Goal: Task Accomplishment & Management: Use online tool/utility

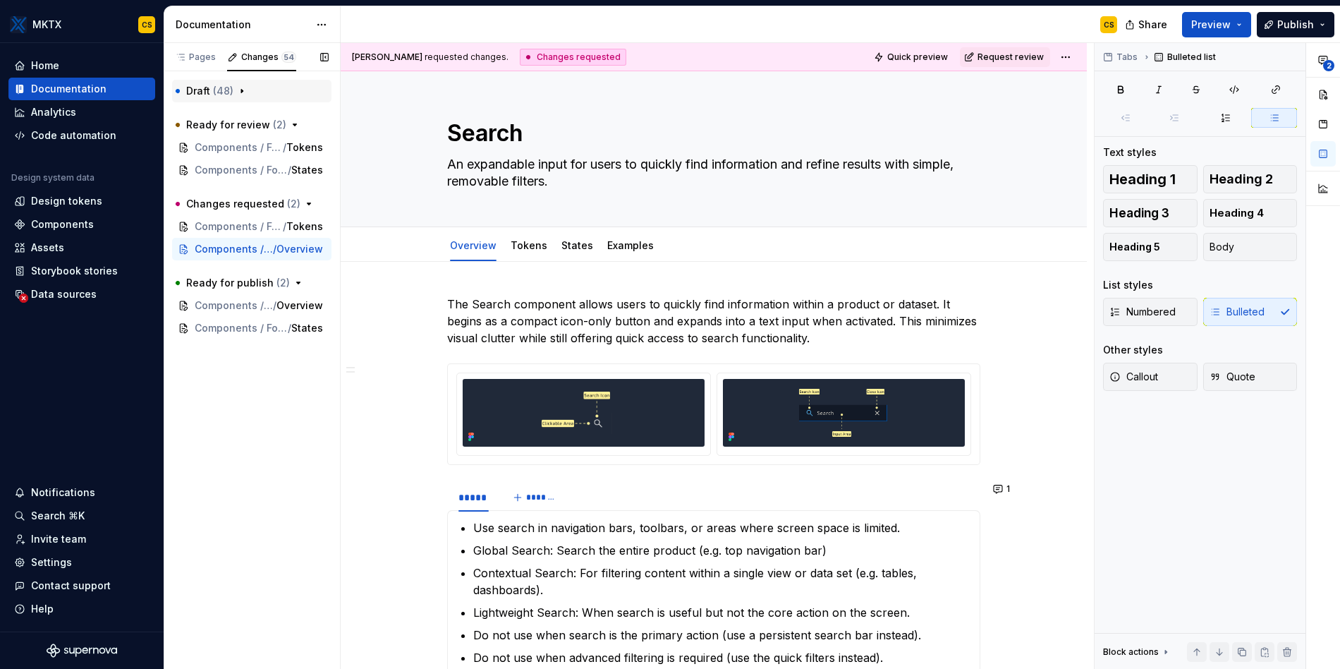
click at [243, 91] on icon "button" at bounding box center [241, 90] width 11 height 11
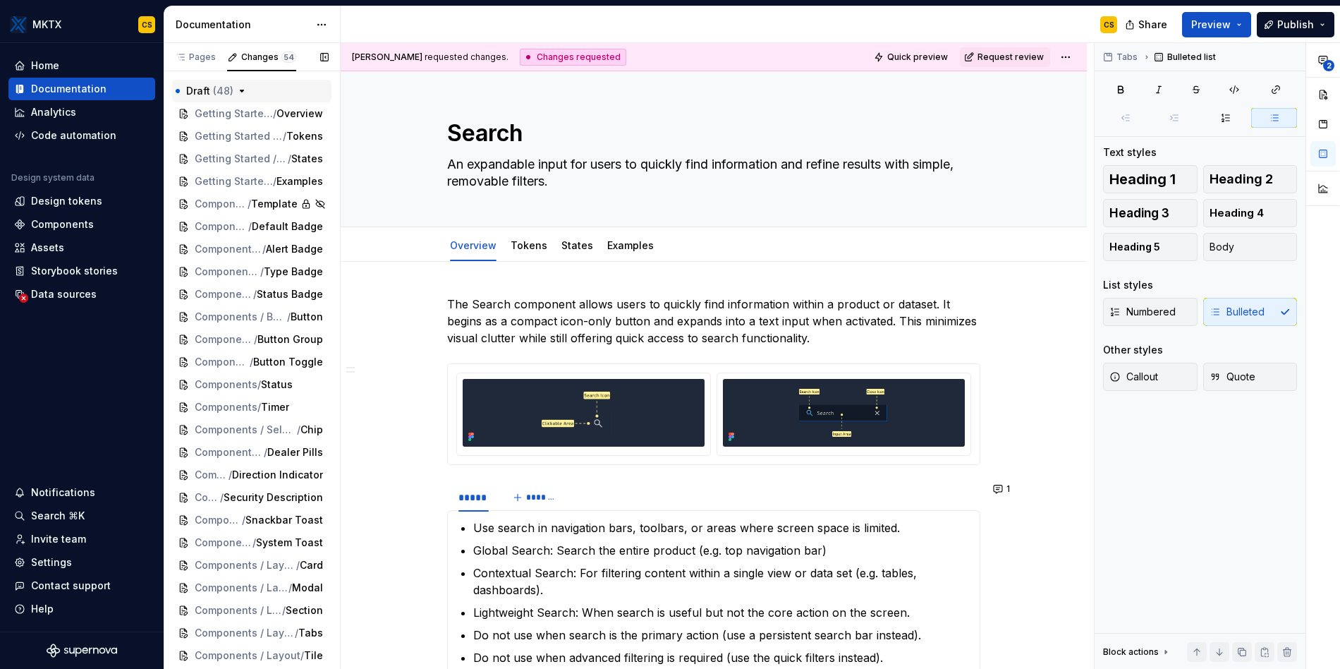
click at [242, 87] on icon "button" at bounding box center [241, 90] width 11 height 11
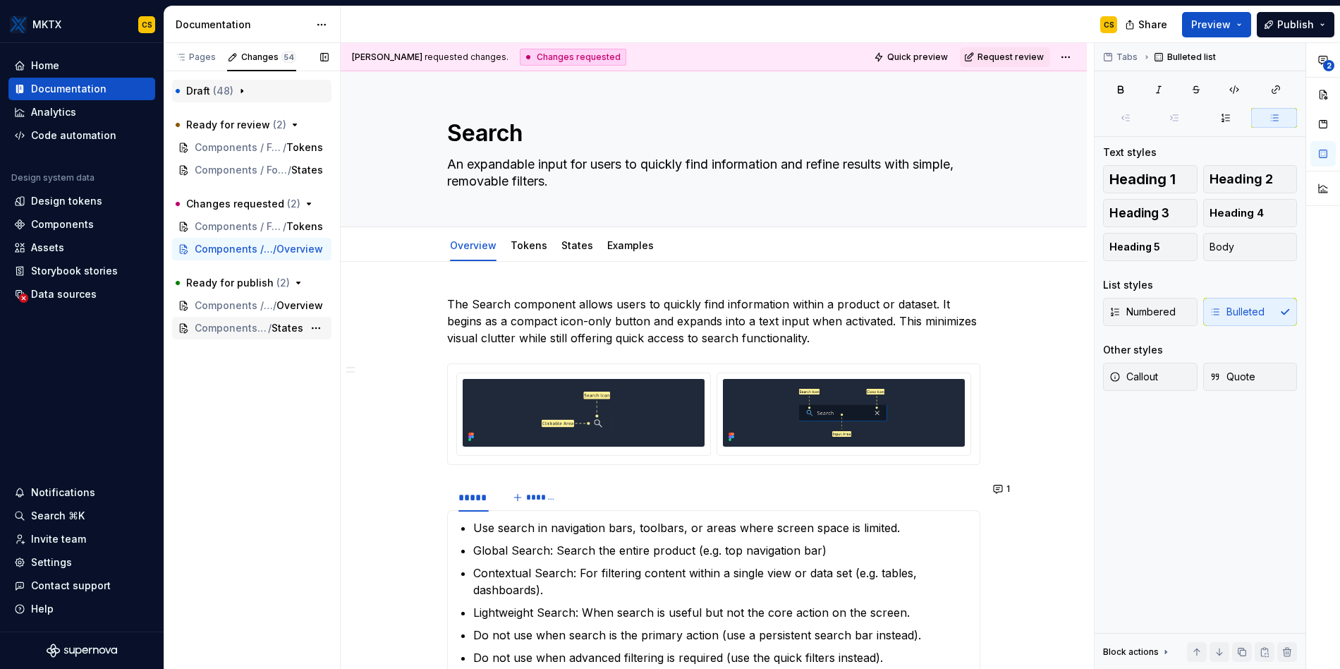
click at [247, 326] on span "Components / Form Fields / Toggle" at bounding box center [231, 328] width 73 height 14
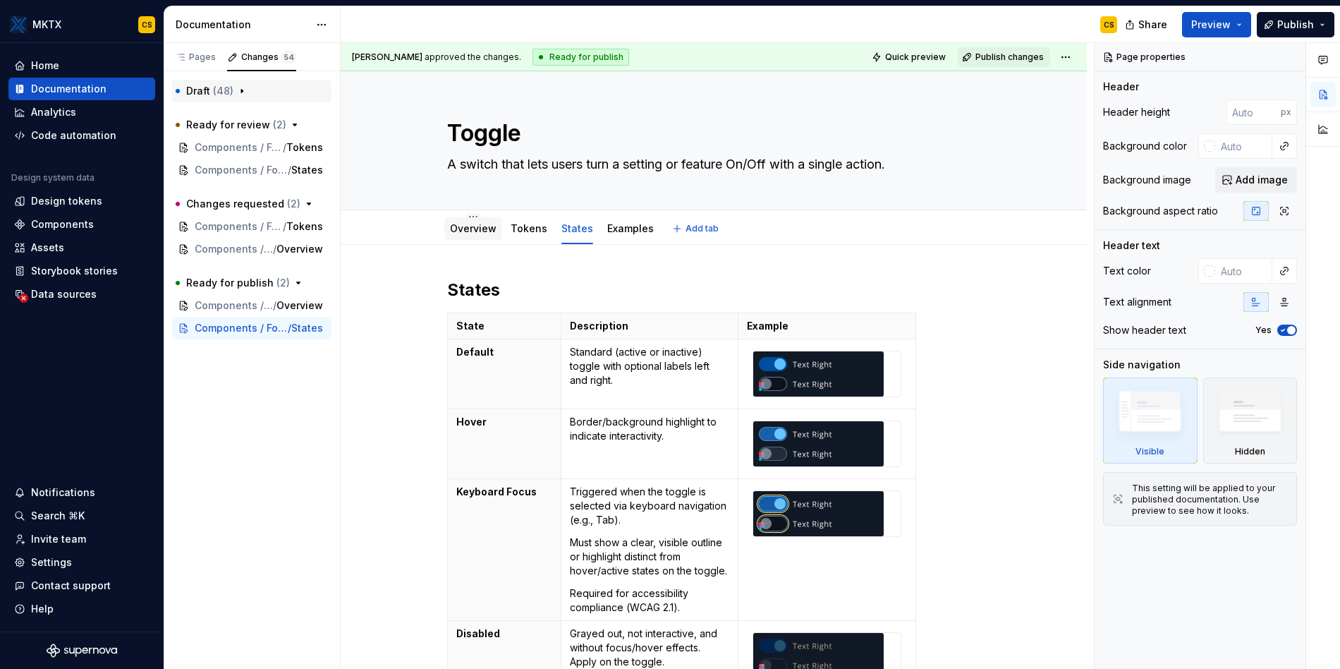
click at [473, 233] on link "Overview" at bounding box center [473, 228] width 47 height 12
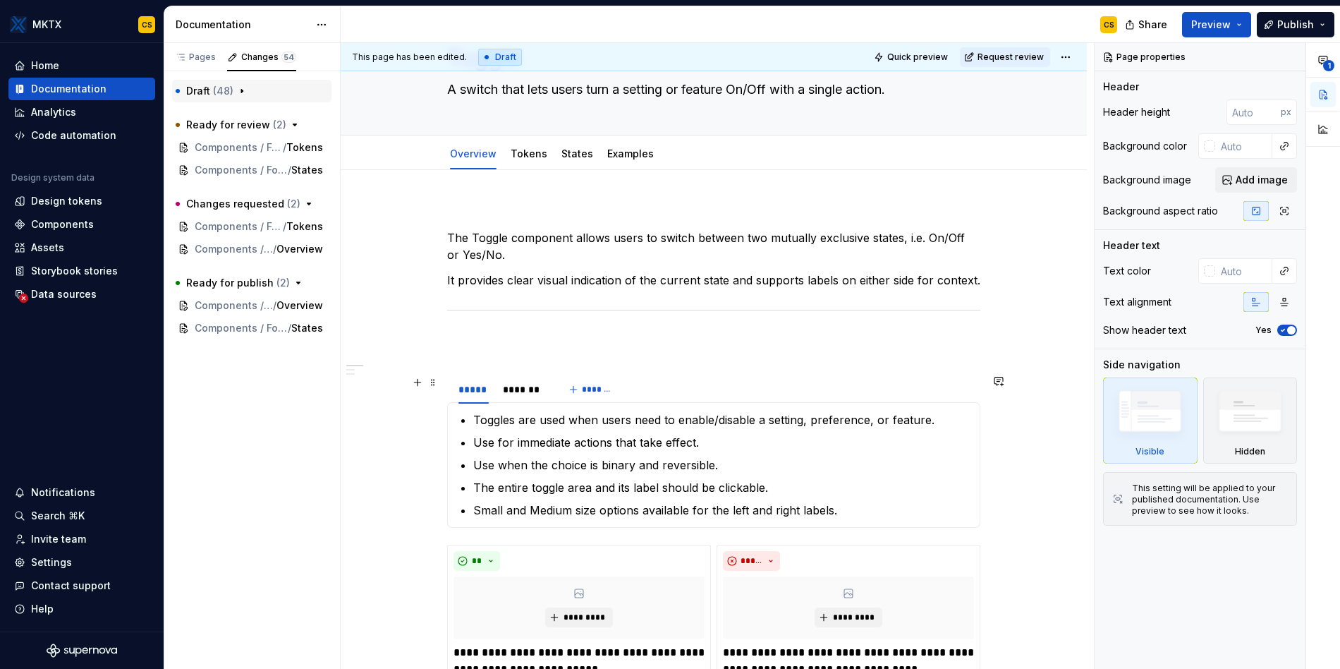
scroll to position [44, 0]
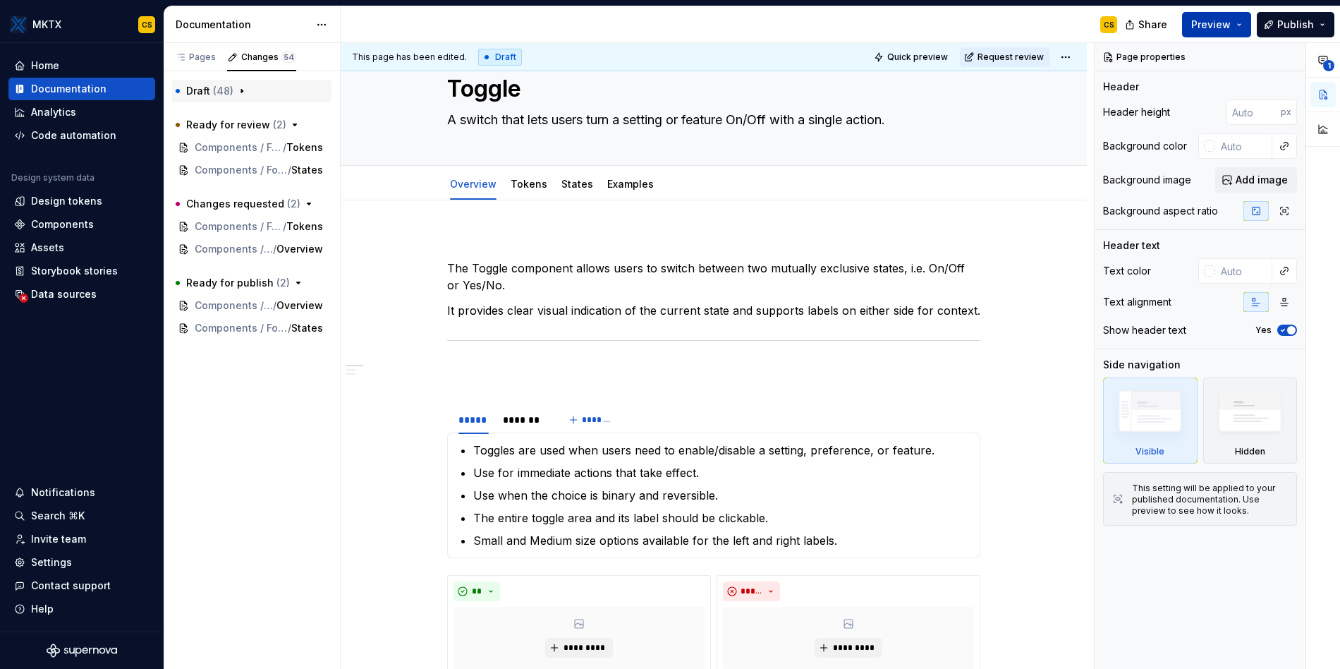
click at [1235, 32] on button "Preview" at bounding box center [1216, 24] width 69 height 25
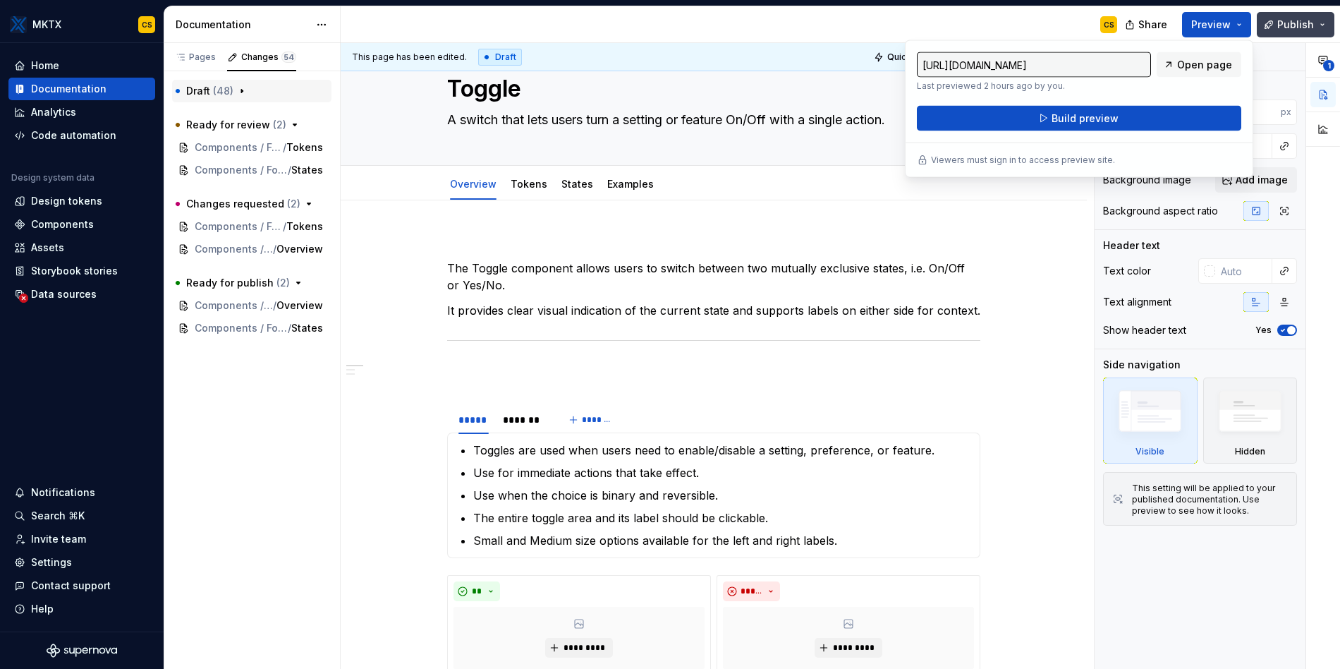
click at [1286, 27] on span "Publish" at bounding box center [1295, 25] width 37 height 14
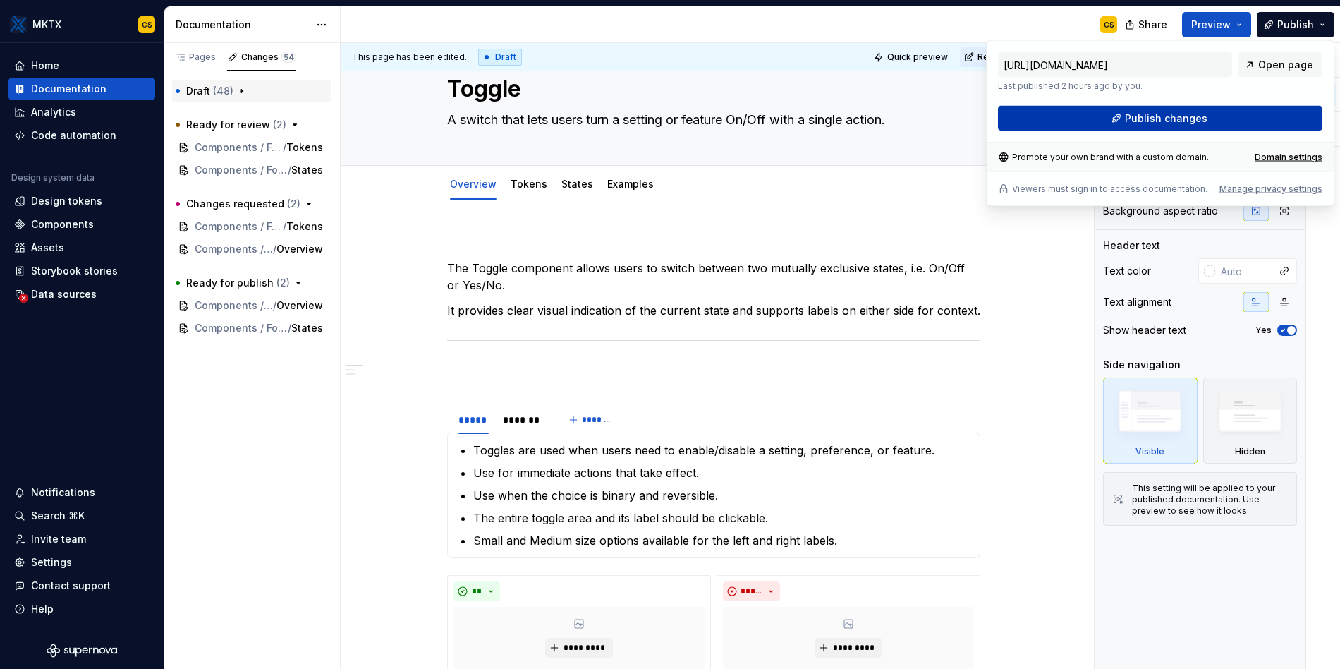
click at [1193, 121] on span "Publish changes" at bounding box center [1166, 118] width 83 height 14
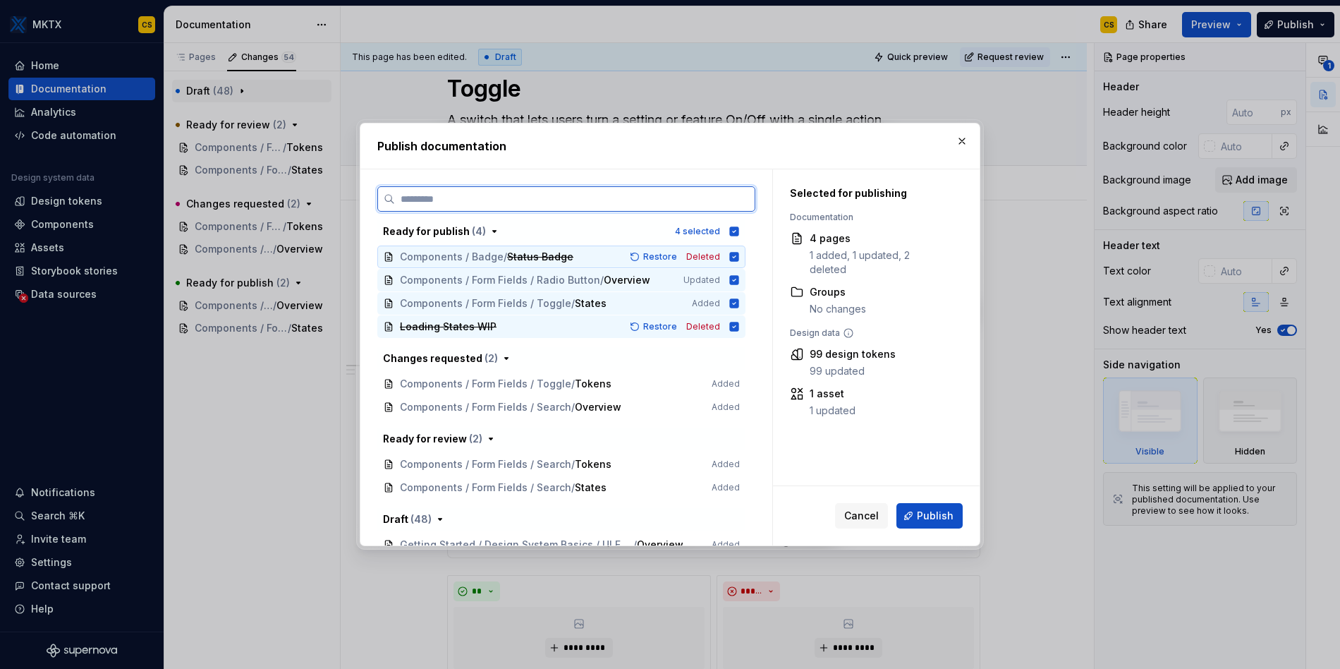
click at [736, 256] on icon at bounding box center [734, 256] width 9 height 9
click at [734, 327] on icon at bounding box center [734, 326] width 11 height 11
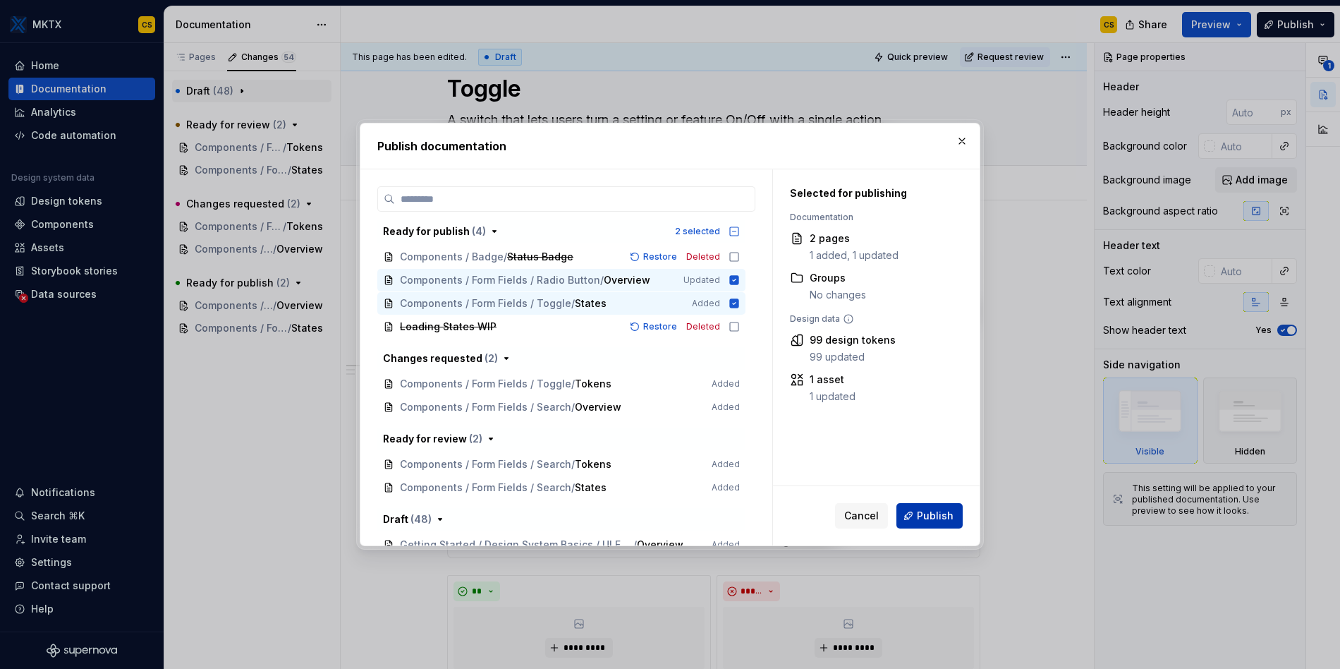
click at [945, 526] on button "Publish" at bounding box center [929, 515] width 66 height 25
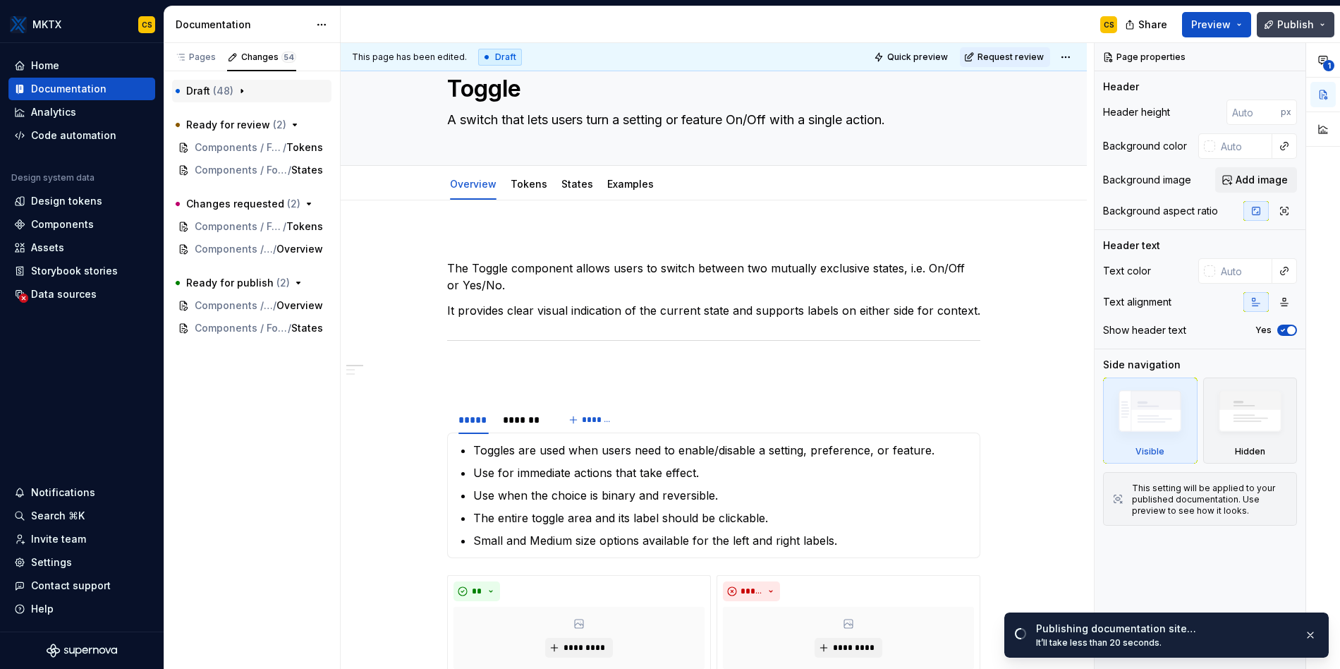
click at [1324, 23] on button "Publish" at bounding box center [1296, 24] width 78 height 25
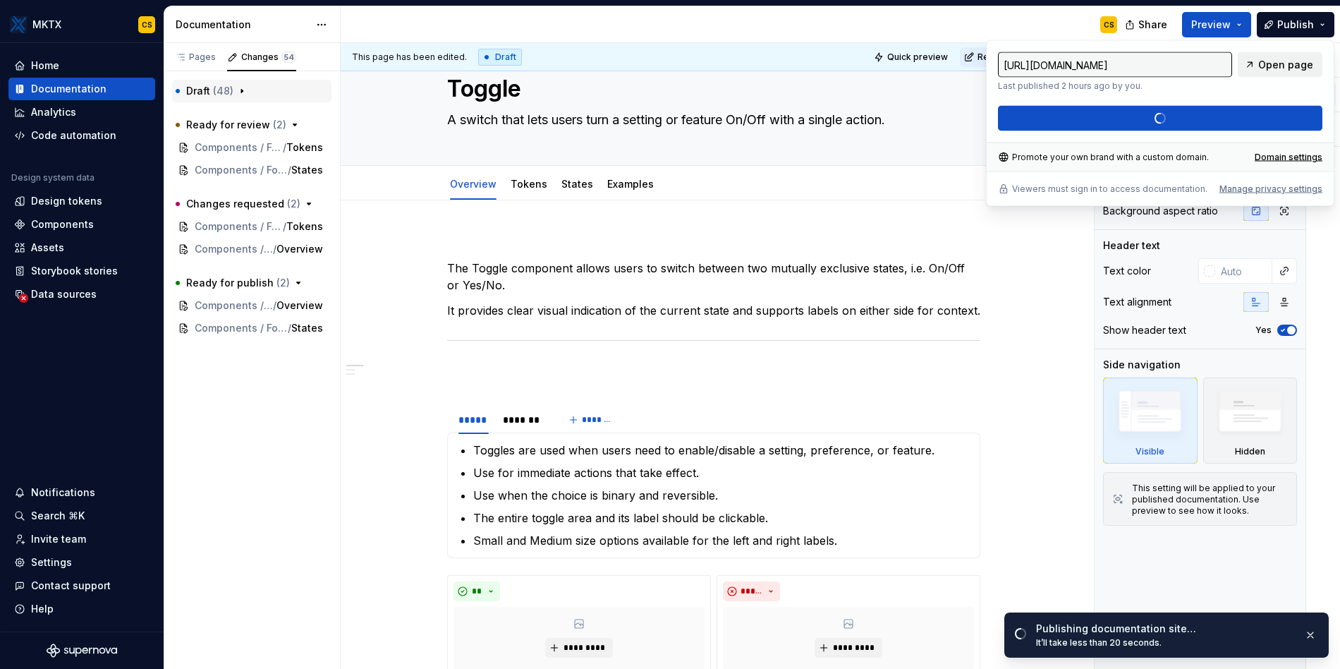
click at [1281, 65] on span "Open page" at bounding box center [1285, 65] width 55 height 14
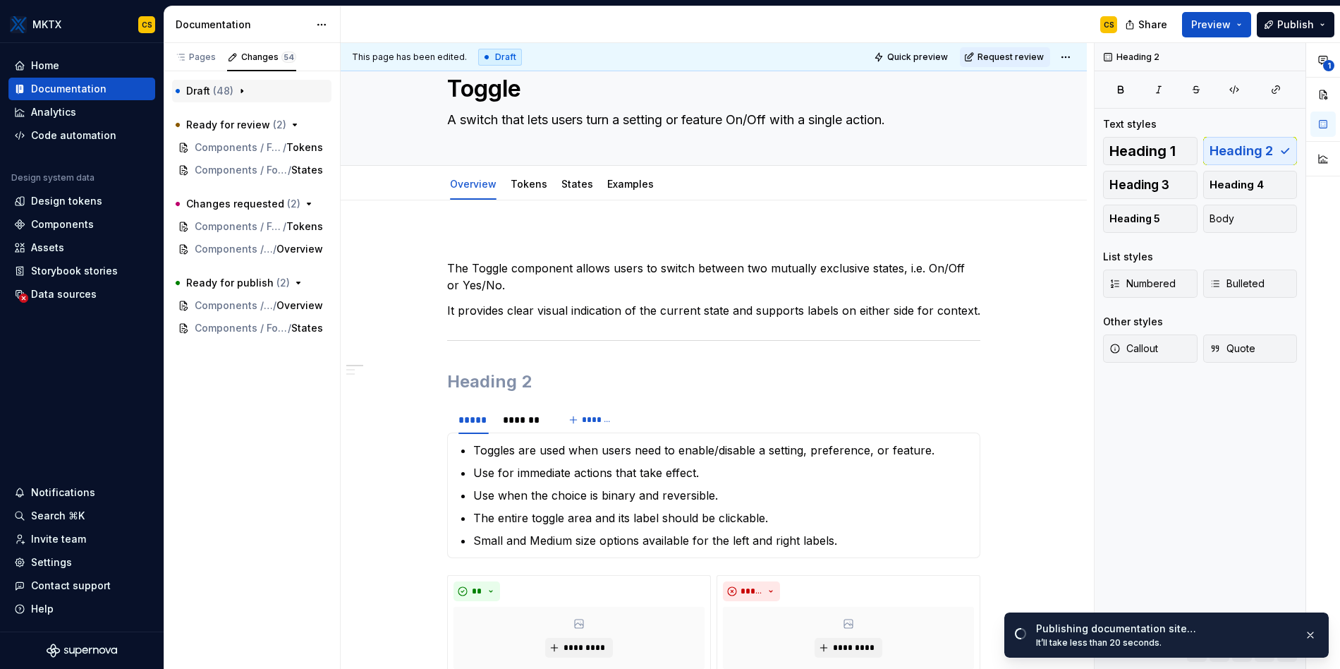
scroll to position [26, 0]
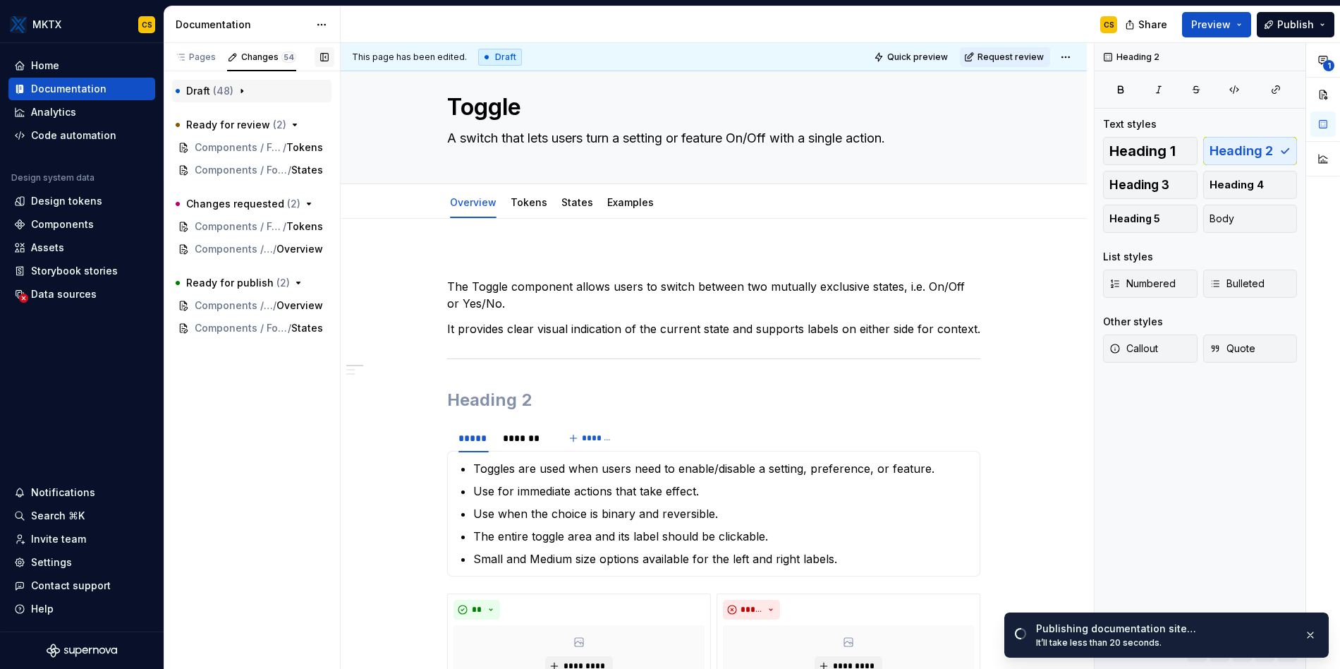
click at [323, 56] on button "button" at bounding box center [325, 57] width 20 height 20
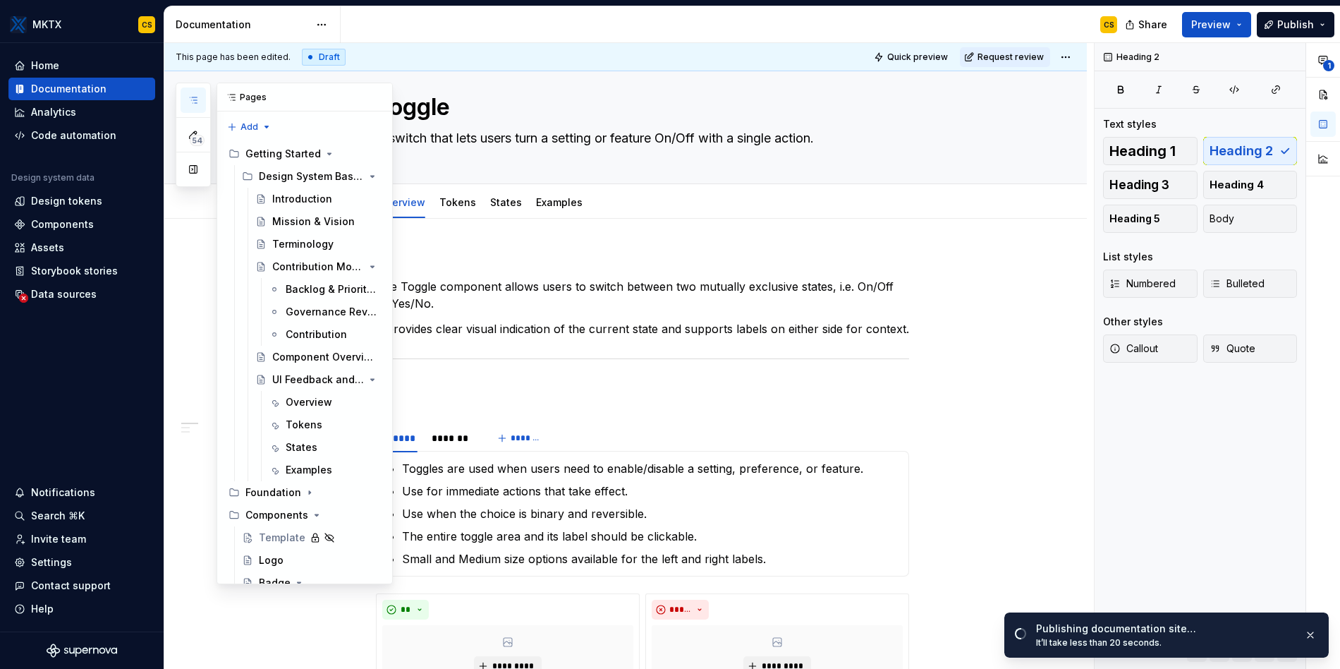
click at [193, 100] on icon "button" at bounding box center [193, 100] width 11 height 11
click at [194, 99] on icon "button" at bounding box center [193, 100] width 11 height 11
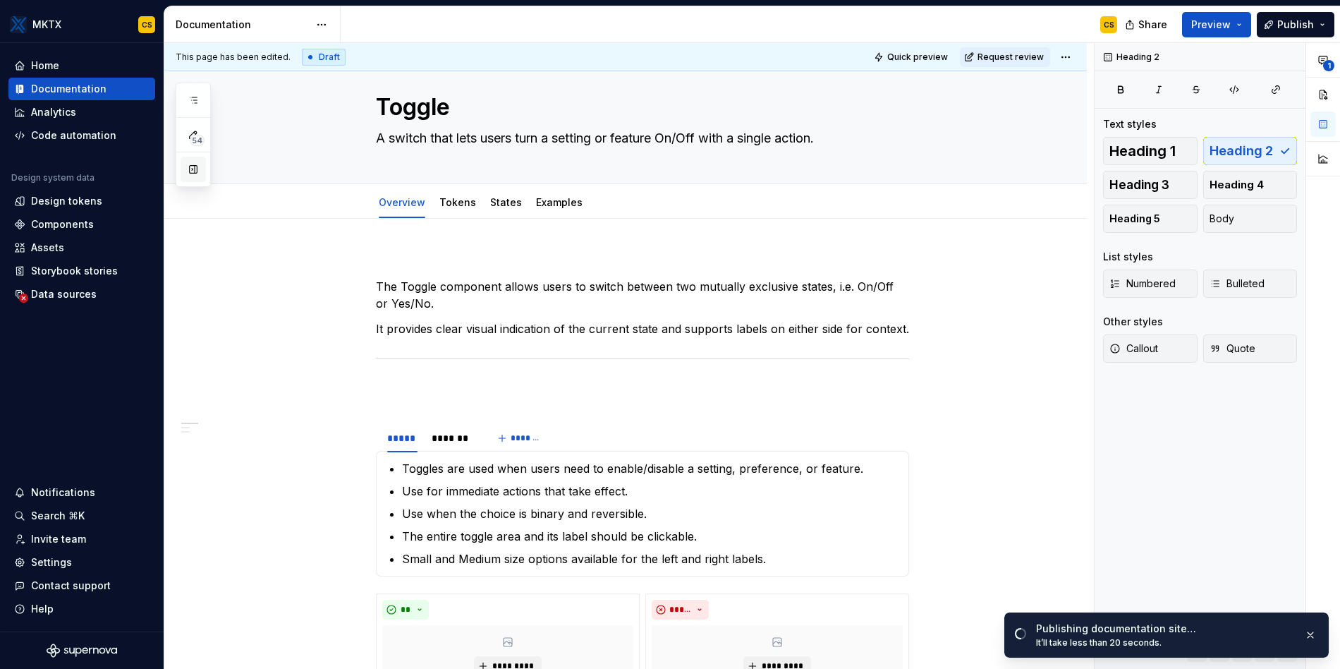
click at [194, 173] on button "button" at bounding box center [193, 169] width 25 height 25
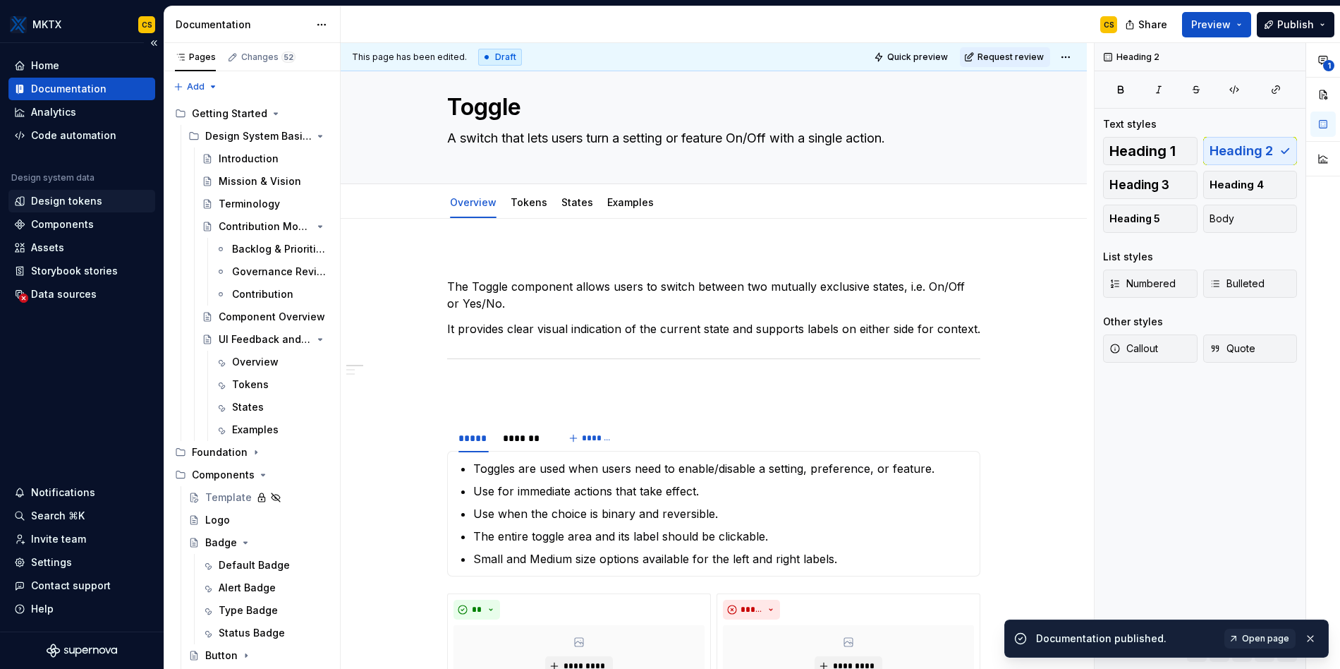
click at [74, 199] on div "Design tokens" at bounding box center [66, 201] width 71 height 14
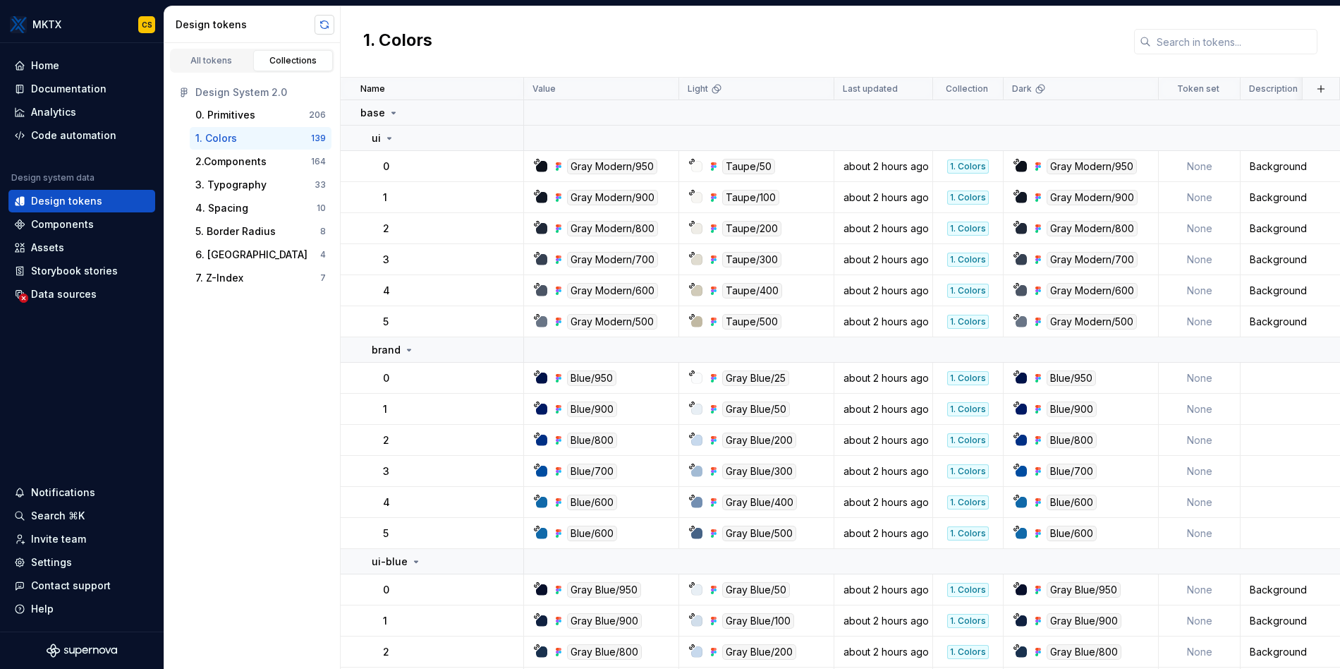
click at [327, 28] on button "button" at bounding box center [325, 25] width 20 height 20
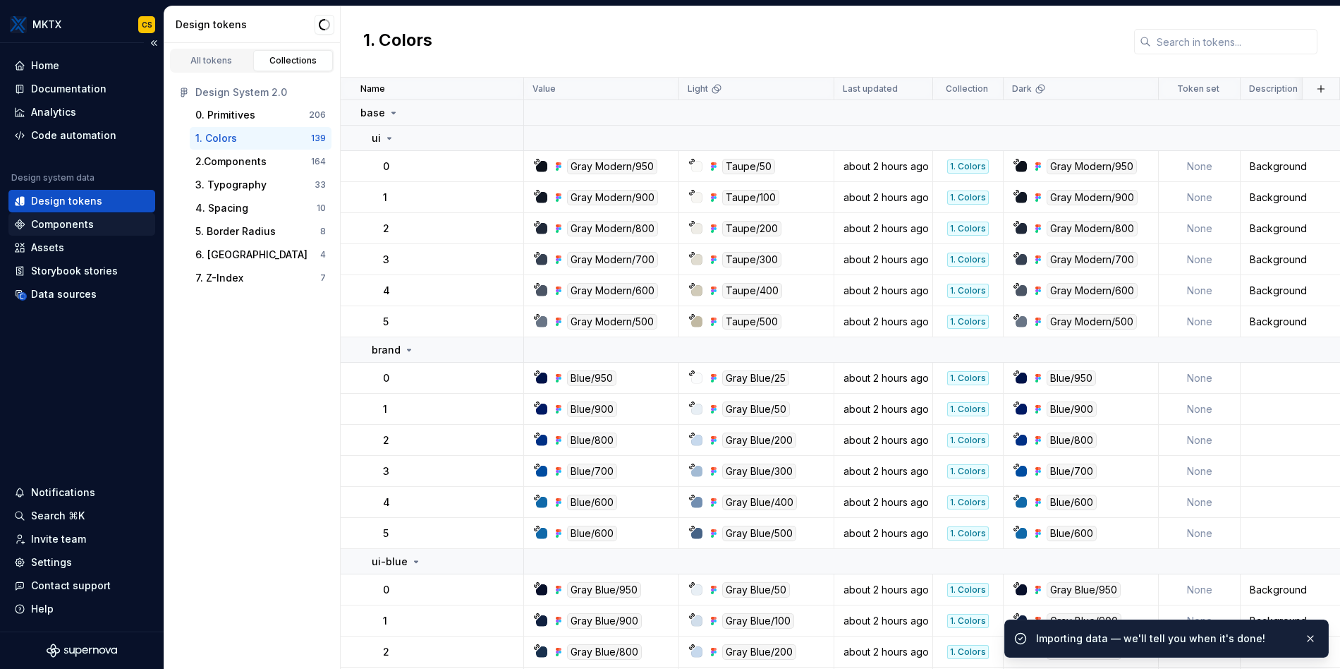
click at [56, 225] on div "Components" at bounding box center [62, 224] width 63 height 14
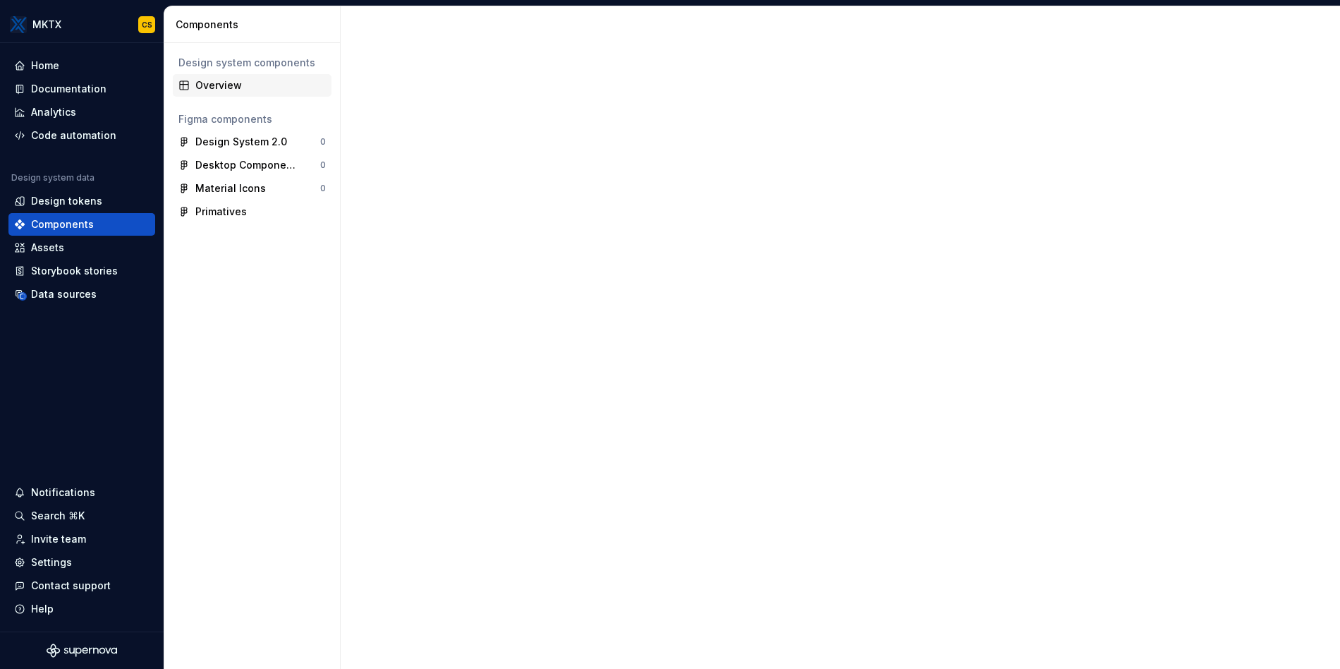
click at [238, 80] on div "Overview" at bounding box center [260, 85] width 130 height 14
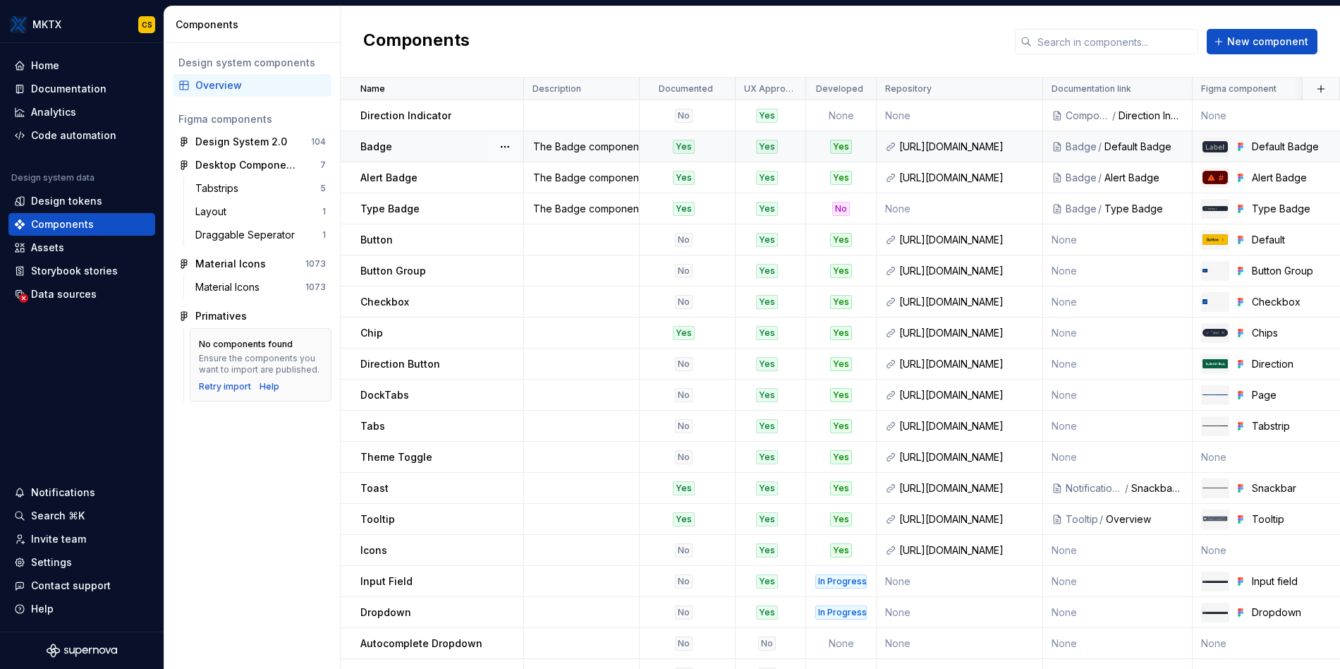
click at [466, 140] on div "Badge" at bounding box center [441, 147] width 162 height 14
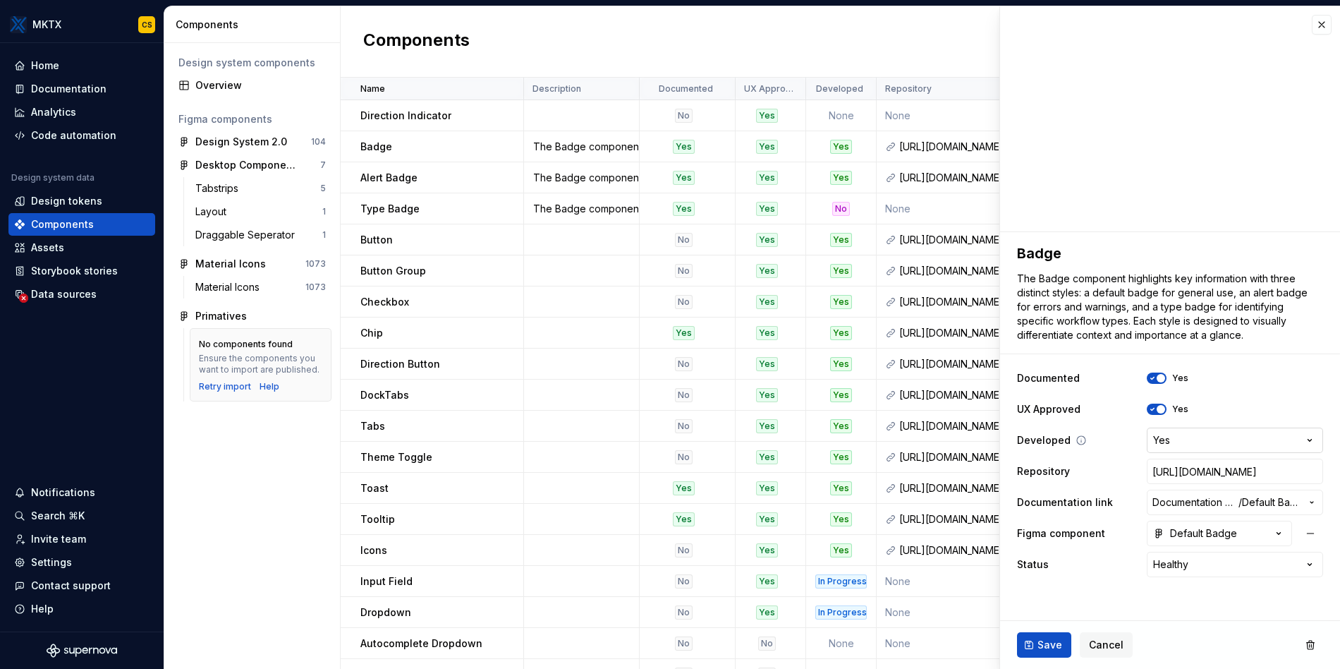
click at [1184, 433] on html "MKTX CS Home Documentation Analytics Code automation Design system data Design …" at bounding box center [670, 334] width 1340 height 669
click at [1117, 451] on html "MKTX CS Home Documentation Analytics Code automation Design system data Design …" at bounding box center [670, 334] width 1340 height 669
click at [1206, 468] on input "[URL][DOMAIN_NAME]" at bounding box center [1235, 470] width 176 height 25
click at [1190, 473] on input "[URL][DOMAIN_NAME]" at bounding box center [1235, 470] width 176 height 25
click at [1200, 475] on input "[URL][DOMAIN_NAME]" at bounding box center [1235, 470] width 176 height 25
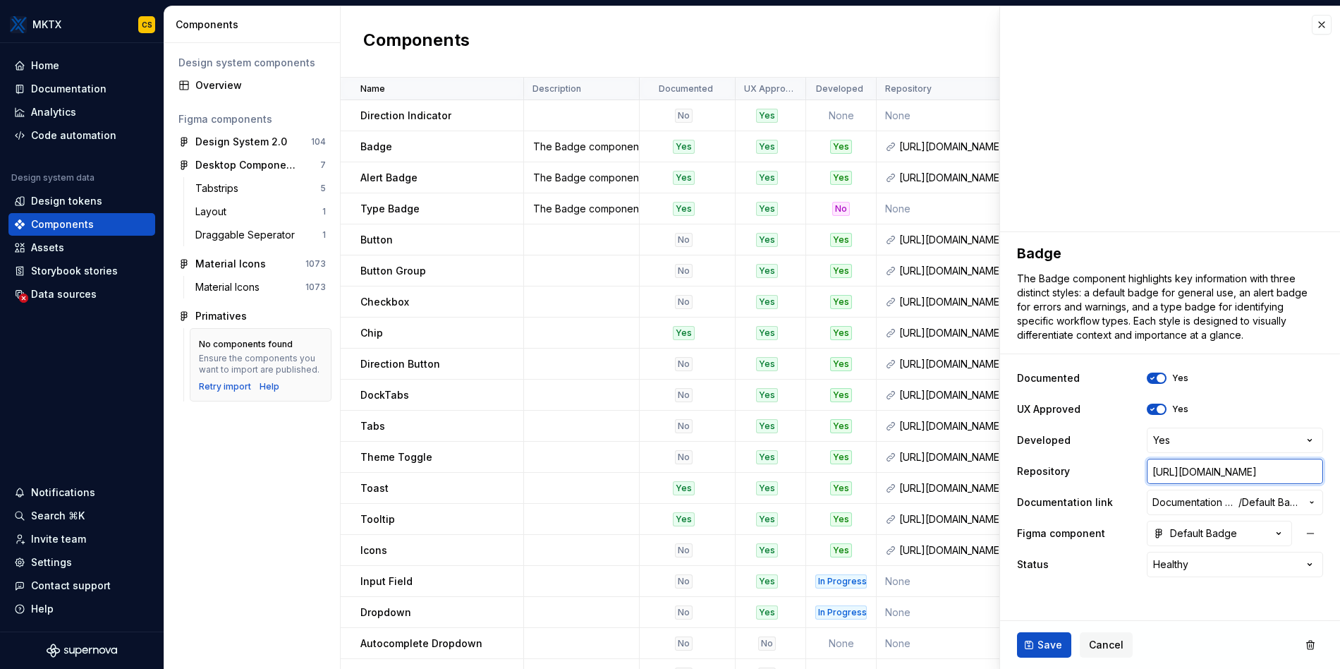
scroll to position [0, 357]
drag, startPoint x: 1179, startPoint y: 477, endPoint x: 1311, endPoint y: 473, distance: 131.2
click at [1340, 475] on html "MKTX CS Home Documentation Analytics Code automation Design system data Design …" at bounding box center [670, 334] width 1340 height 669
click at [1245, 471] on input "[URL][DOMAIN_NAME]" at bounding box center [1235, 470] width 176 height 25
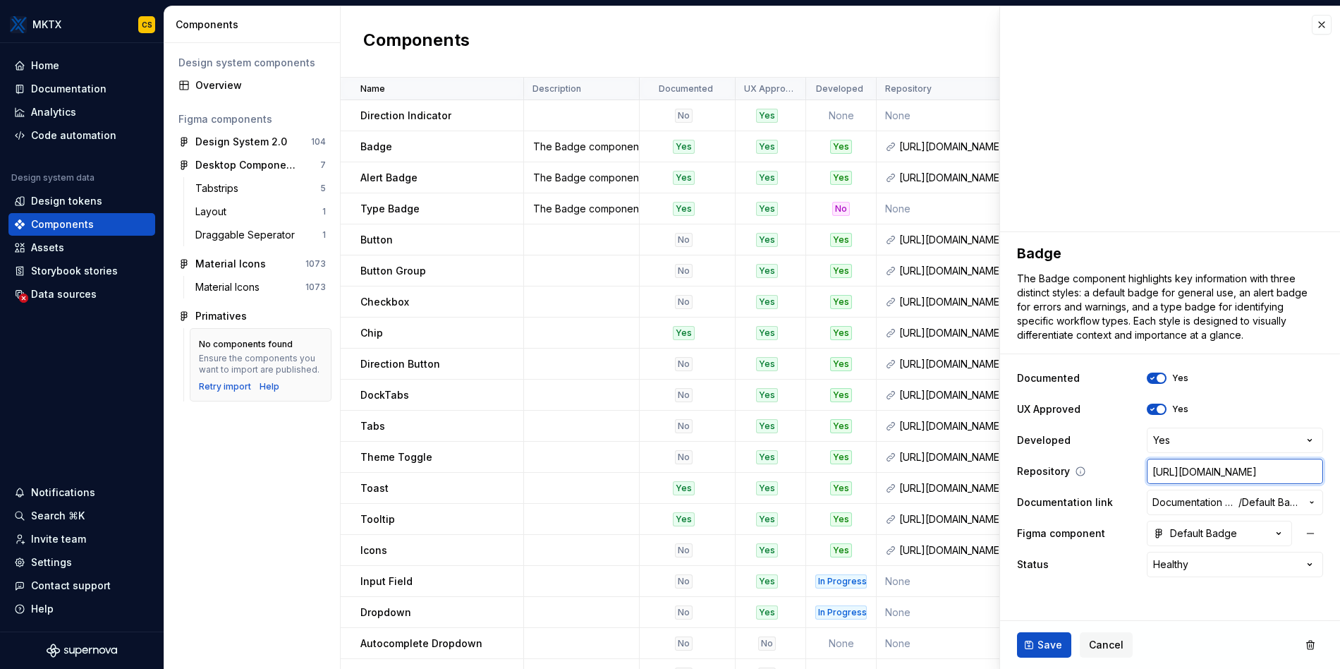
drag, startPoint x: 1280, startPoint y: 469, endPoint x: 1076, endPoint y: 472, distance: 203.2
click at [1076, 472] on div "Repository [URL][DOMAIN_NAME]" at bounding box center [1170, 470] width 306 height 25
click at [1099, 473] on div "Repository [URL][DOMAIN_NAME]" at bounding box center [1170, 470] width 306 height 25
click at [1199, 466] on input "[URL][DOMAIN_NAME]" at bounding box center [1235, 470] width 176 height 25
click at [1195, 502] on span "Documentation Root /" at bounding box center [1196, 502] width 86 height 14
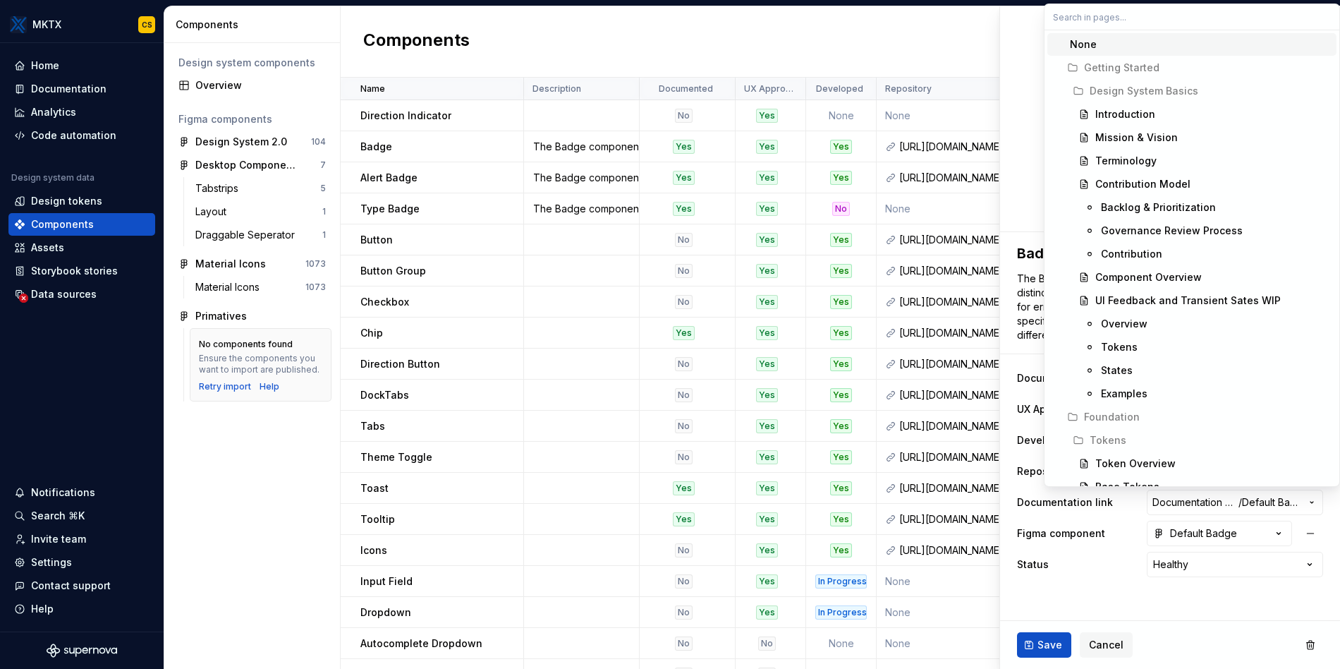
click at [1197, 502] on html "MKTX CS Home Documentation Analytics Code automation Design system data Design …" at bounding box center [670, 334] width 1340 height 669
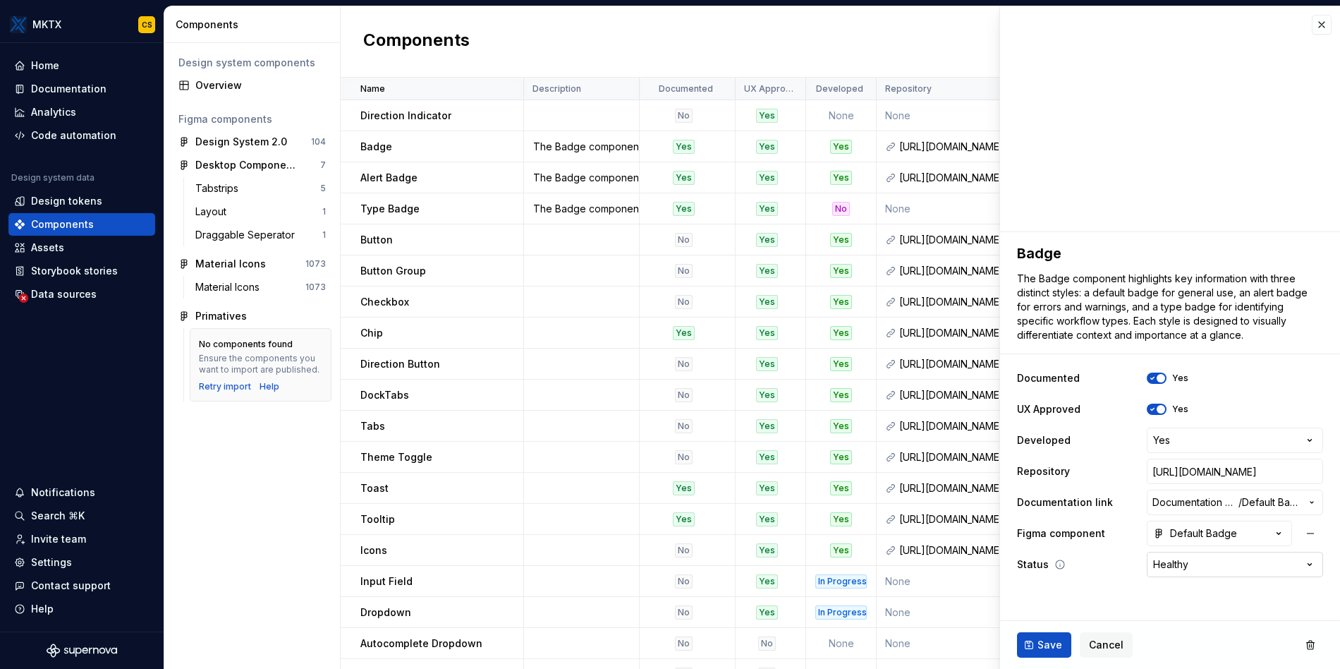
click at [1197, 567] on html "MKTX CS Home Documentation Analytics Code automation Design system data Design …" at bounding box center [670, 334] width 1340 height 669
click at [1195, 577] on html "MKTX CS Home Documentation Analytics Code automation Design system data Design …" at bounding box center [670, 334] width 1340 height 669
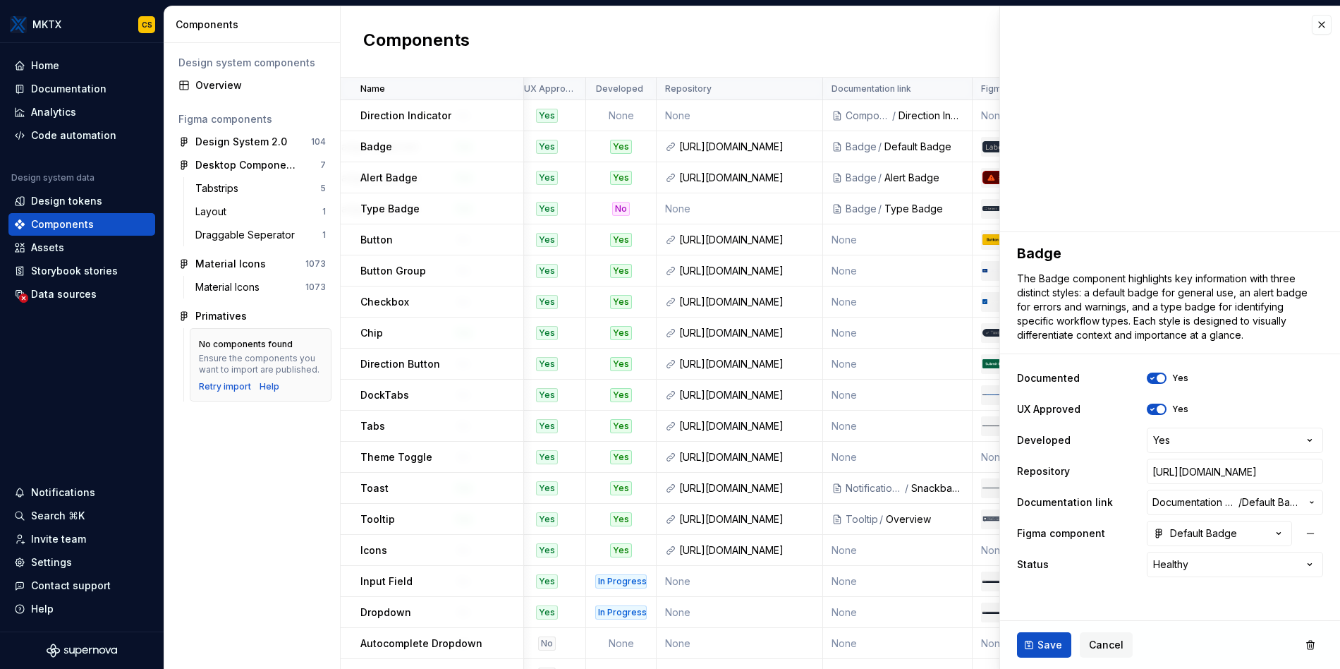
scroll to position [0, 228]
click at [1324, 24] on button "button" at bounding box center [1322, 25] width 20 height 20
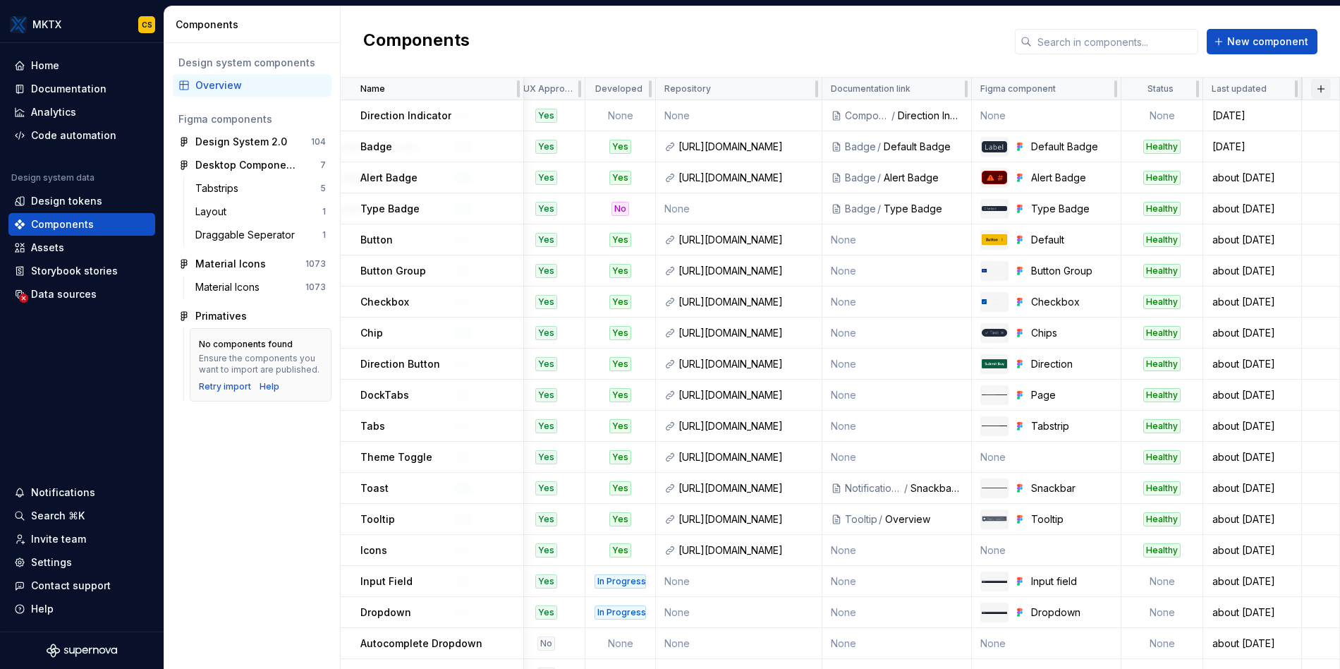
click at [1314, 89] on button "button" at bounding box center [1321, 89] width 20 height 20
click at [1245, 117] on div "New custom property" at bounding box center [1233, 116] width 106 height 14
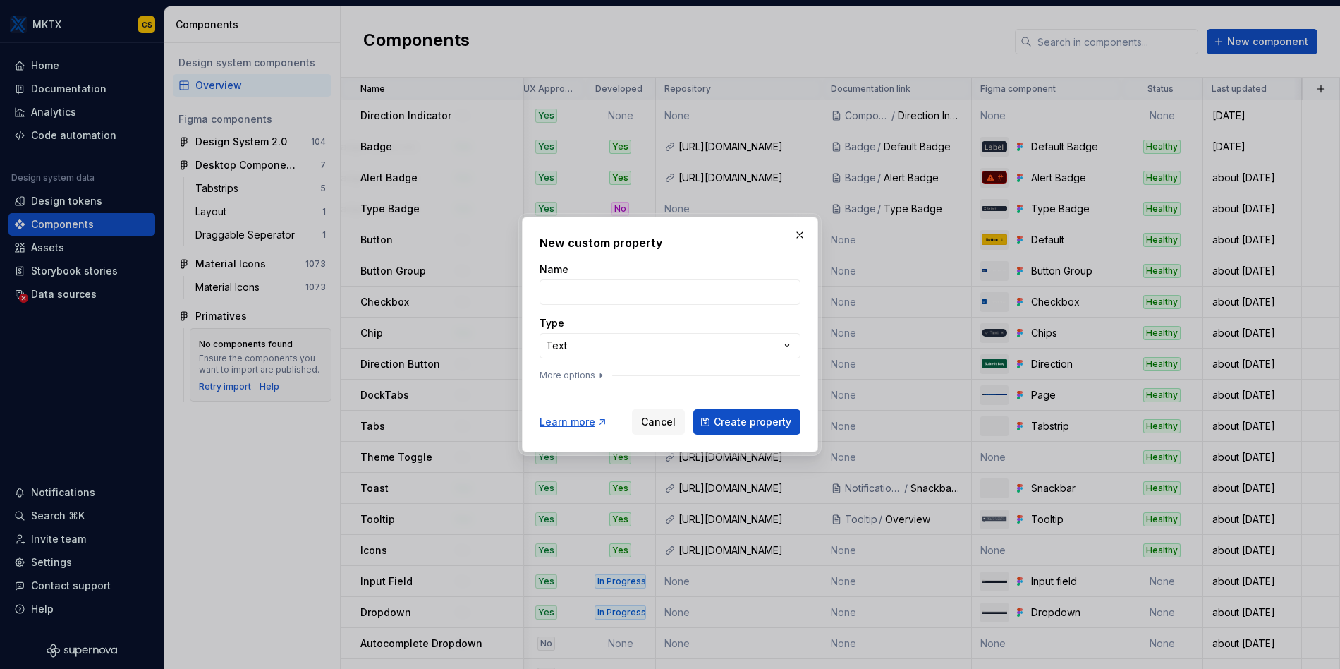
click at [631, 324] on div "Type" at bounding box center [670, 323] width 261 height 14
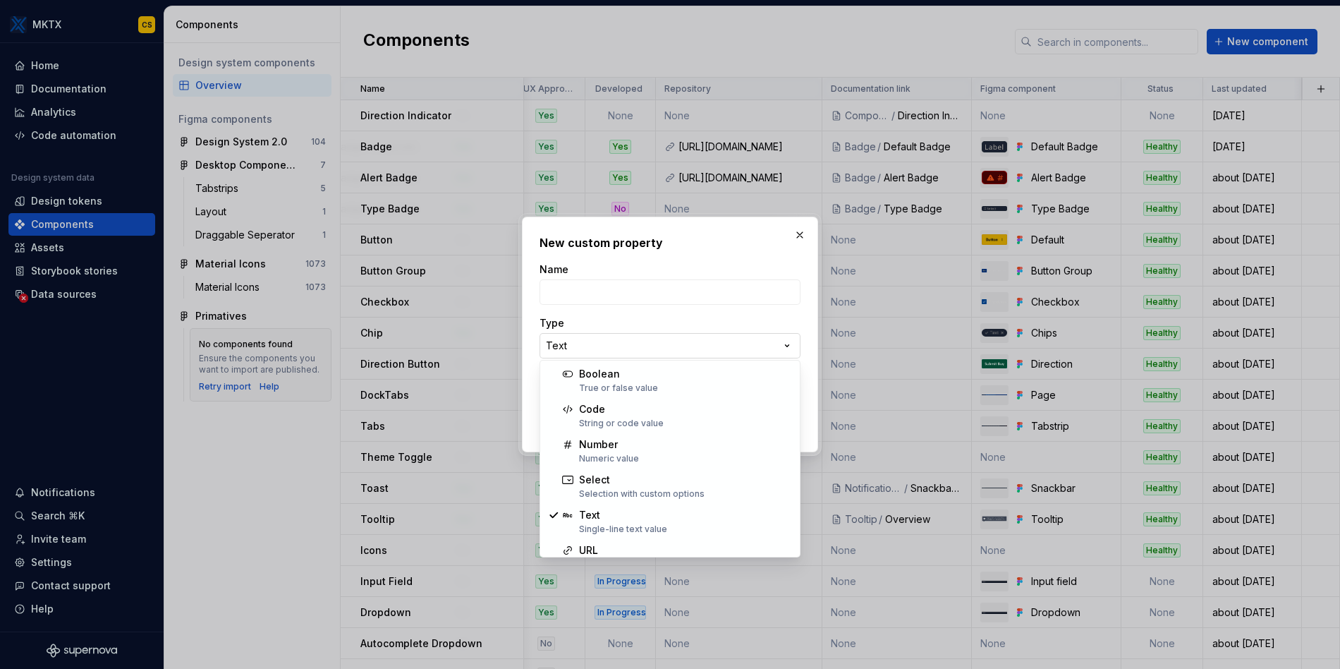
click at [636, 339] on div "**********" at bounding box center [670, 334] width 1340 height 669
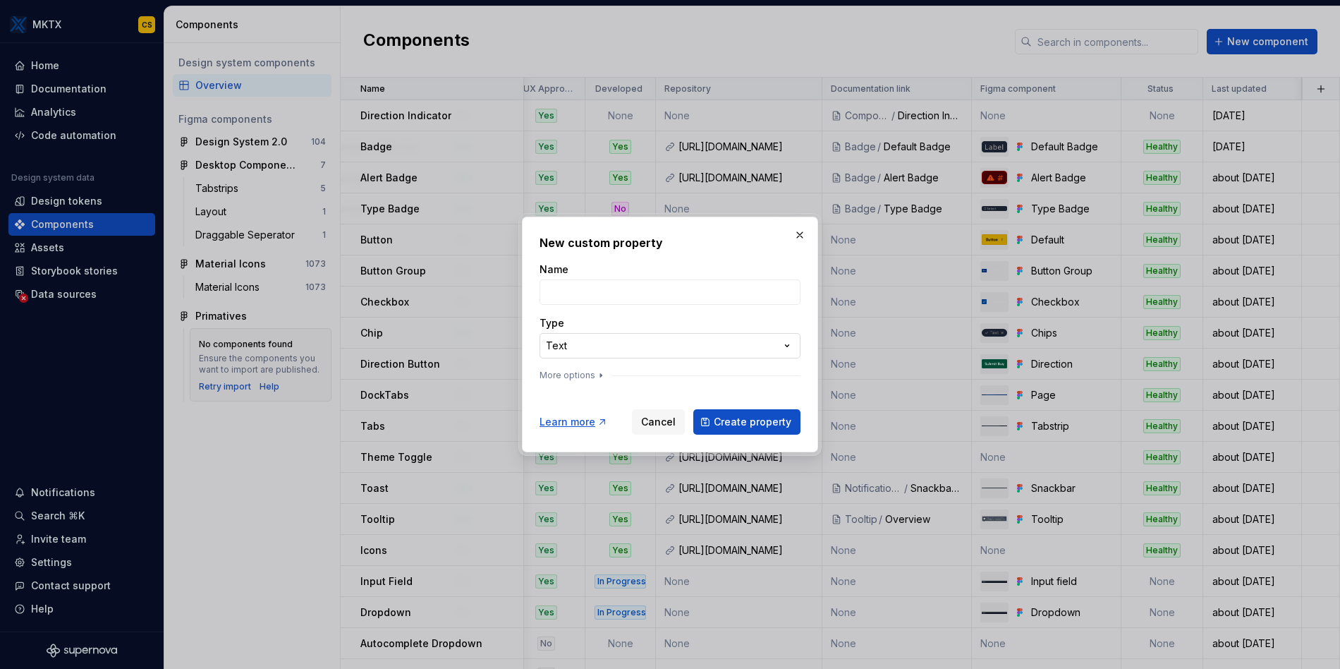
drag, startPoint x: 771, startPoint y: 340, endPoint x: 779, endPoint y: 340, distance: 7.8
click at [774, 340] on div "**********" at bounding box center [670, 334] width 1340 height 669
click at [556, 369] on div "**********" at bounding box center [670, 324] width 261 height 124
click at [562, 375] on button "More options" at bounding box center [573, 375] width 67 height 11
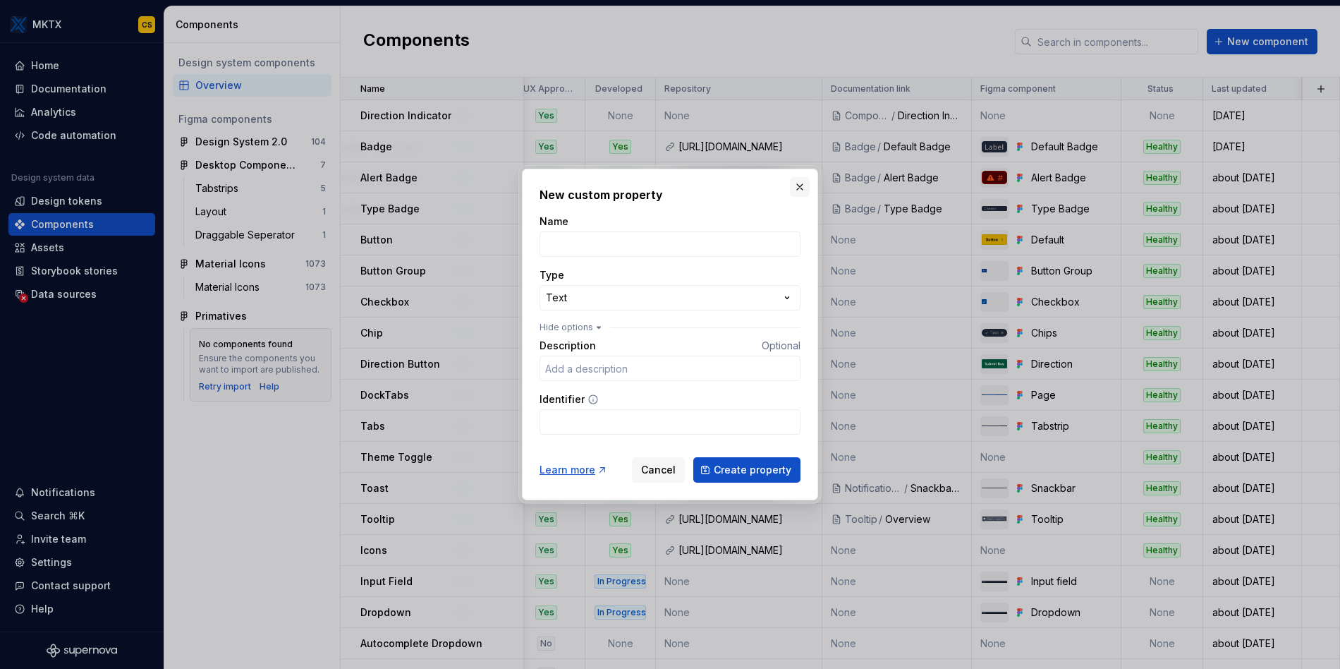
click at [803, 187] on button "button" at bounding box center [800, 187] width 20 height 20
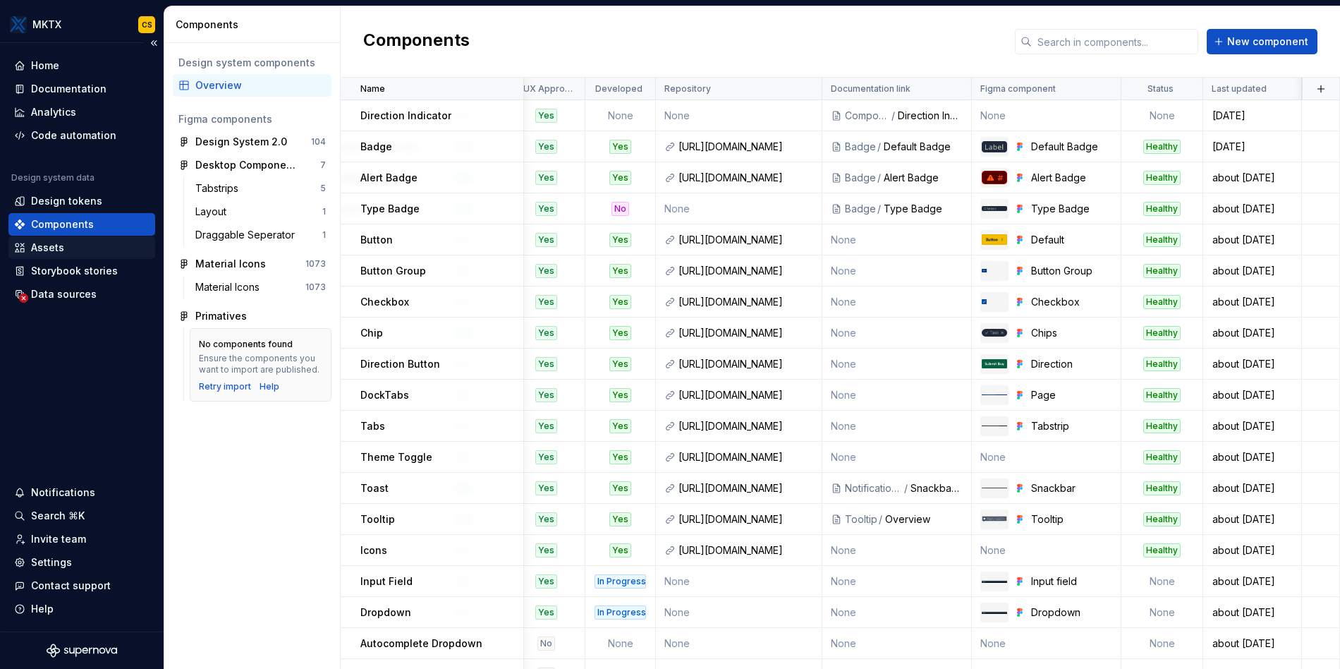
click at [47, 245] on div "Assets" at bounding box center [47, 248] width 33 height 14
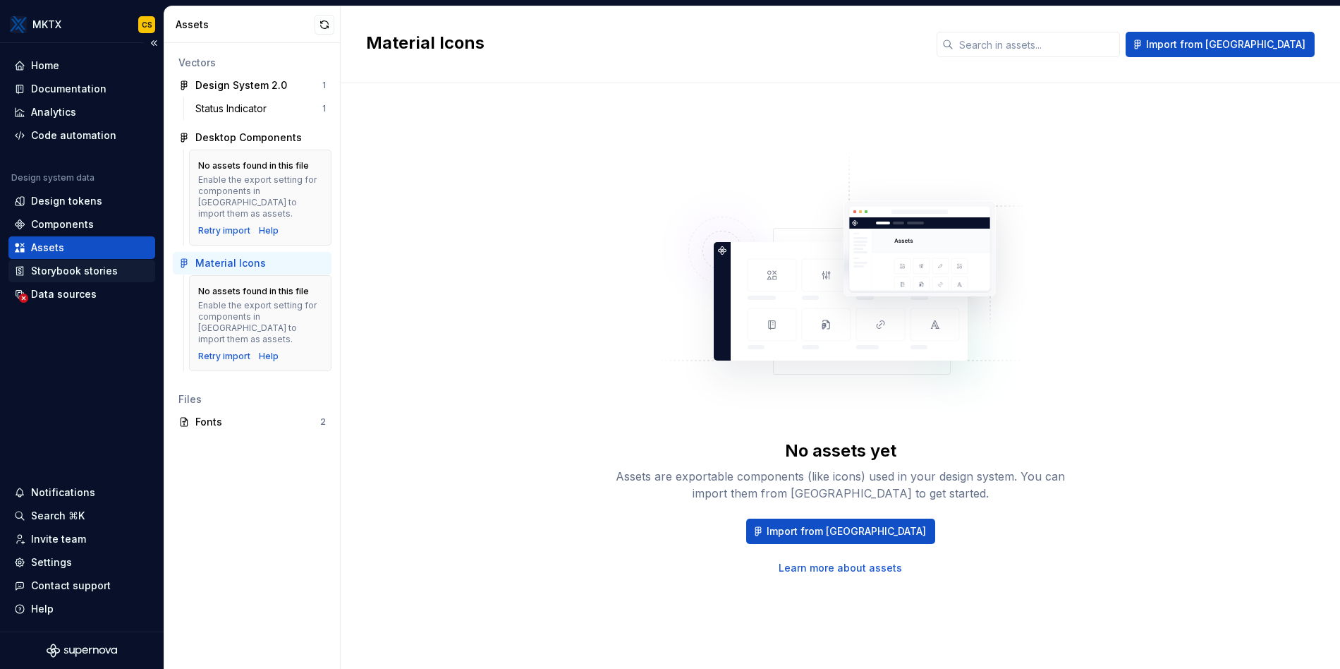
click at [70, 275] on div "Storybook stories" at bounding box center [74, 271] width 87 height 14
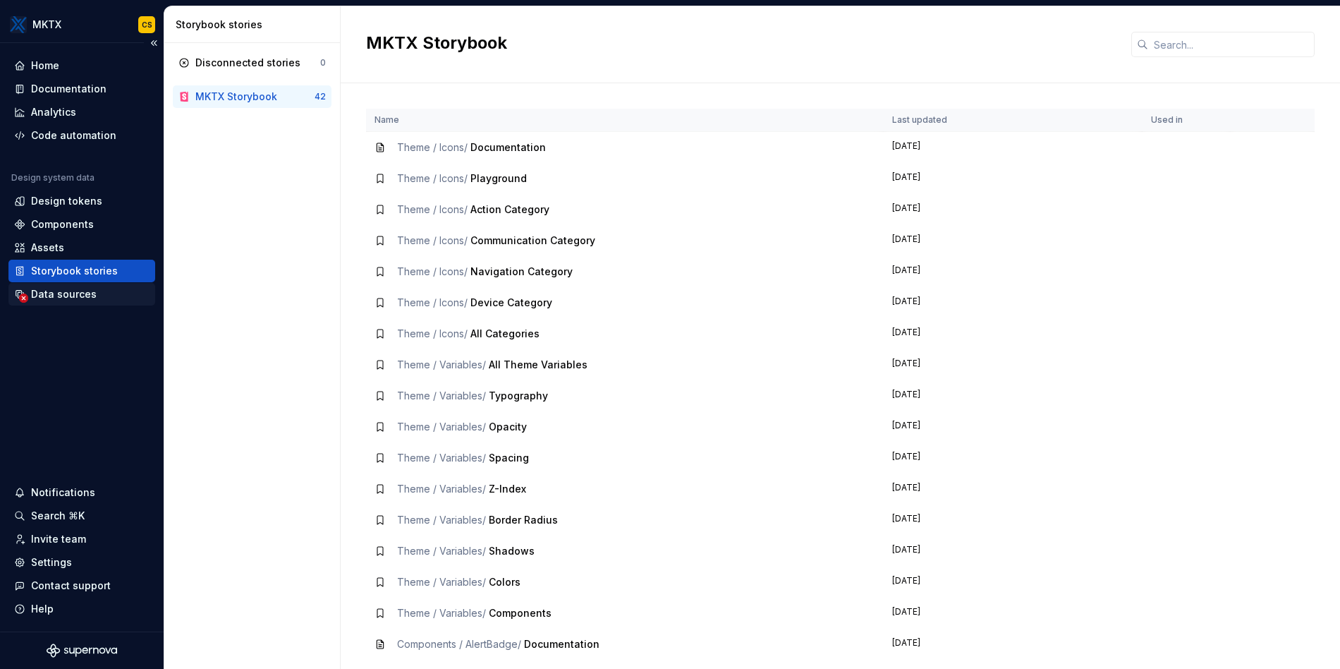
click at [49, 292] on div "Data sources" at bounding box center [64, 294] width 66 height 14
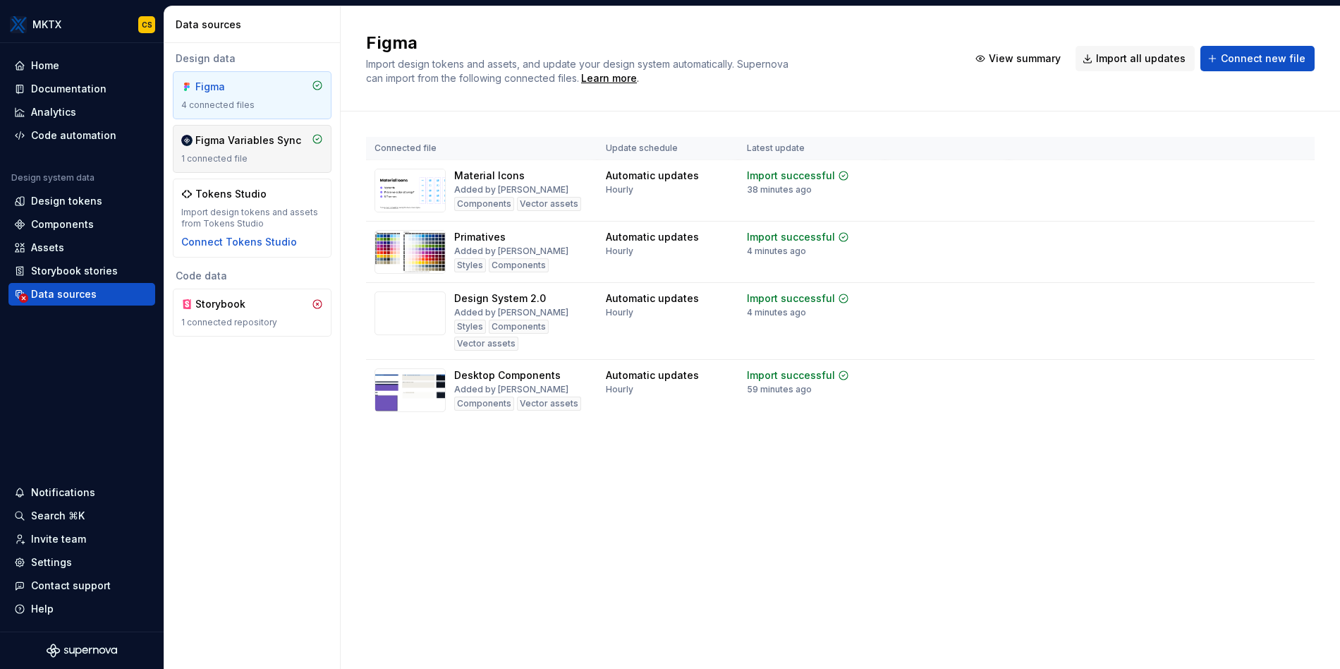
click at [255, 147] on div "Figma Variables Sync" at bounding box center [248, 140] width 106 height 14
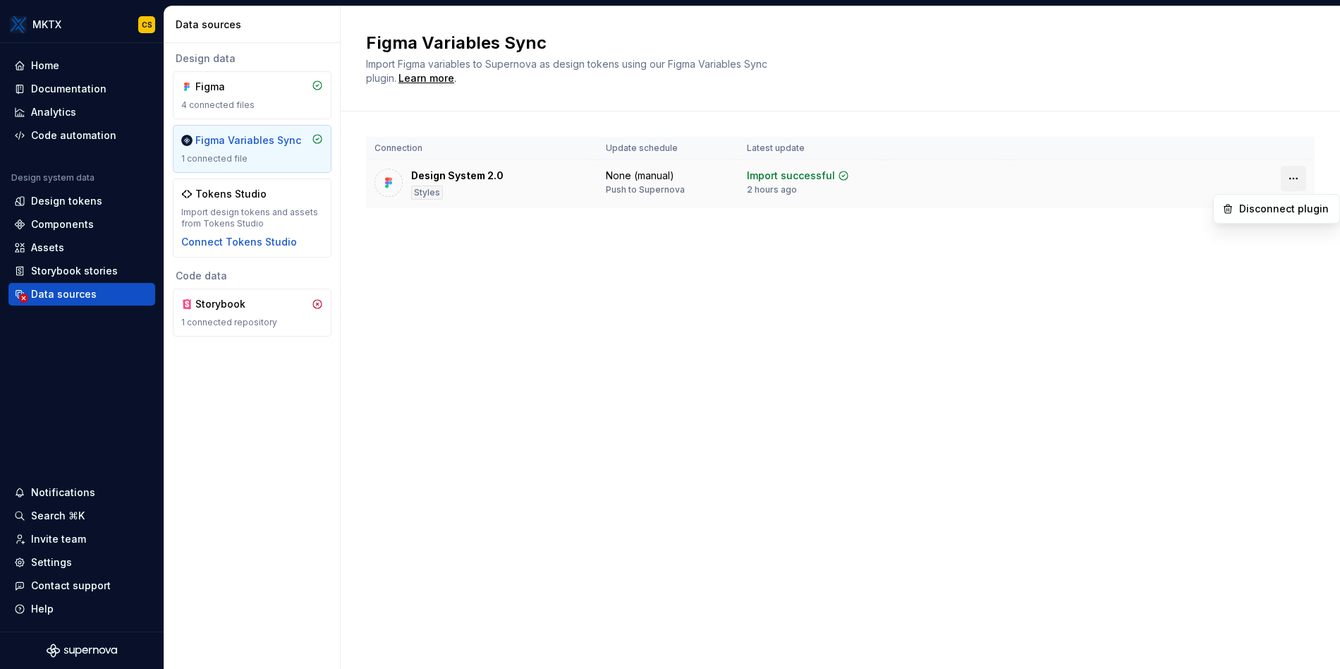
click at [1297, 182] on html "MKTX CS Home Documentation Analytics Code automation Design system data Design …" at bounding box center [670, 334] width 1340 height 669
drag, startPoint x: 918, startPoint y: 169, endPoint x: 864, endPoint y: 171, distance: 54.4
click at [919, 169] on html "MKTX CS Home Documentation Analytics Code automation Design system data Design …" at bounding box center [670, 334] width 1340 height 669
click at [624, 176] on div "None (manual)" at bounding box center [640, 176] width 68 height 14
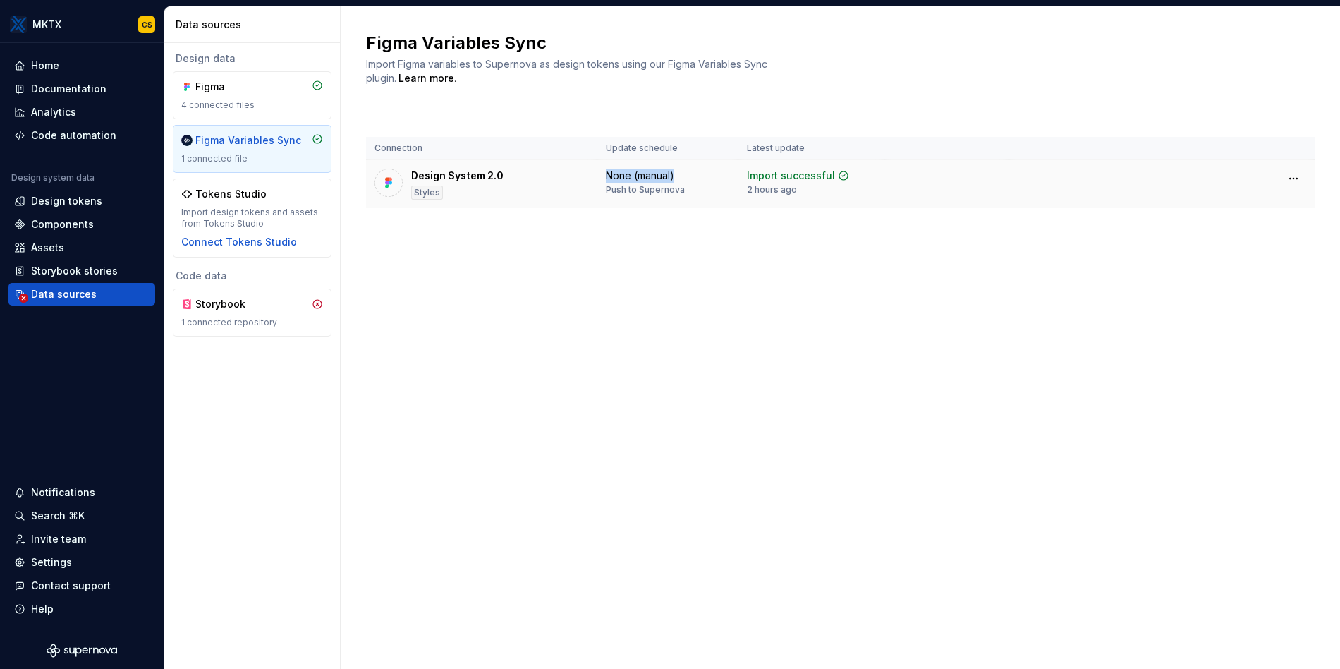
click at [624, 176] on div "None (manual)" at bounding box center [640, 176] width 68 height 14
click at [634, 173] on div "None (manual)" at bounding box center [640, 176] width 68 height 14
drag, startPoint x: 752, startPoint y: 188, endPoint x: 813, endPoint y: 190, distance: 61.4
click at [813, 190] on div "Import successful 6 seconds ago" at bounding box center [798, 182] width 102 height 27
click at [813, 191] on div "Import successful 6 seconds ago" at bounding box center [798, 182] width 102 height 27
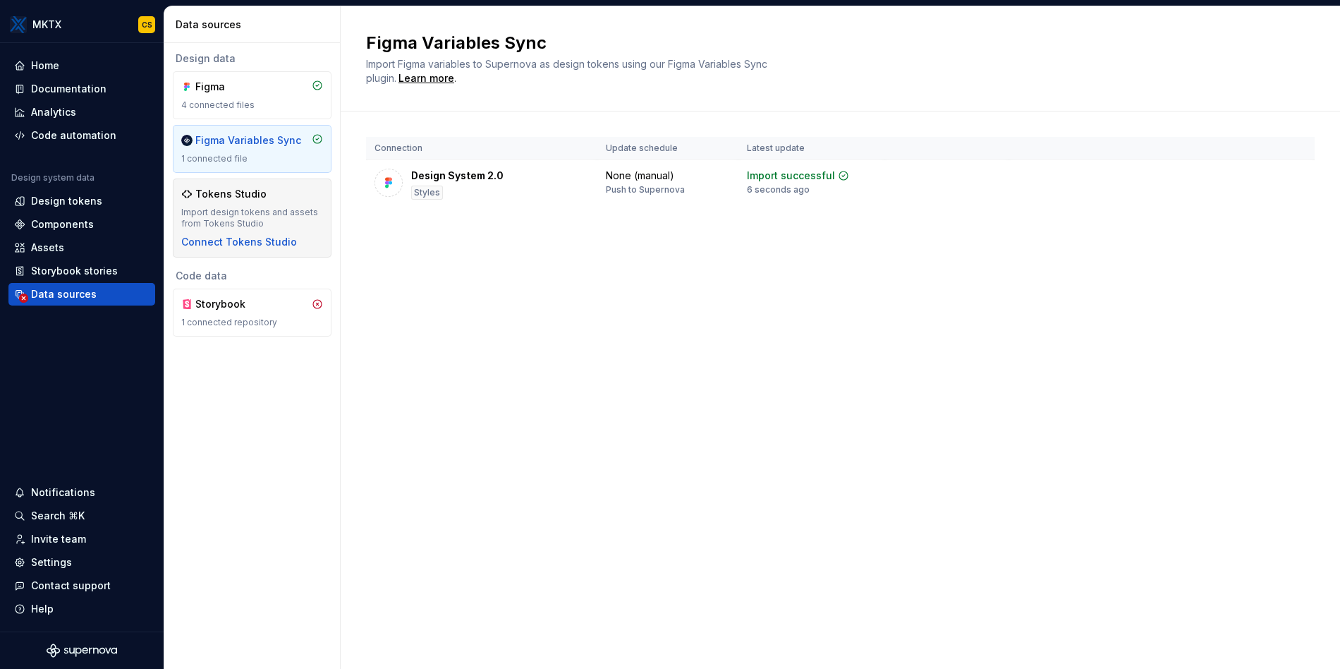
click at [263, 190] on div "Tokens Studio" at bounding box center [252, 194] width 142 height 14
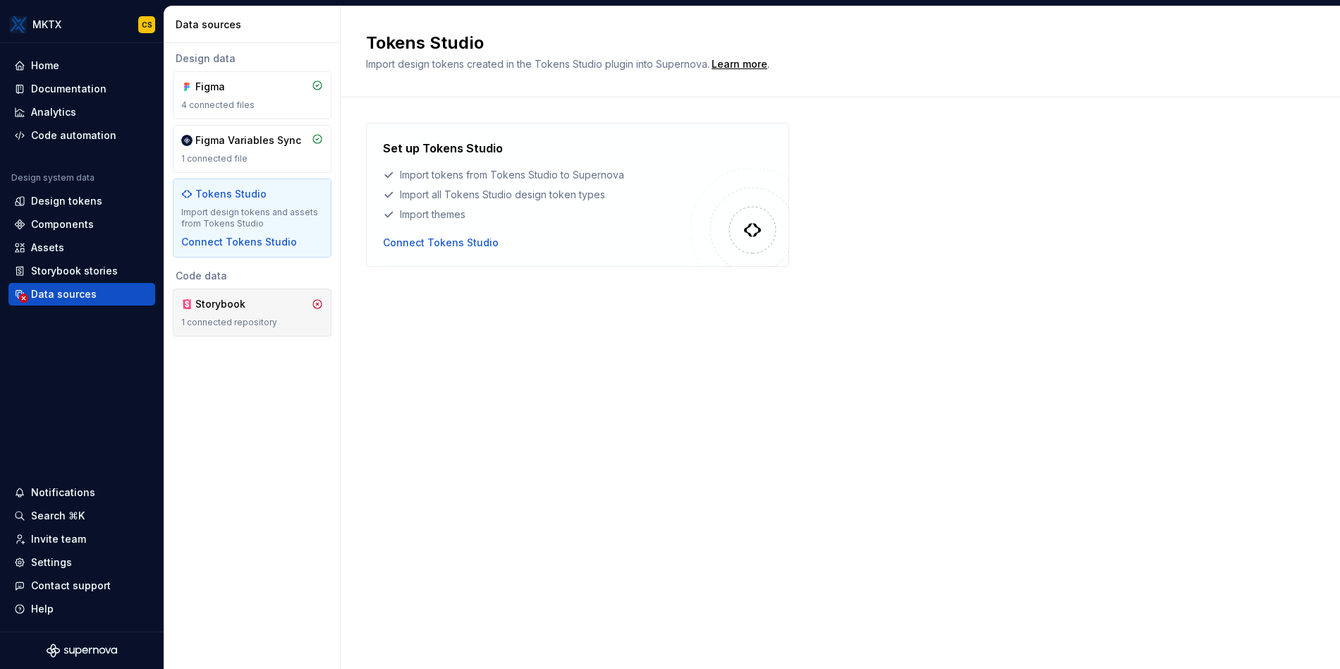
click at [247, 312] on div "Storybook 1 connected repository" at bounding box center [252, 312] width 142 height 31
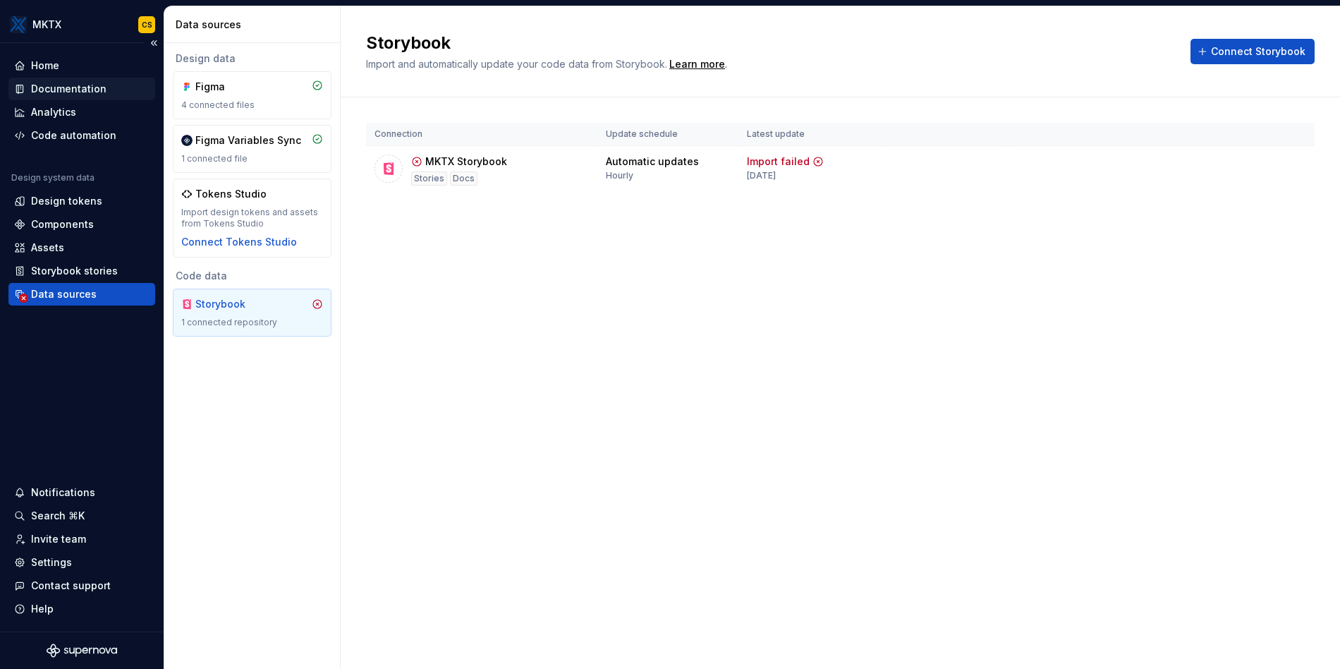
click at [90, 87] on div "Documentation" at bounding box center [68, 89] width 75 height 14
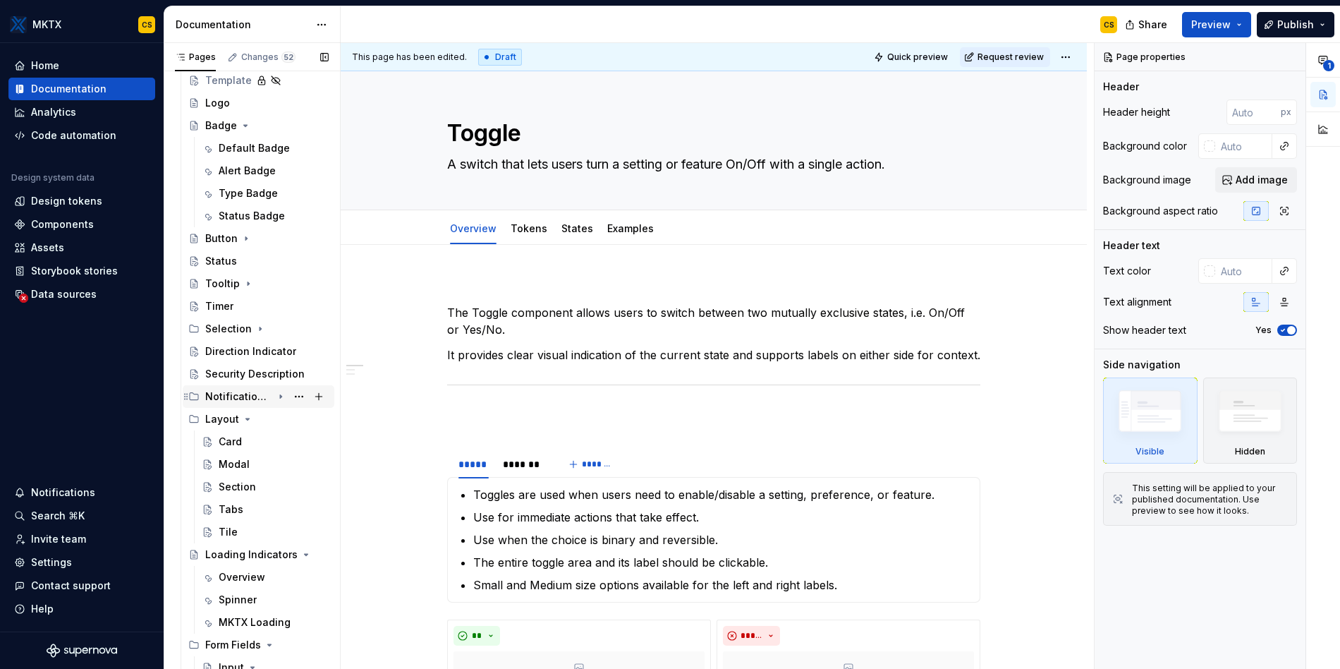
scroll to position [425, 0]
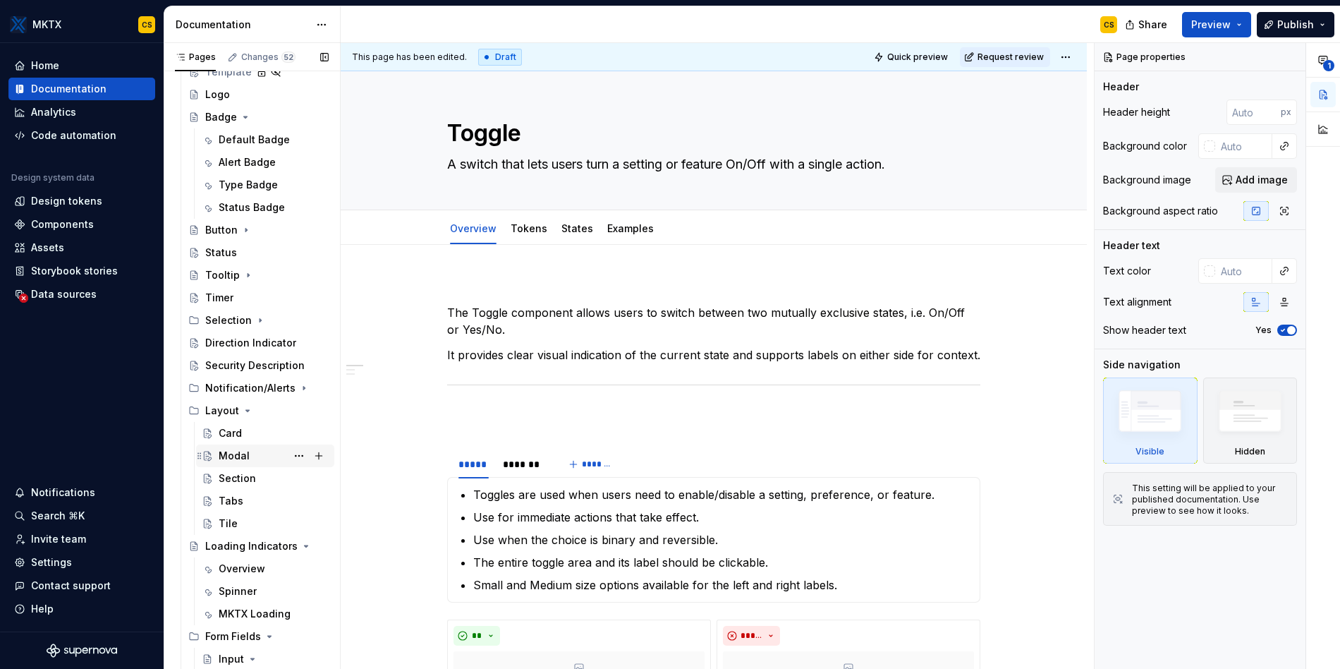
click at [243, 456] on div "Modal" at bounding box center [234, 456] width 31 height 14
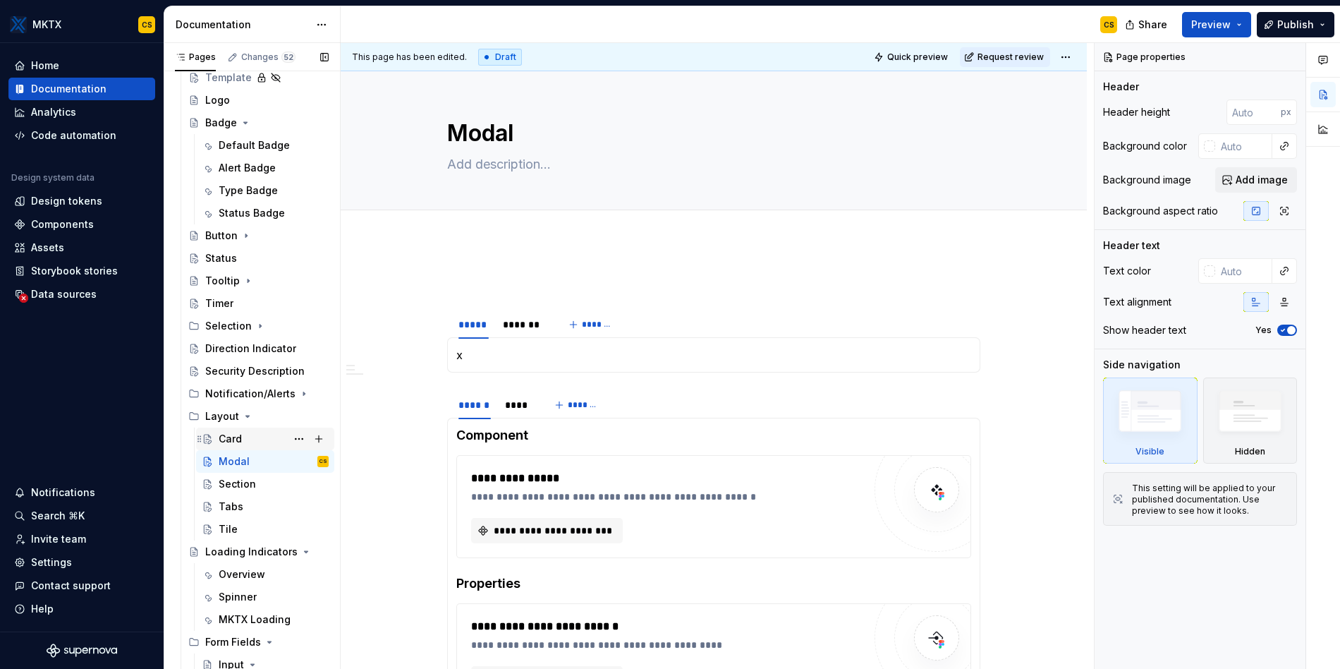
scroll to position [155, 0]
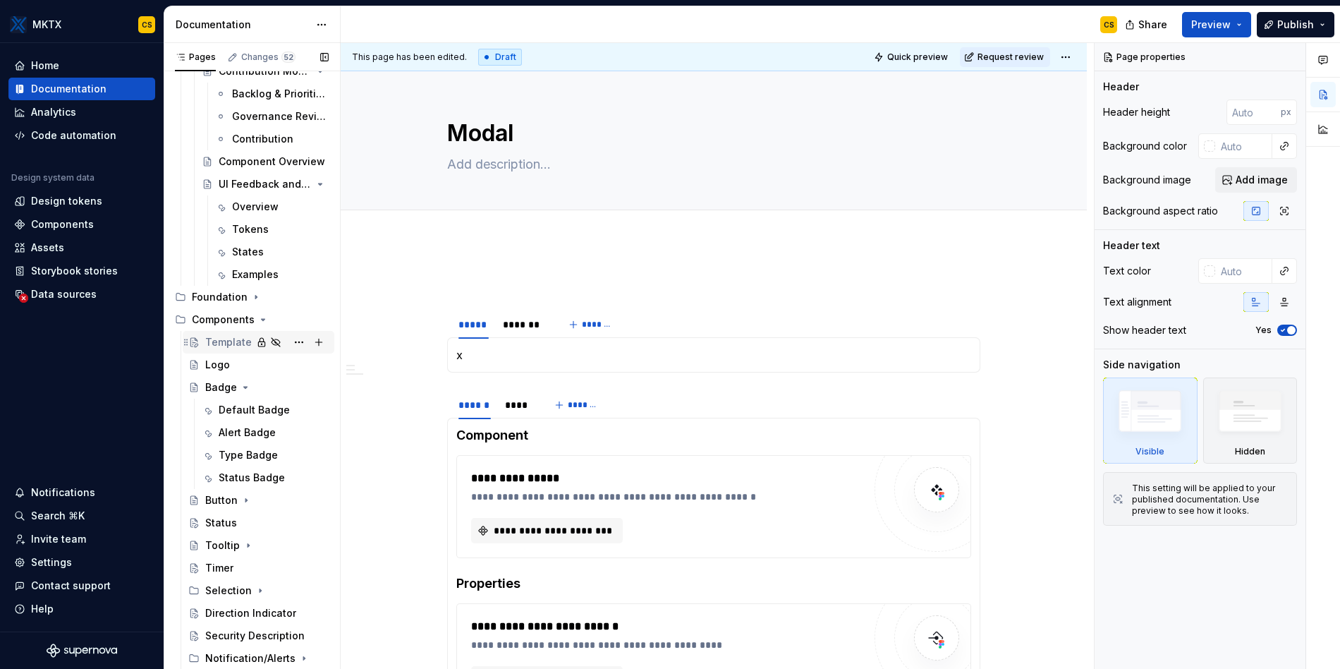
click at [236, 338] on div "Template" at bounding box center [228, 342] width 47 height 14
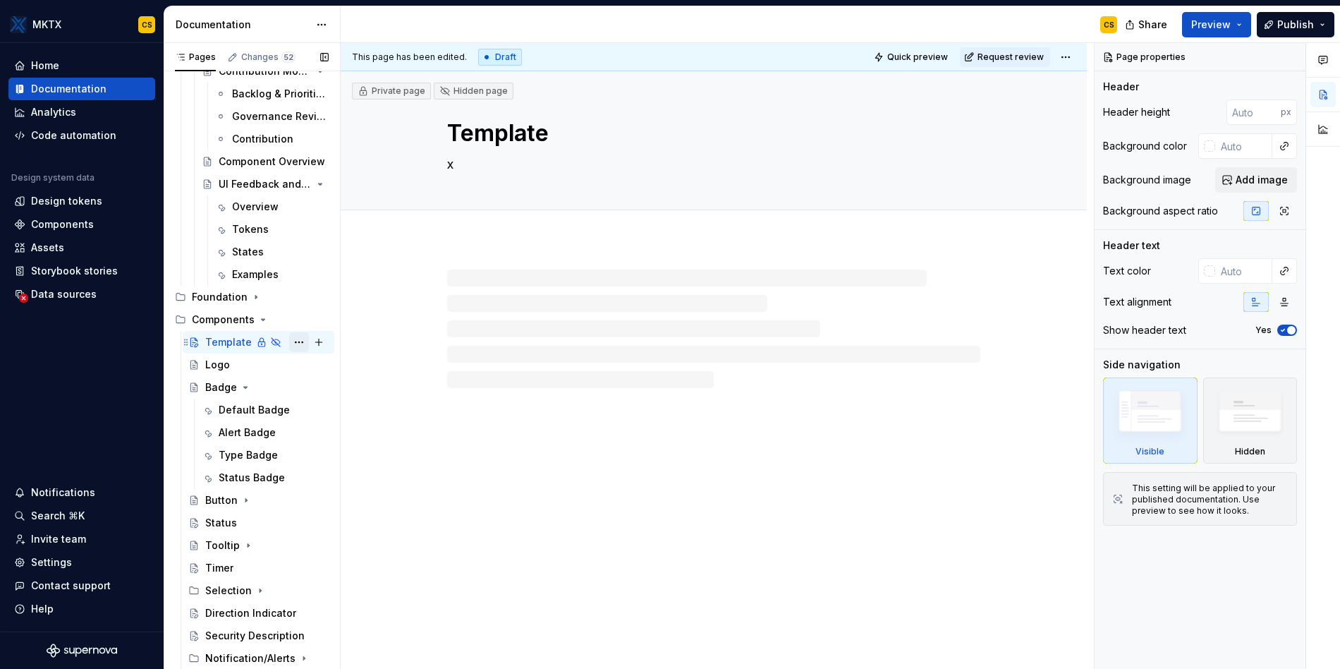
click at [289, 341] on button "Page tree" at bounding box center [299, 342] width 20 height 20
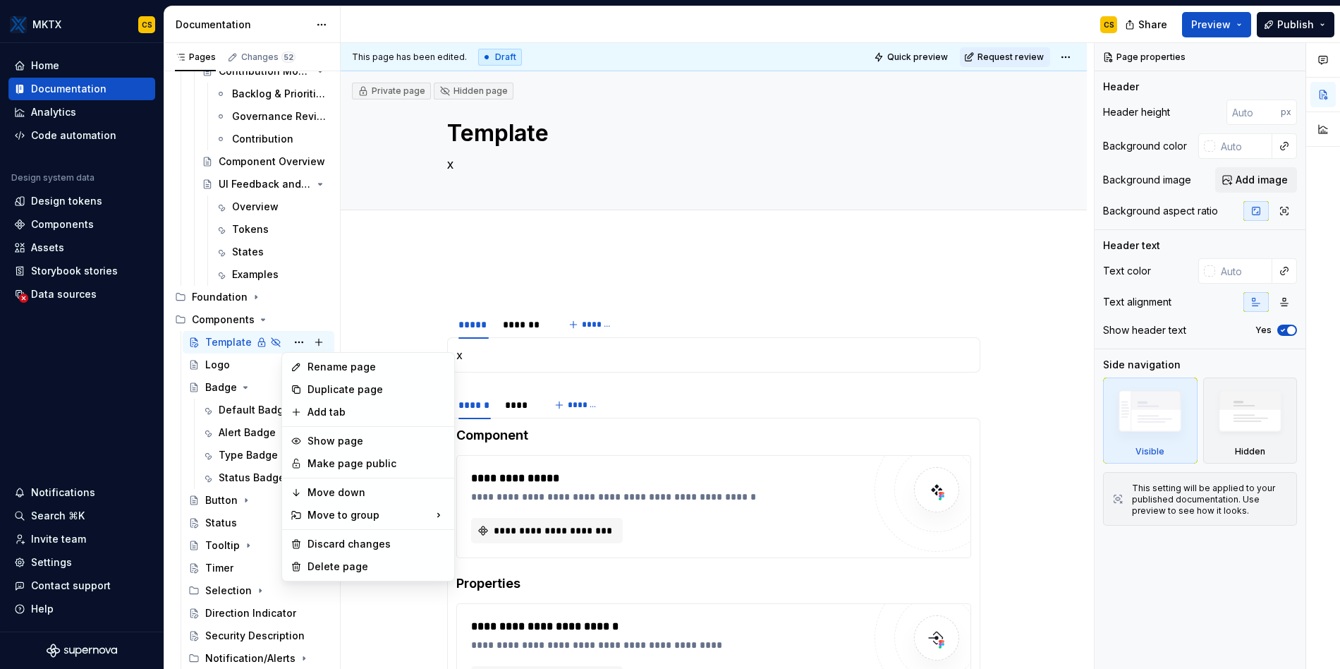
click at [596, 292] on html "MKTX CS Home Documentation Analytics Code automation Design system data Design …" at bounding box center [670, 334] width 1340 height 669
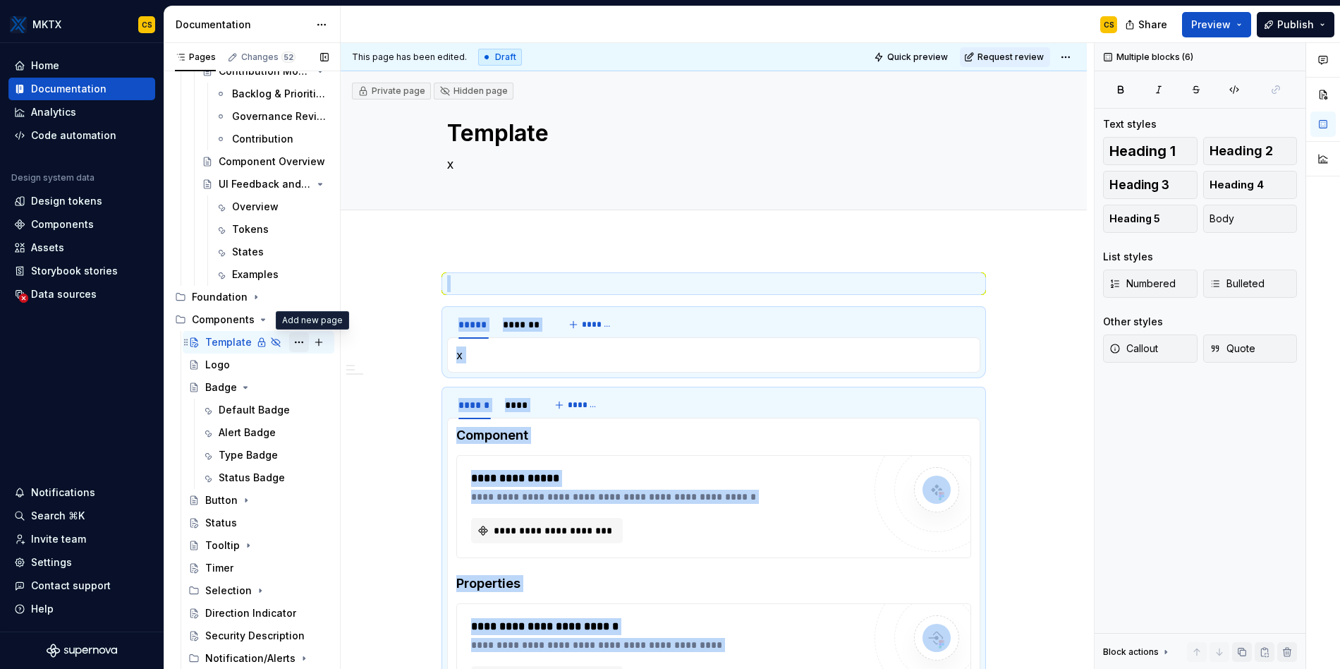
click at [298, 342] on button "Page tree" at bounding box center [299, 342] width 20 height 20
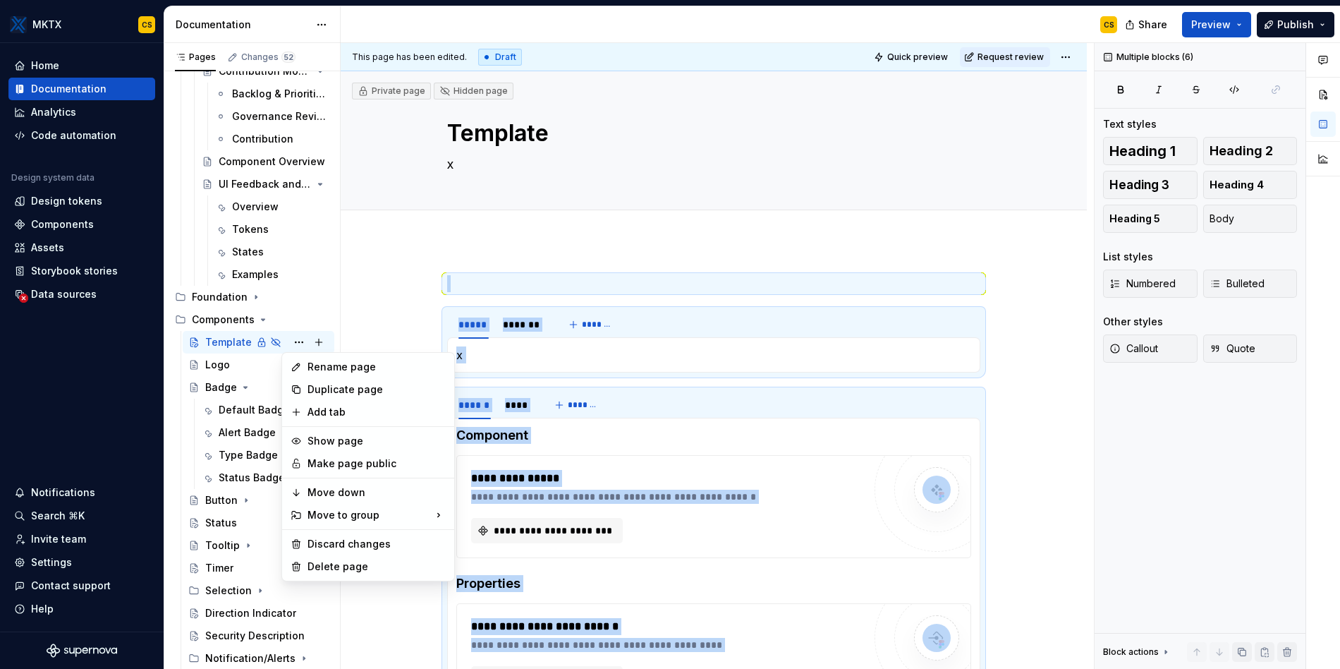
click at [412, 306] on html "MKTX CS Home Documentation Analytics Code automation Design system data Design …" at bounding box center [670, 334] width 1340 height 669
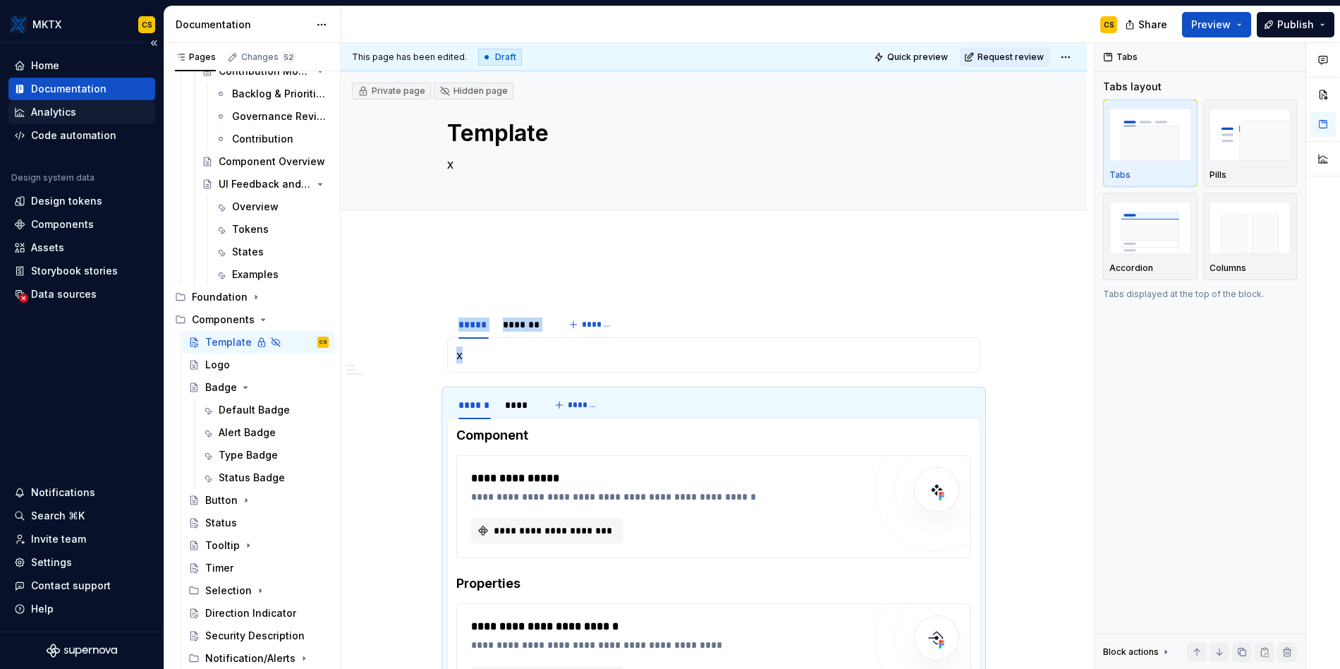
click at [54, 116] on div "Analytics" at bounding box center [53, 112] width 45 height 14
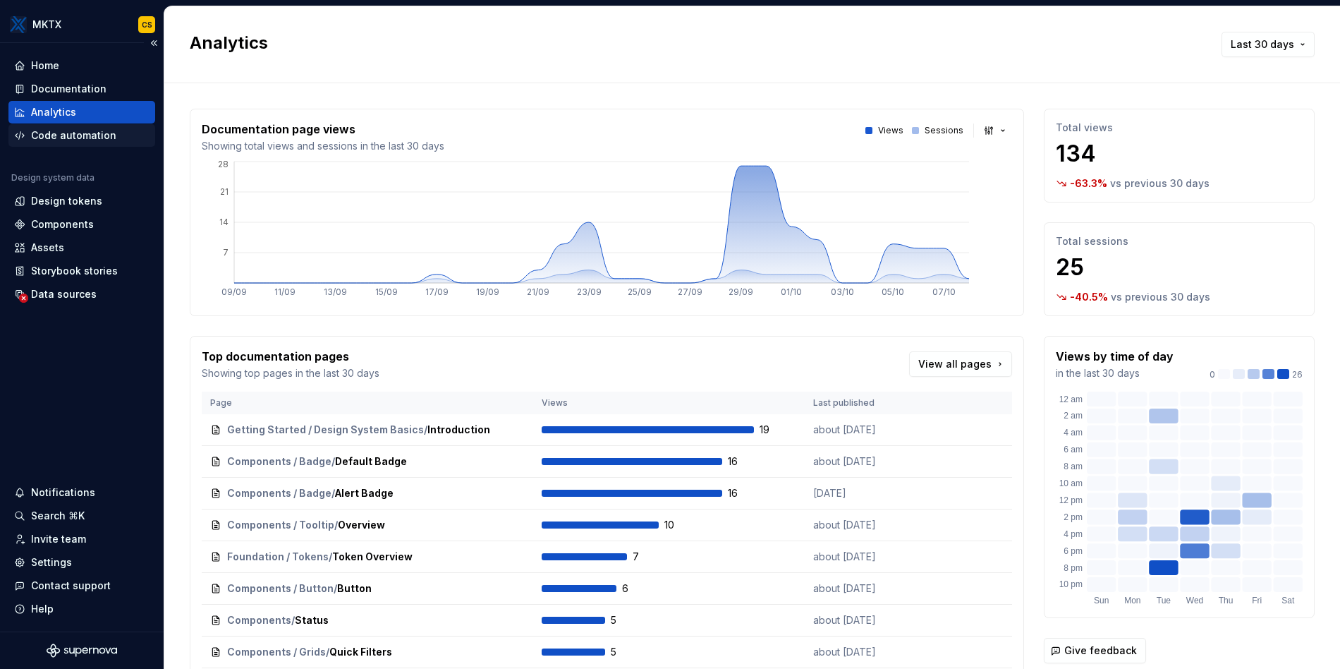
click at [80, 135] on div "Code automation" at bounding box center [73, 135] width 85 height 14
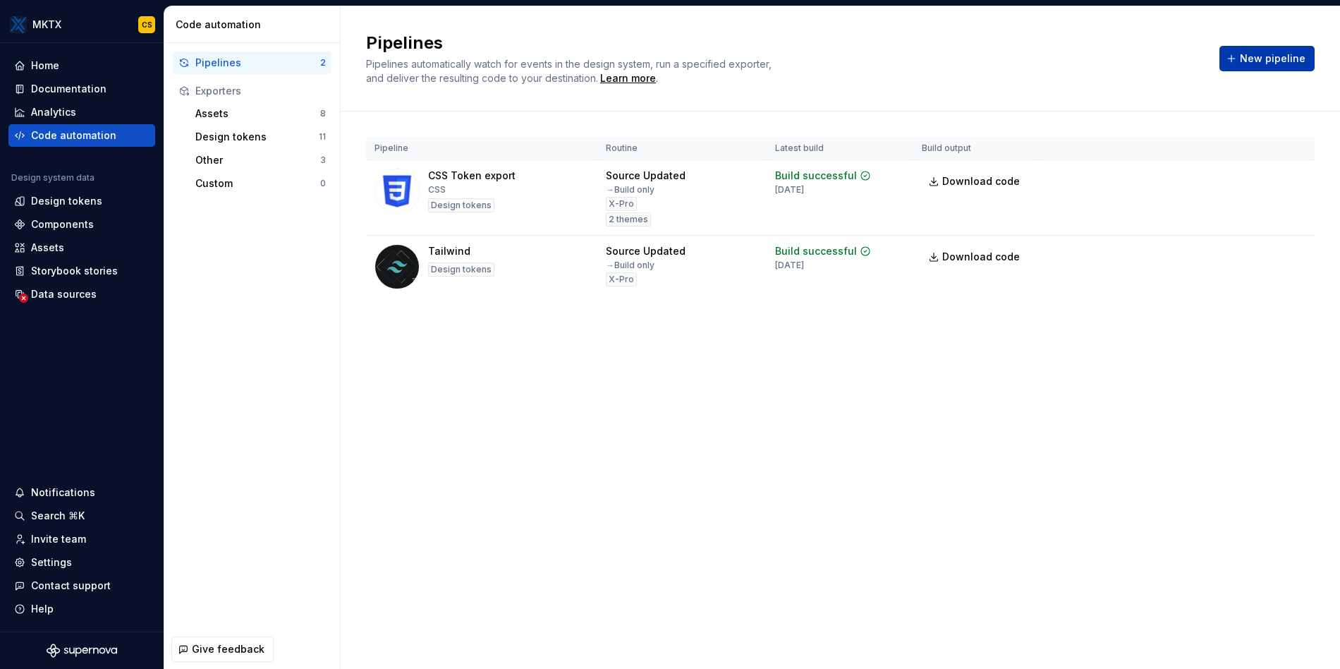
click at [1278, 52] on span "New pipeline" at bounding box center [1273, 58] width 66 height 14
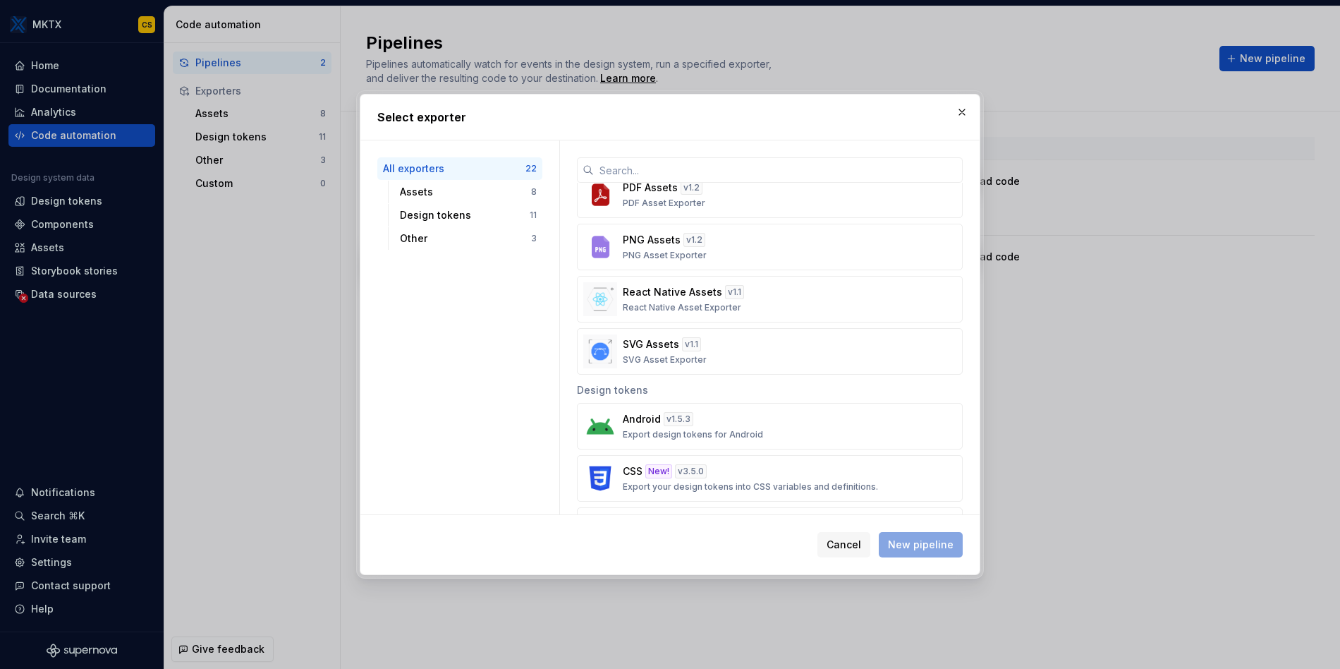
scroll to position [257, 0]
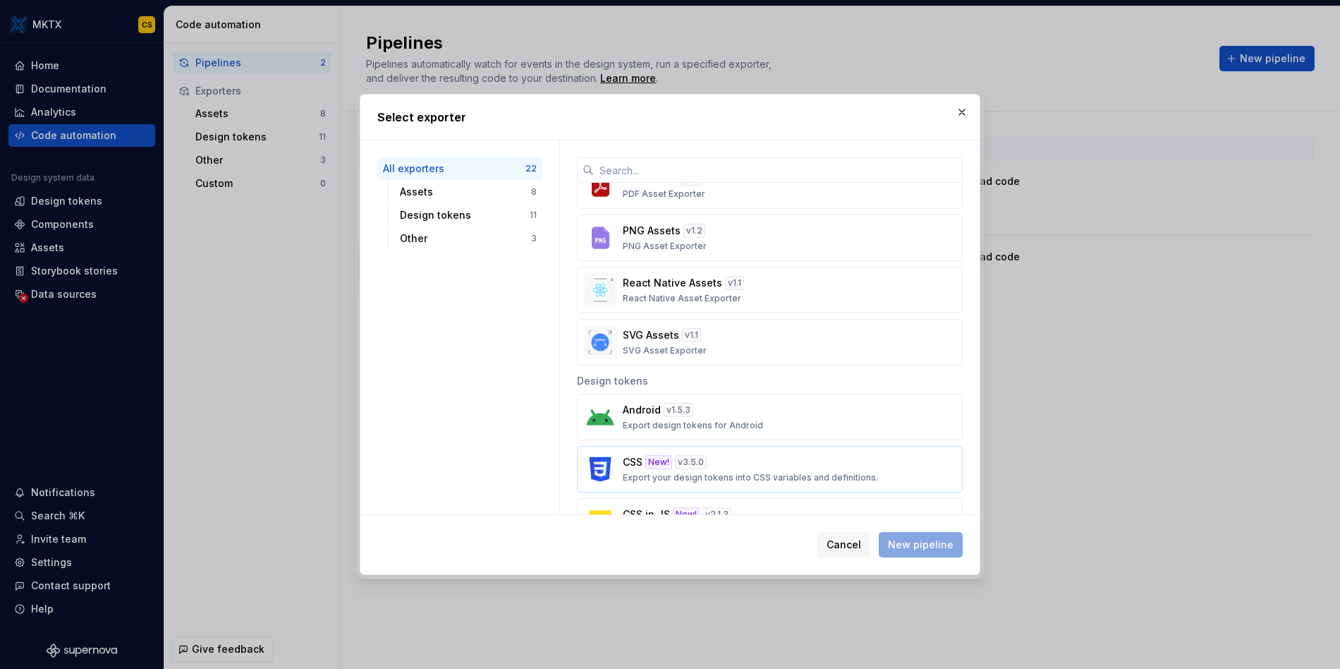
click at [782, 449] on button "CSS New! v 3.5.0 Export your design tokens into CSS variables and definitions." at bounding box center [770, 469] width 386 height 47
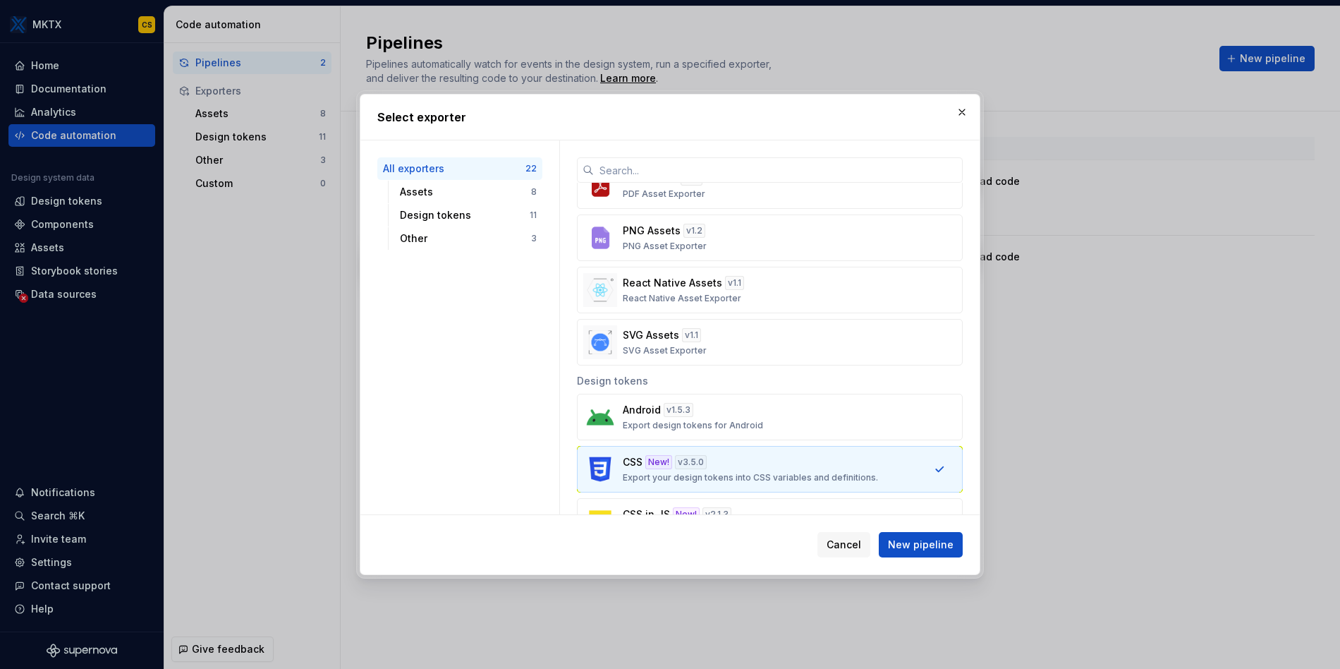
drag, startPoint x: 932, startPoint y: 544, endPoint x: 985, endPoint y: 528, distance: 55.3
click at [932, 544] on span "New pipeline" at bounding box center [921, 544] width 66 height 14
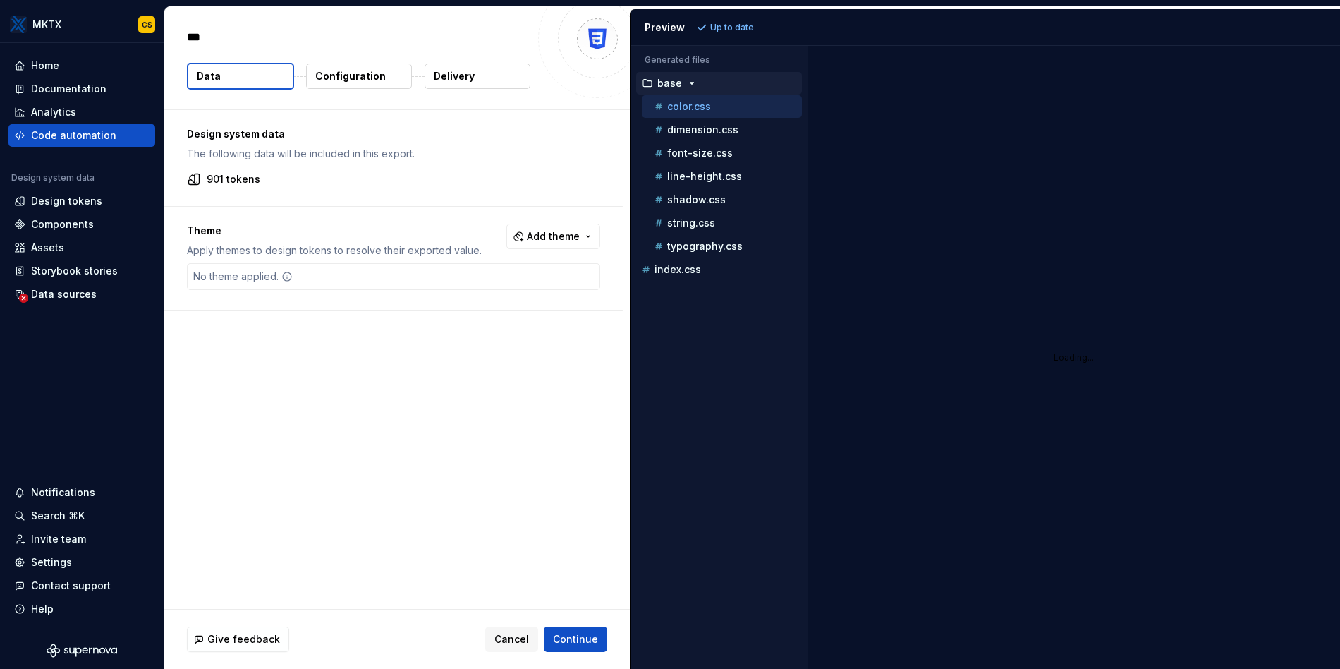
type textarea "*"
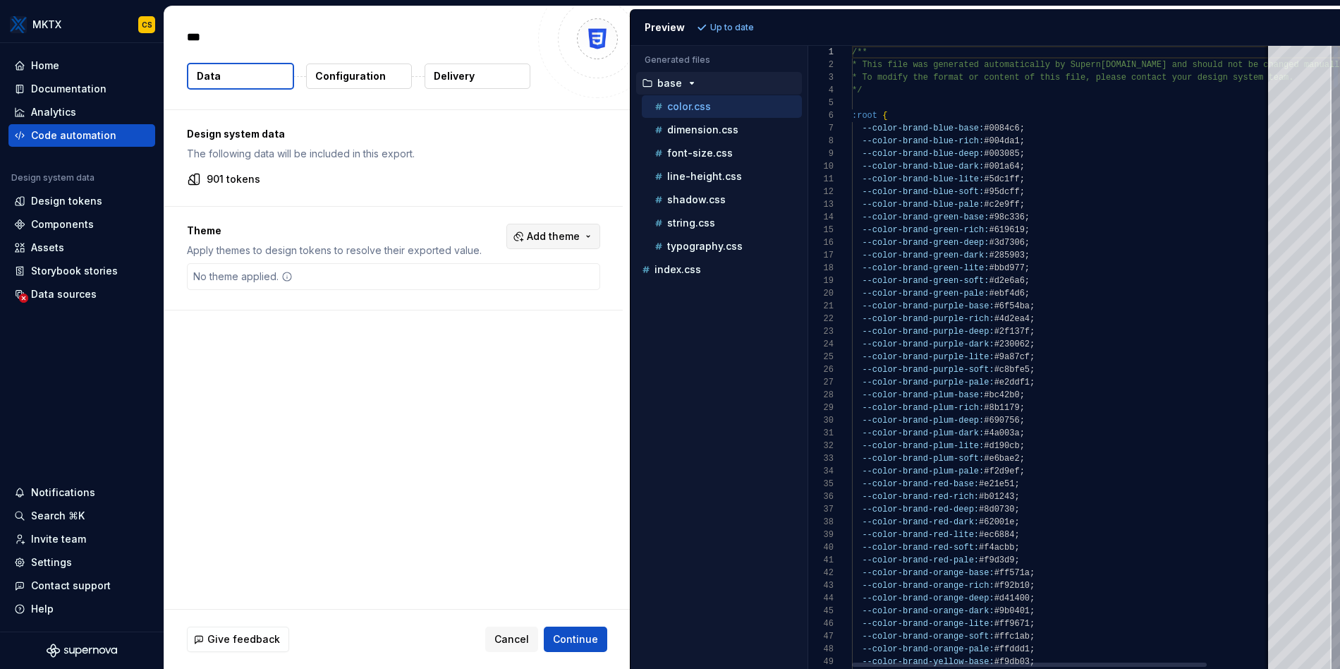
click at [519, 238] on button "Add theme" at bounding box center [553, 236] width 94 height 25
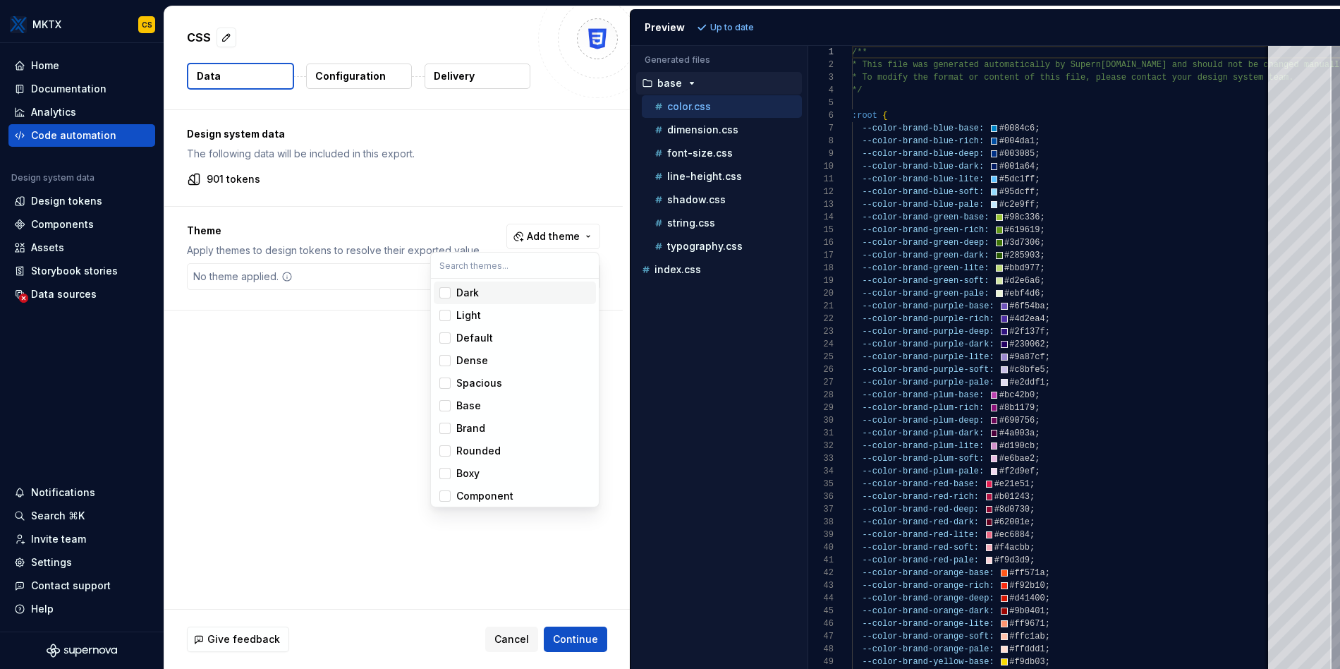
click at [469, 294] on div "Dark" at bounding box center [467, 293] width 23 height 14
click at [467, 316] on div "Light" at bounding box center [468, 315] width 25 height 14
click at [389, 203] on html "MKTX CS Home Documentation Analytics Code automation Design system data Design …" at bounding box center [670, 334] width 1340 height 669
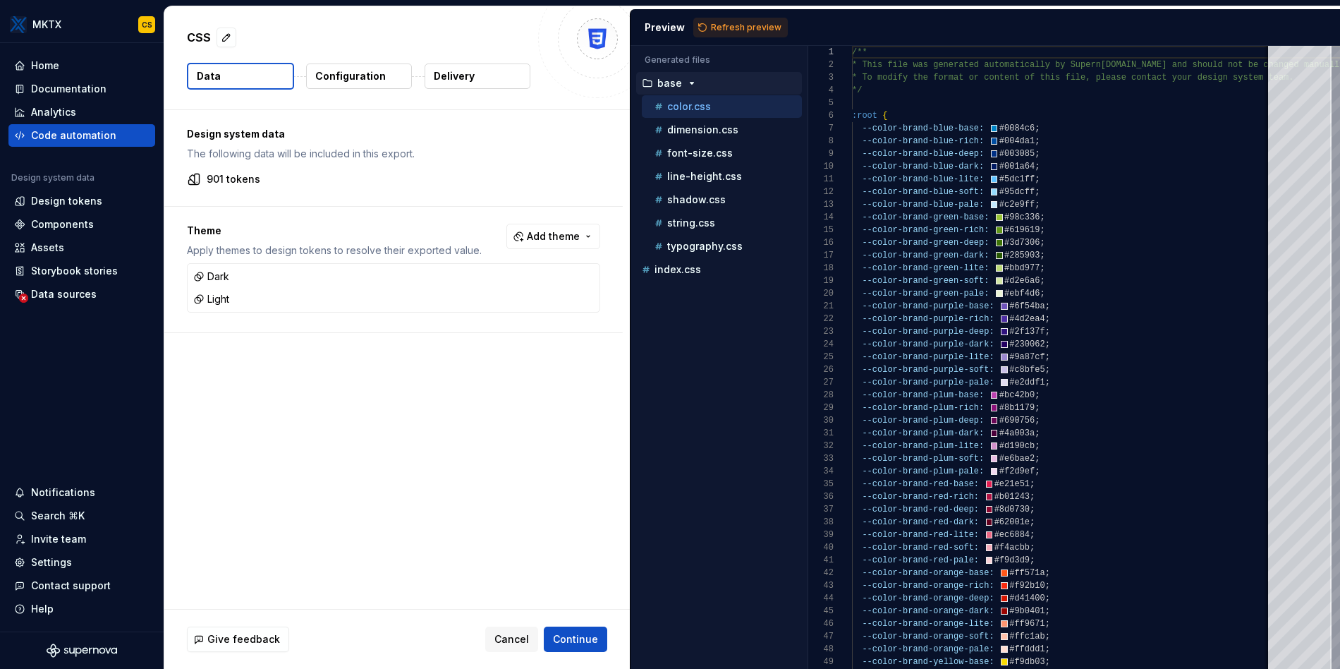
click at [341, 71] on p "Configuration" at bounding box center [350, 76] width 71 height 14
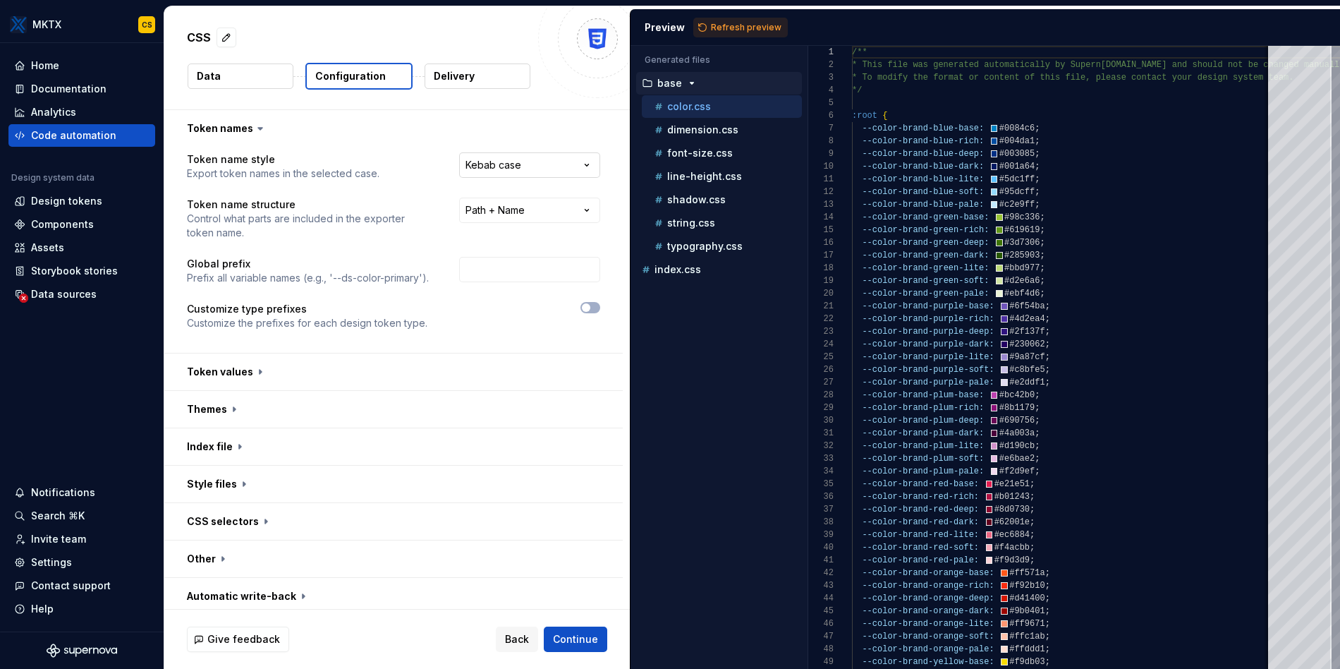
click at [507, 166] on html "**********" at bounding box center [670, 334] width 1340 height 669
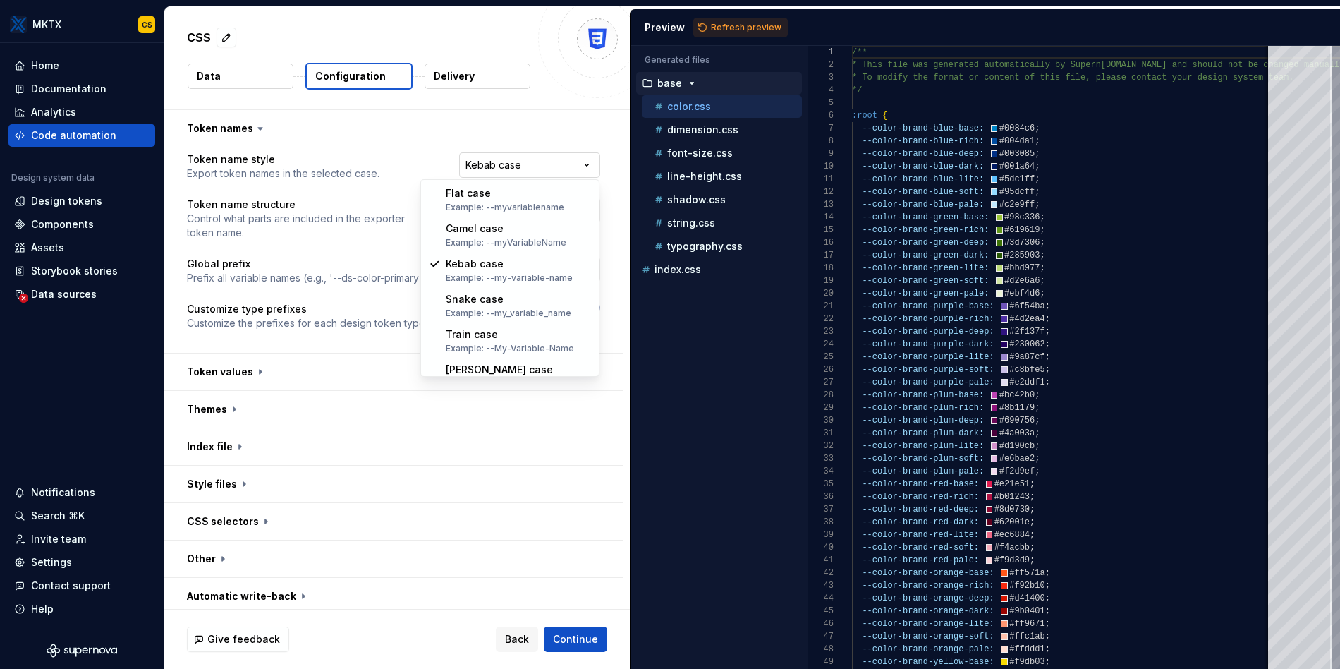
click at [490, 169] on html "**********" at bounding box center [670, 334] width 1340 height 669
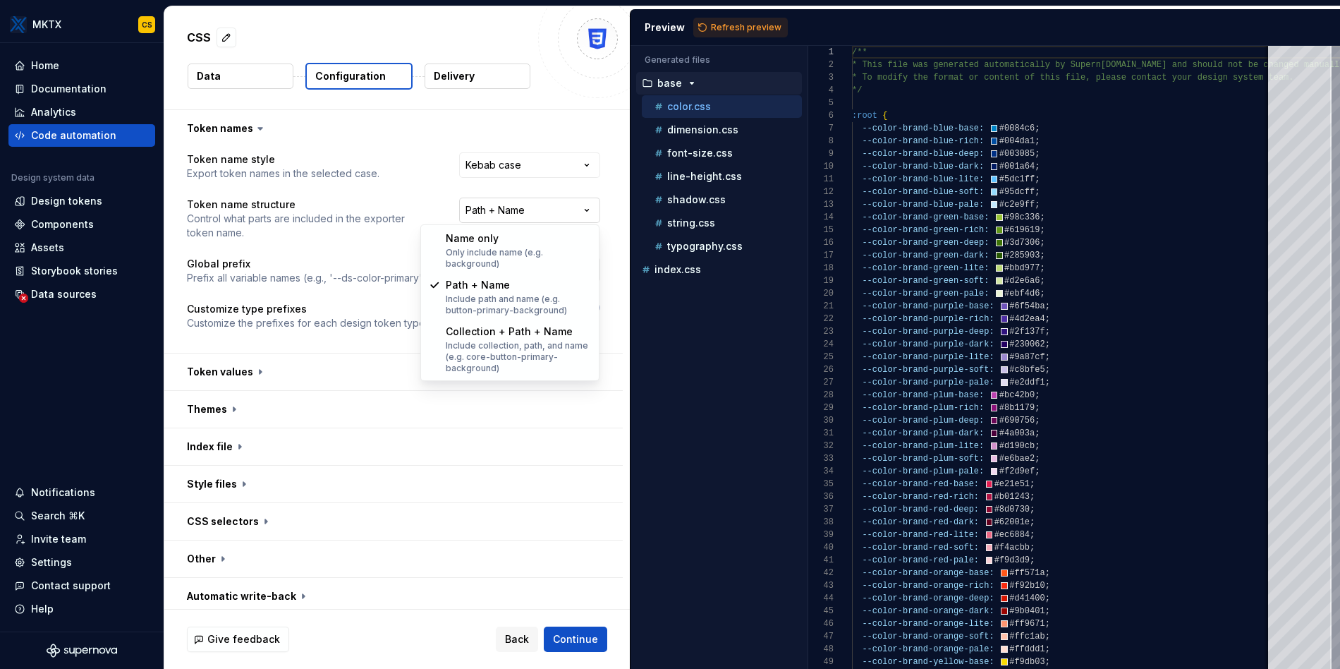
click at [515, 209] on html "**********" at bounding box center [670, 334] width 1340 height 669
click at [394, 227] on html "**********" at bounding box center [670, 334] width 1340 height 669
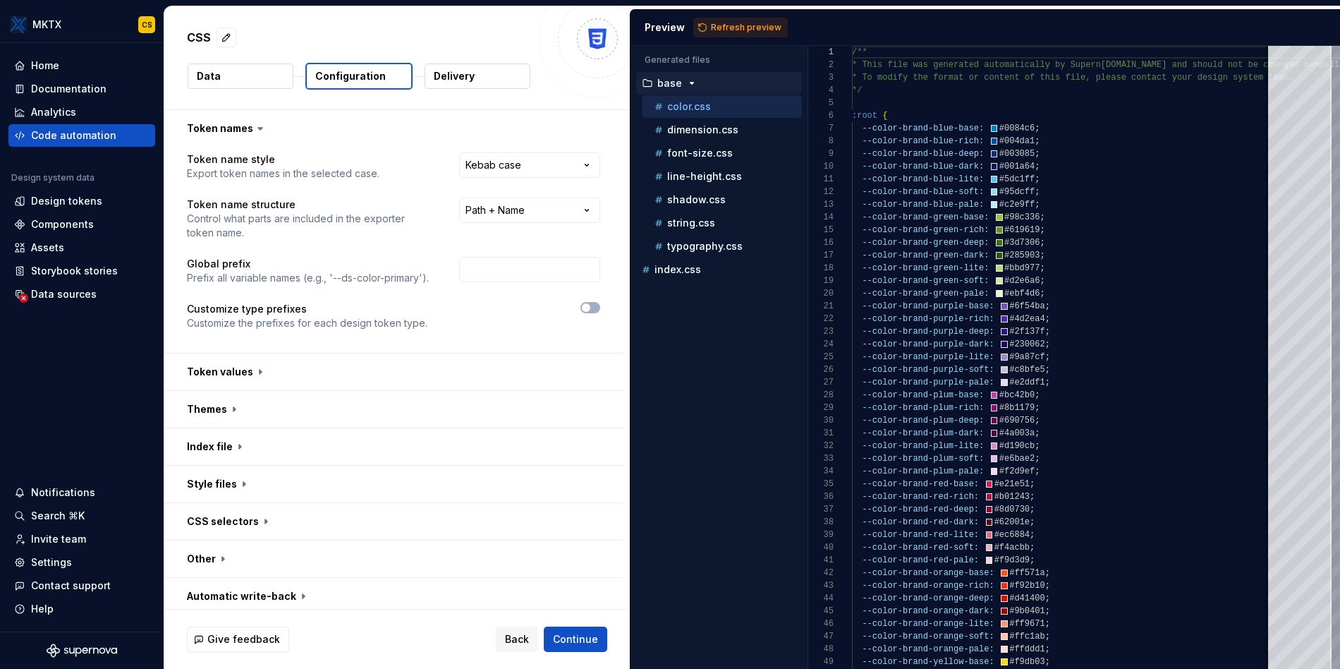
scroll to position [6, 0]
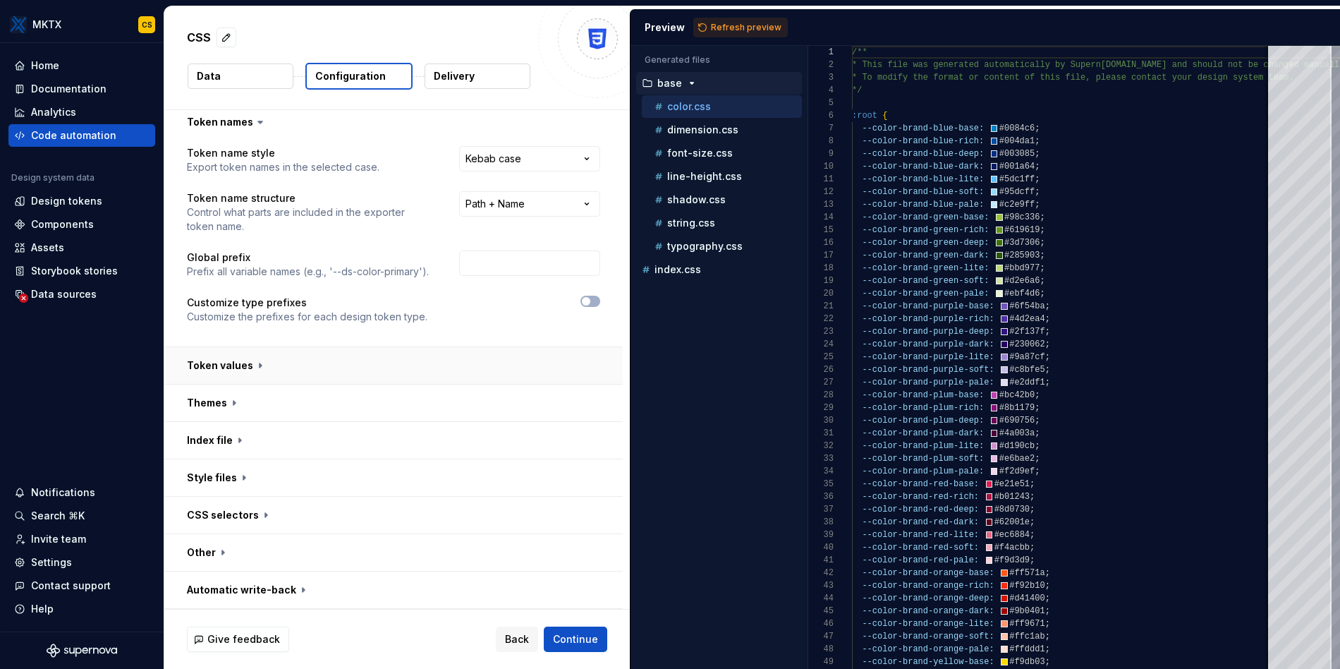
click at [250, 372] on button "button" at bounding box center [393, 365] width 458 height 37
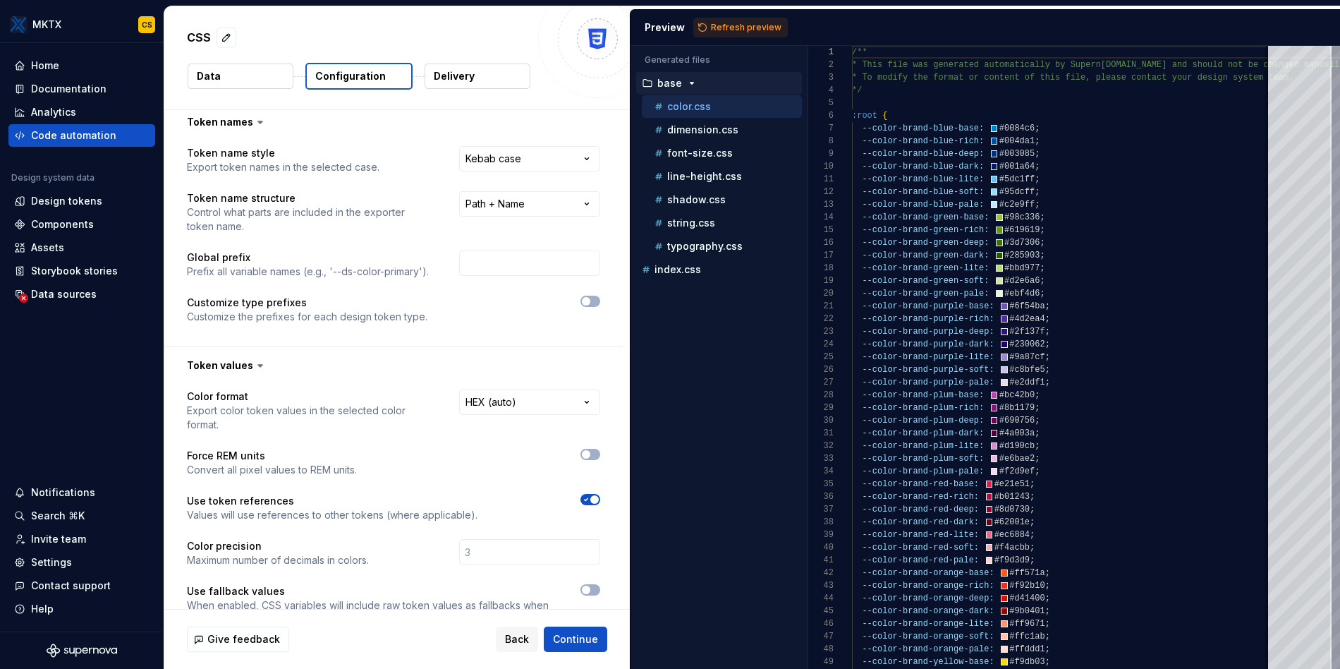
scroll to position [180, 0]
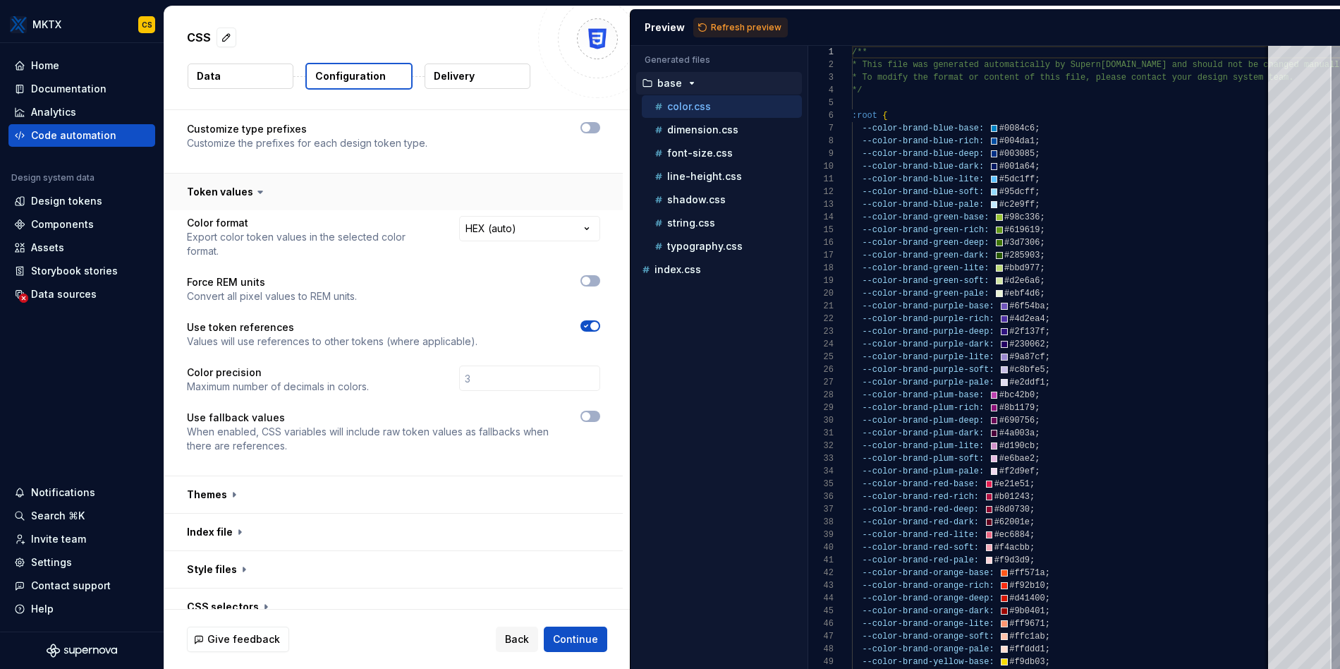
click at [231, 183] on button "button" at bounding box center [393, 192] width 458 height 37
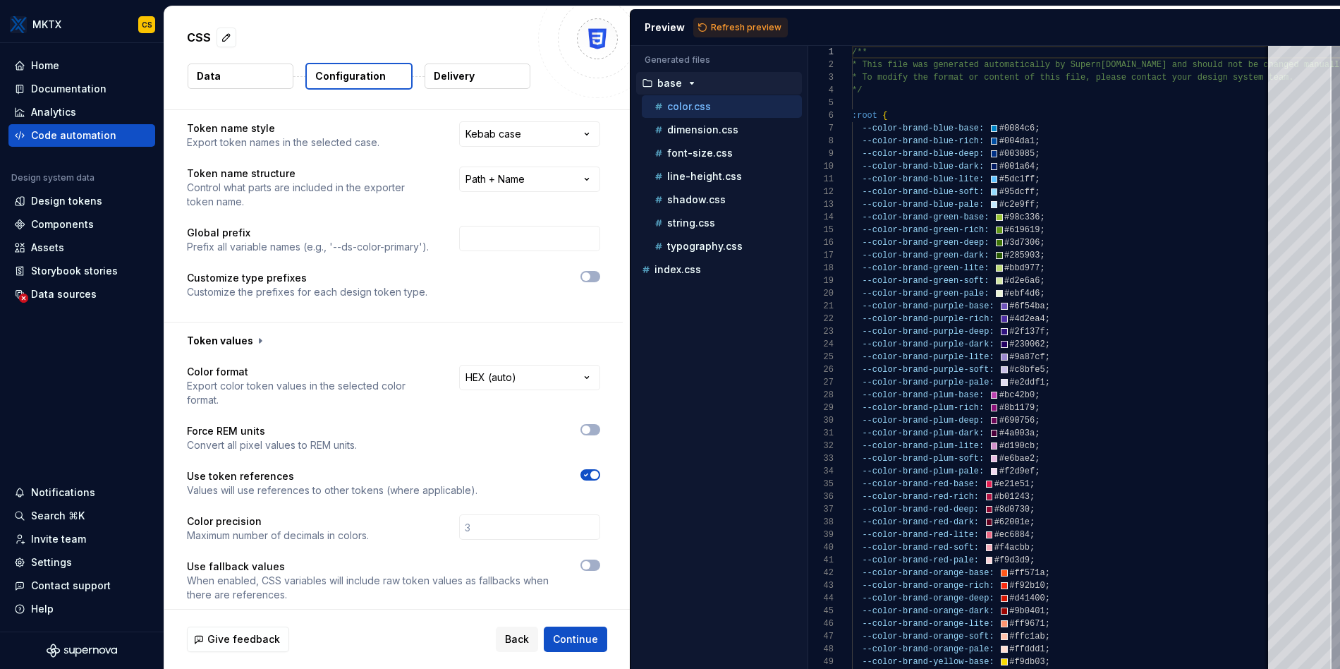
scroll to position [6, 0]
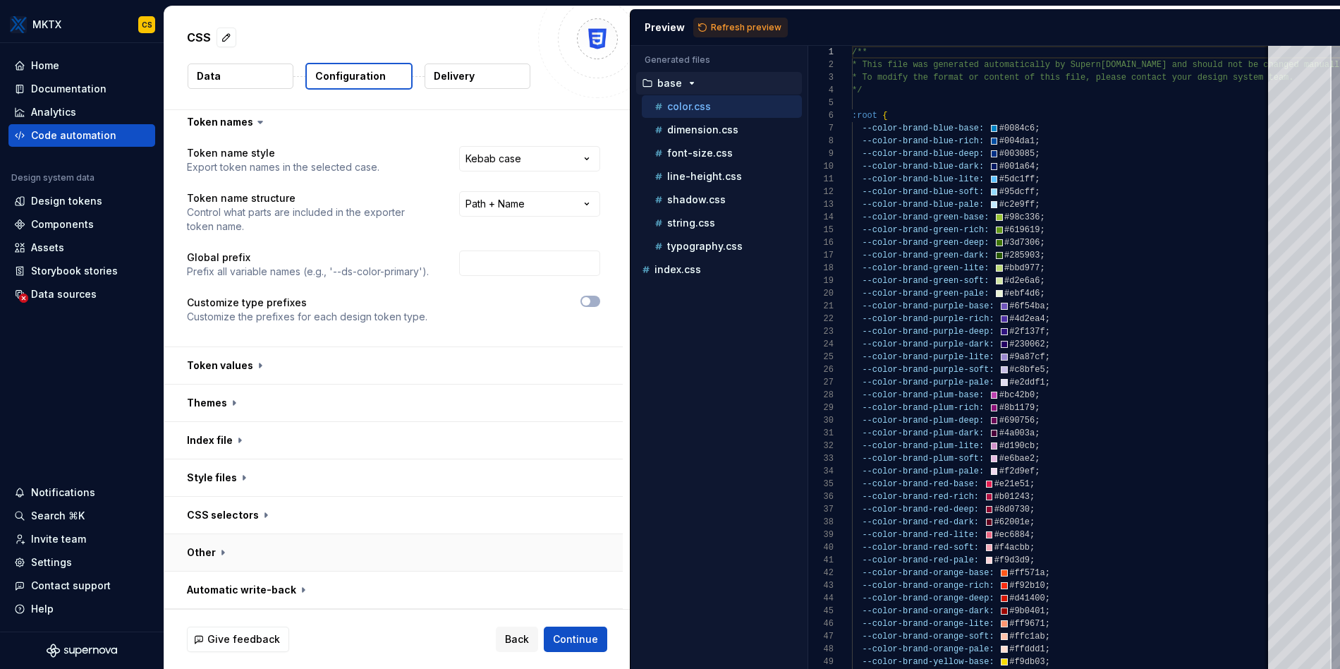
click at [537, 569] on button "button" at bounding box center [393, 552] width 458 height 37
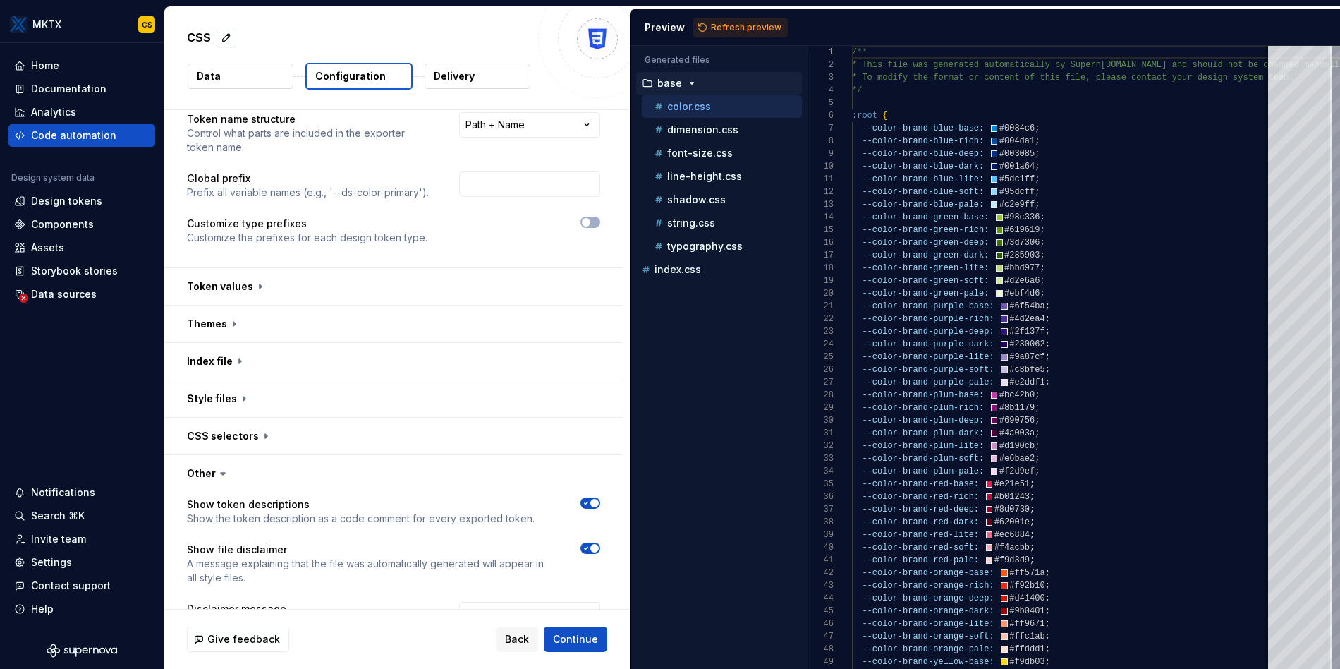
scroll to position [226, 0]
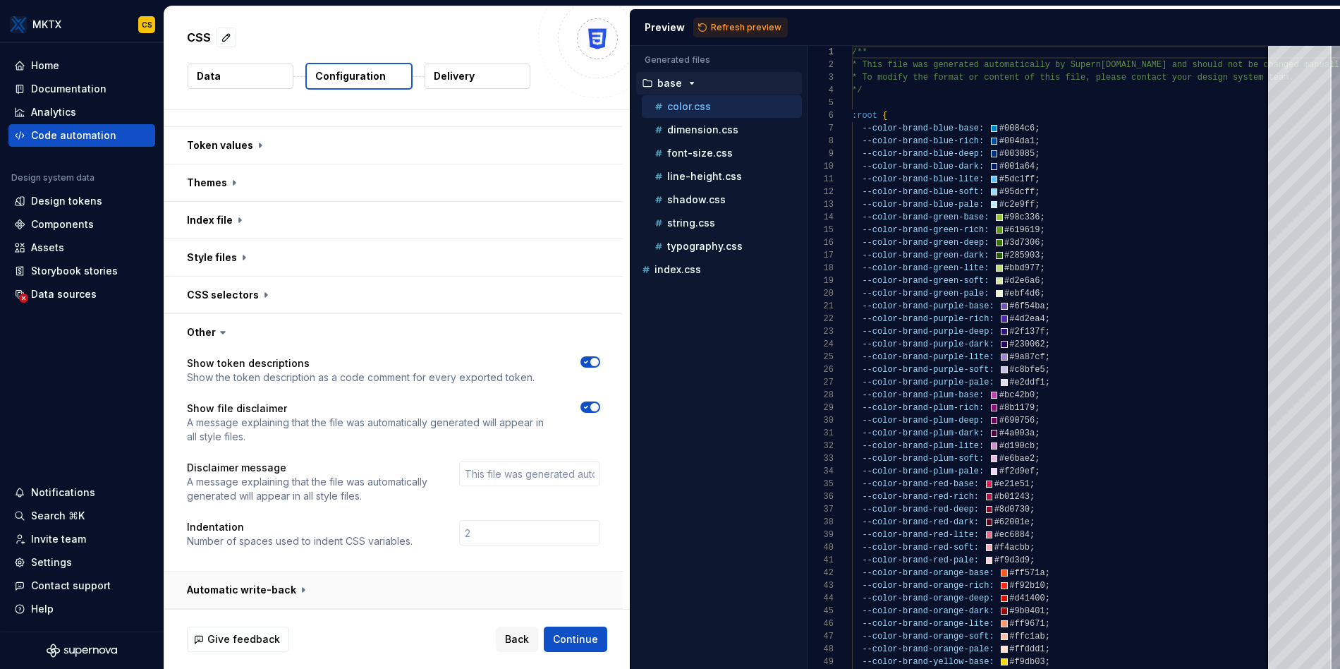
click at [512, 592] on button "button" at bounding box center [393, 589] width 458 height 37
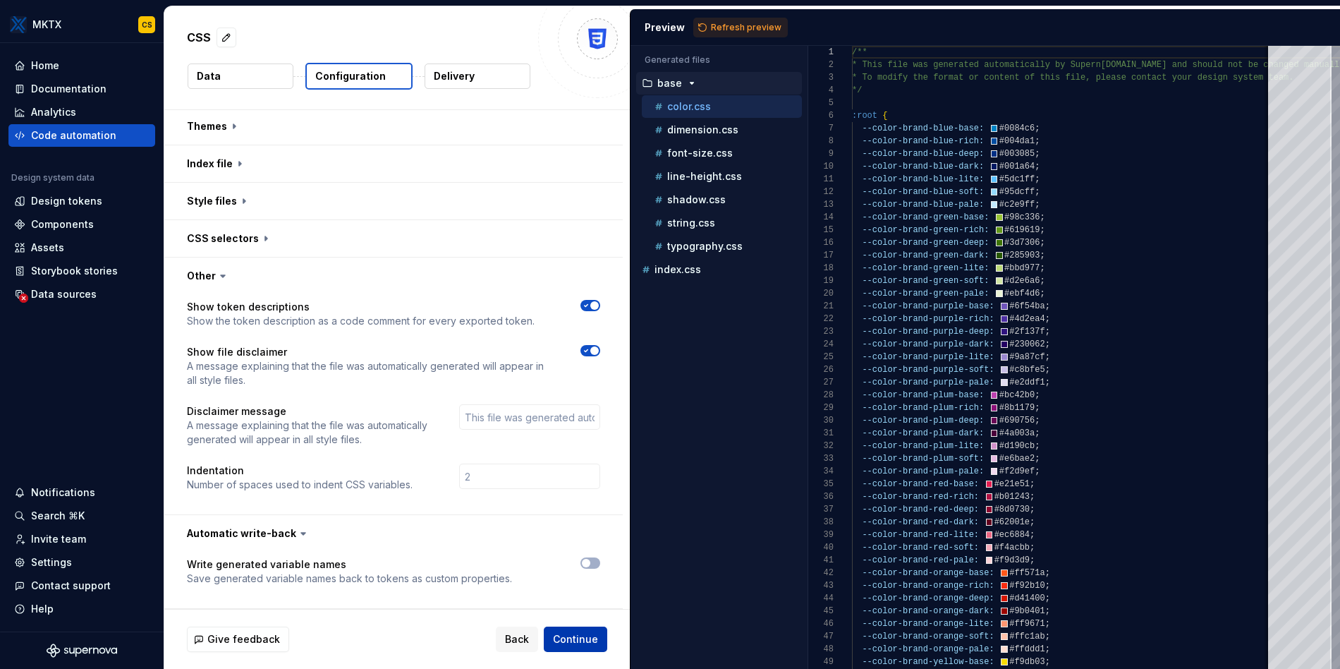
click at [581, 638] on span "Continue" at bounding box center [575, 639] width 45 height 14
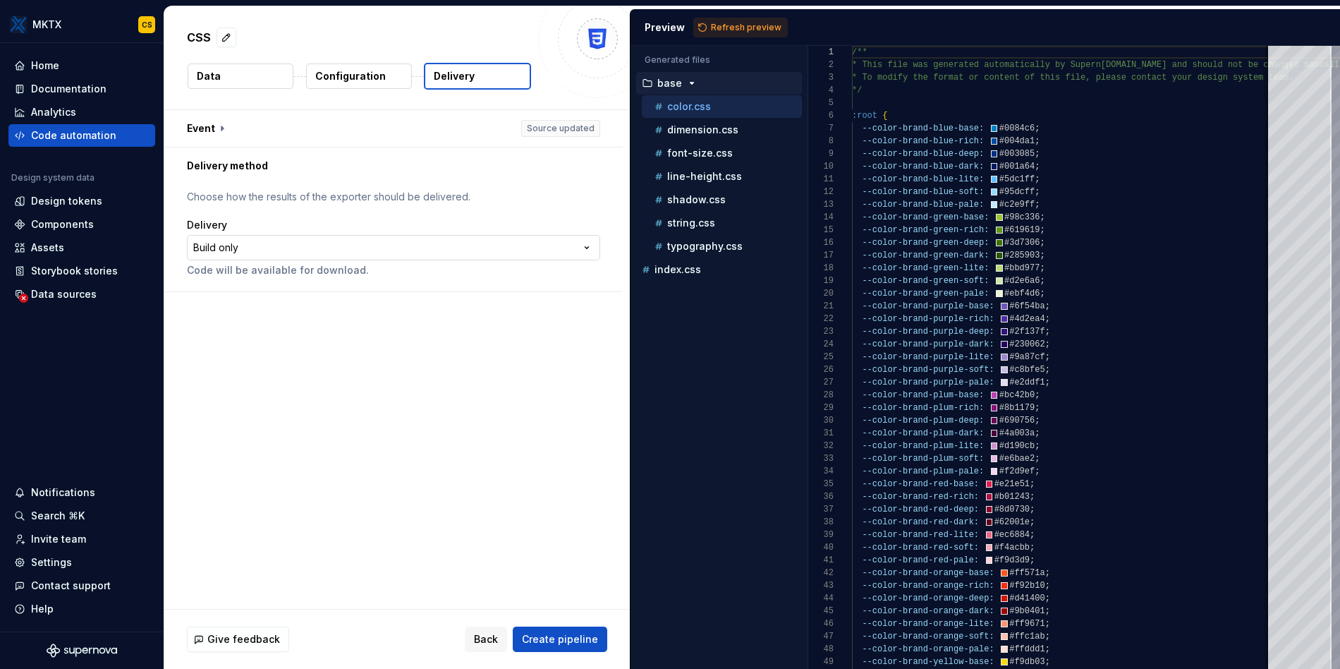
click at [272, 239] on html "**********" at bounding box center [670, 334] width 1340 height 669
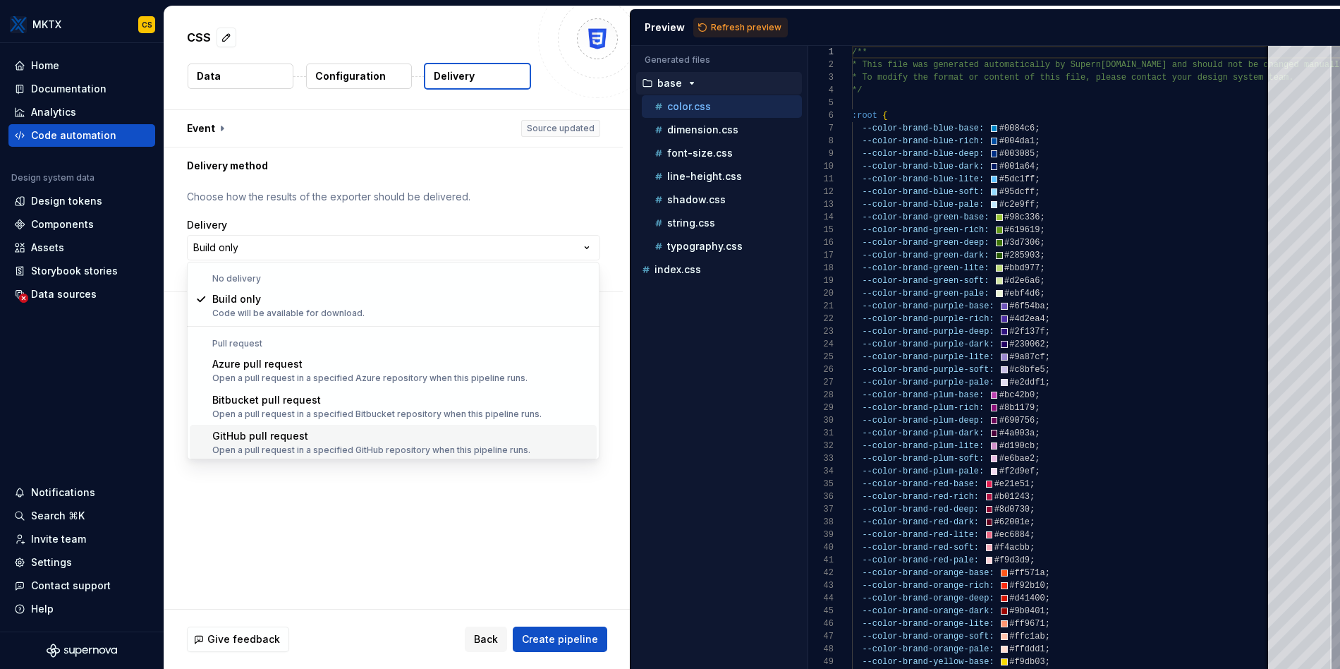
scroll to position [39, 0]
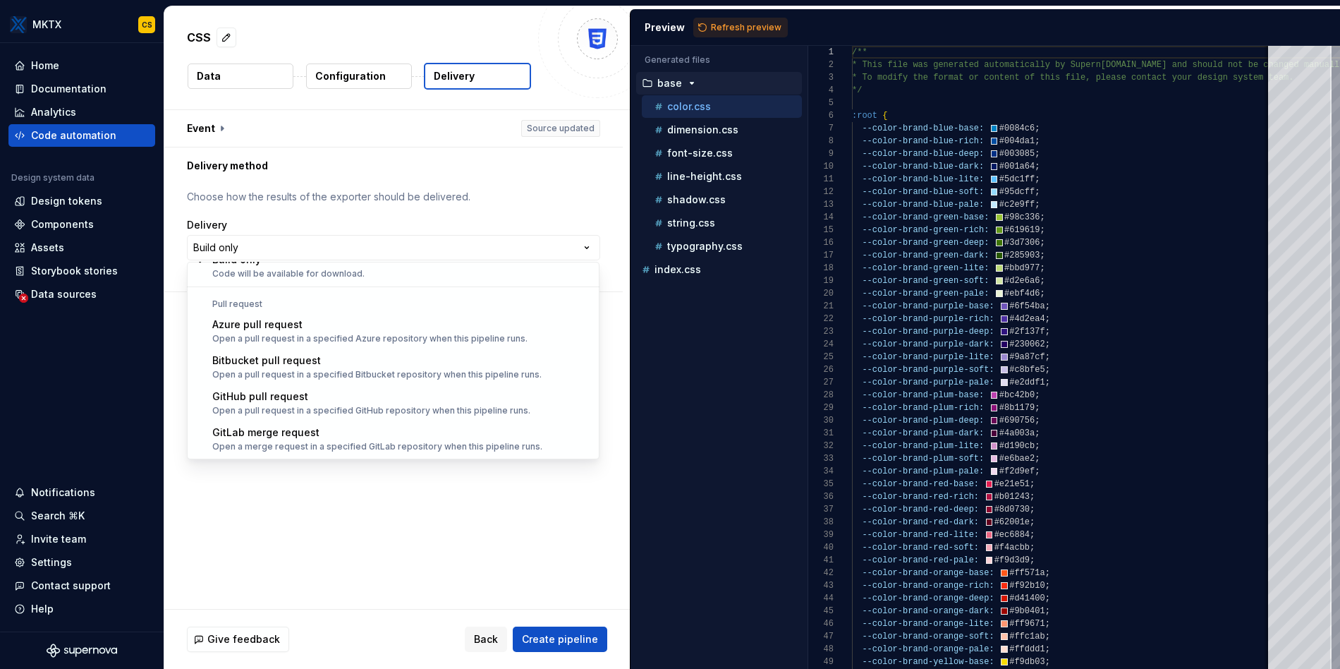
select select "******"
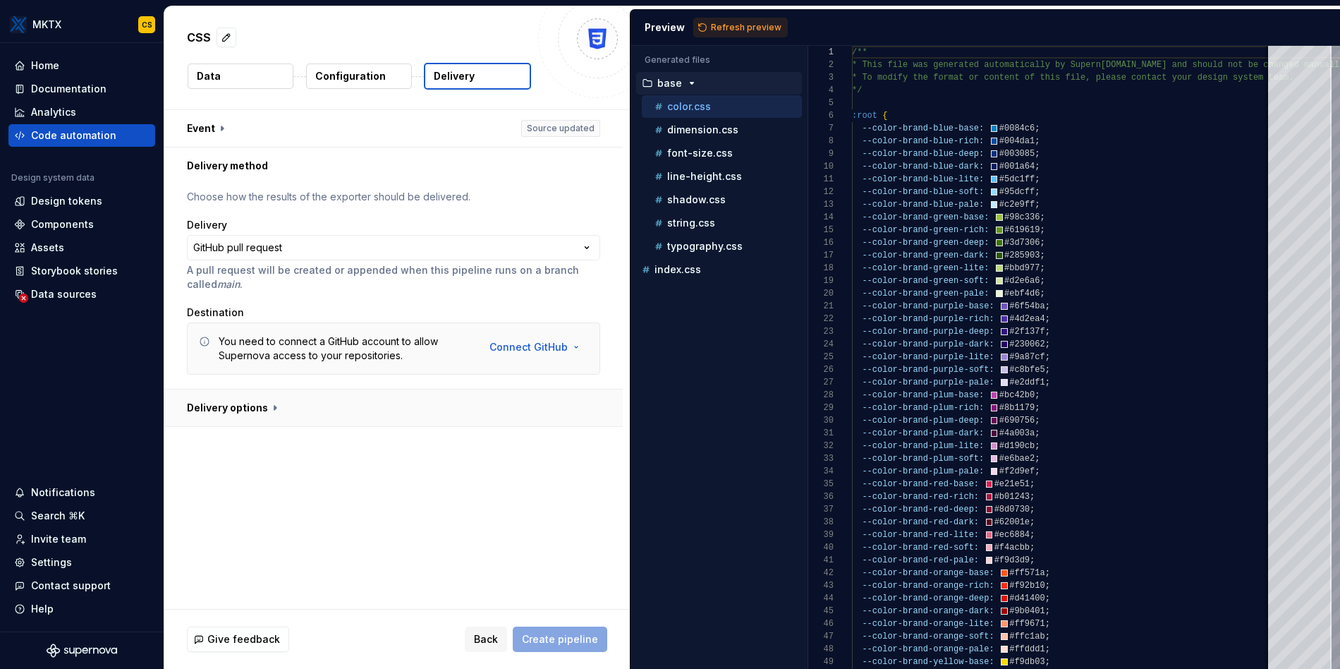
click at [354, 411] on button "button" at bounding box center [393, 407] width 458 height 37
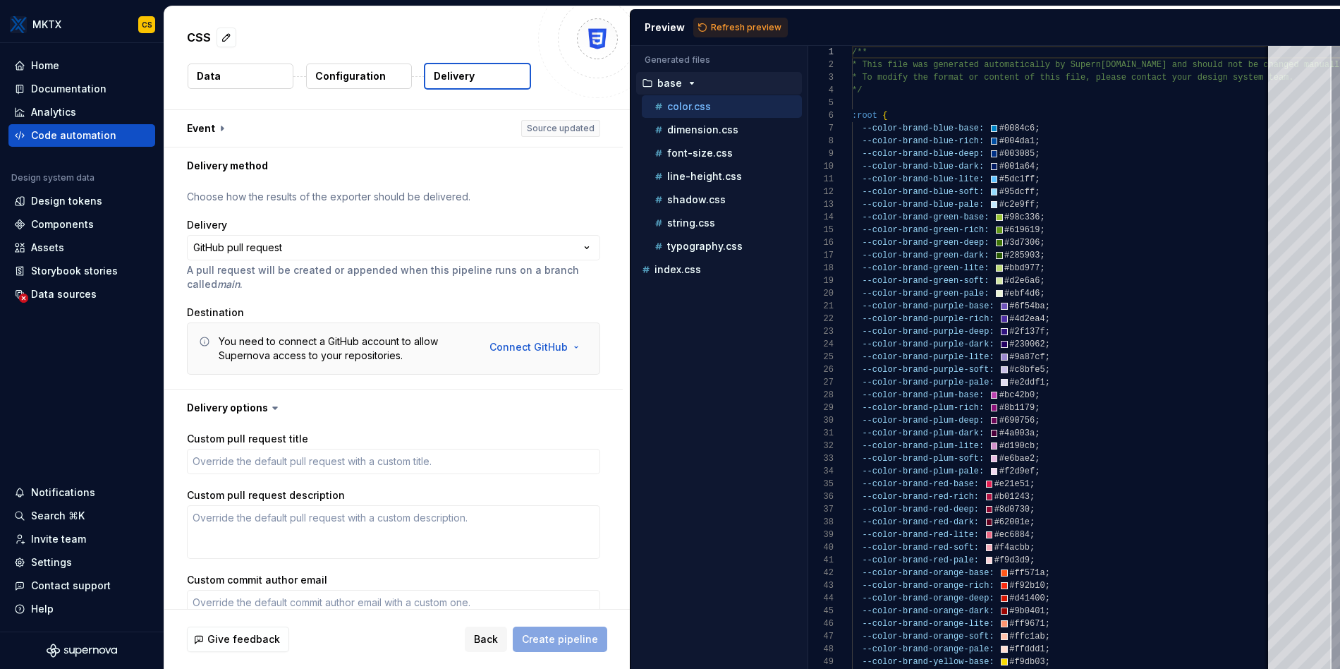
scroll to position [151, 0]
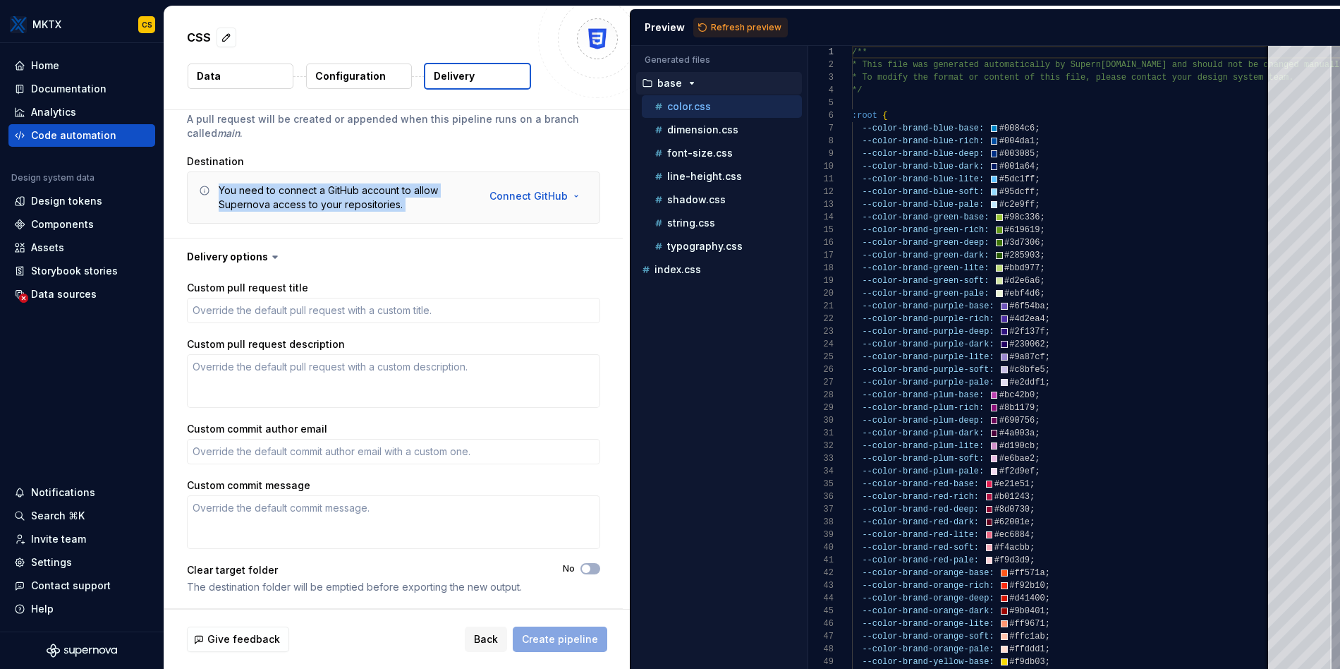
drag, startPoint x: 223, startPoint y: 189, endPoint x: 617, endPoint y: 230, distance: 396.4
click at [617, 230] on div "**********" at bounding box center [393, 135] width 458 height 205
click at [423, 152] on div "**********" at bounding box center [393, 135] width 413 height 193
click at [360, 189] on div "You need to connect a GitHub account to allow Supernova access to your reposito…" at bounding box center [345, 197] width 253 height 28
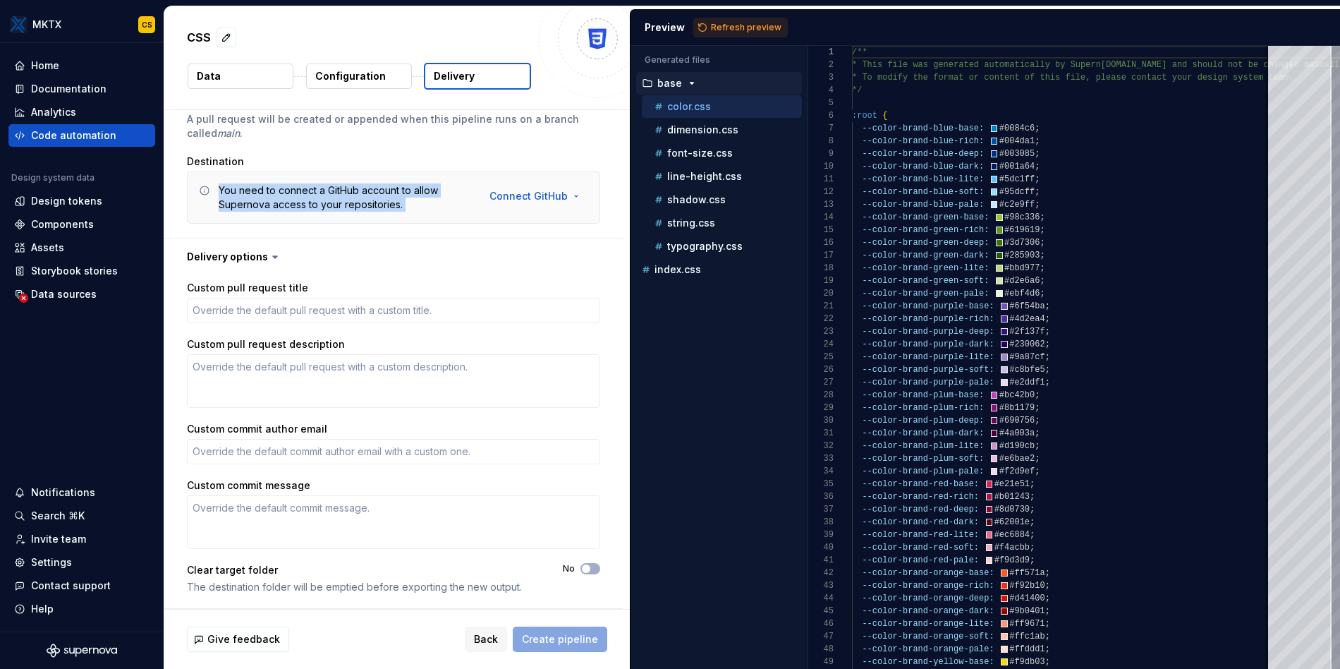
click at [360, 189] on div "You need to connect a GitHub account to allow Supernova access to your reposito…" at bounding box center [345, 197] width 253 height 28
click at [355, 202] on div "You need to connect a GitHub account to allow Supernova access to your reposito…" at bounding box center [345, 197] width 253 height 28
click at [433, 190] on div "You need to connect a GitHub account to allow Supernova access to your reposito…" at bounding box center [345, 197] width 253 height 28
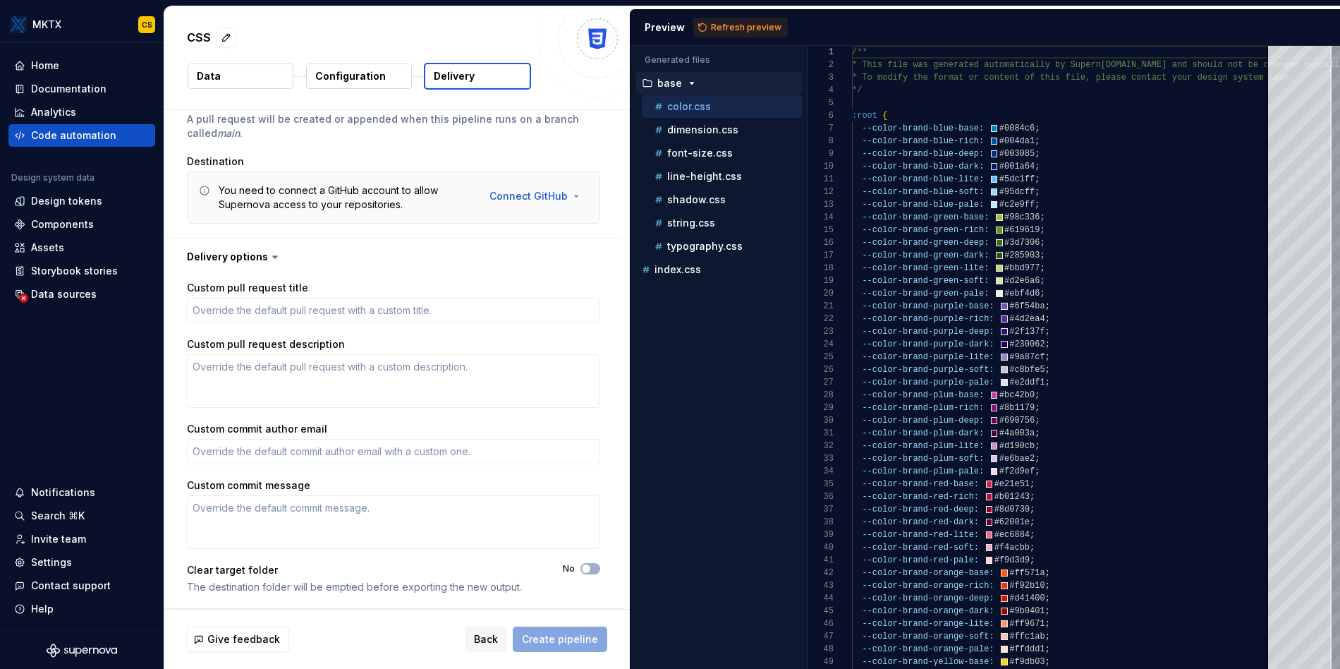
scroll to position [0, 0]
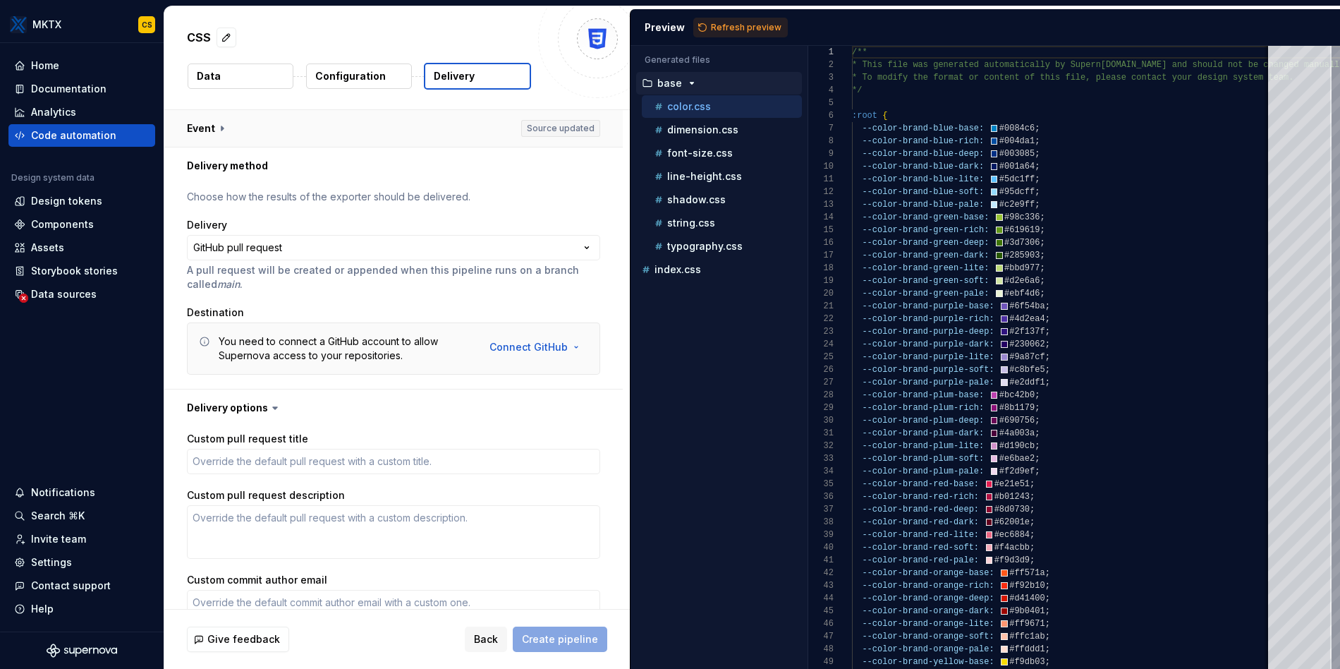
click at [269, 133] on button "button" at bounding box center [393, 128] width 458 height 37
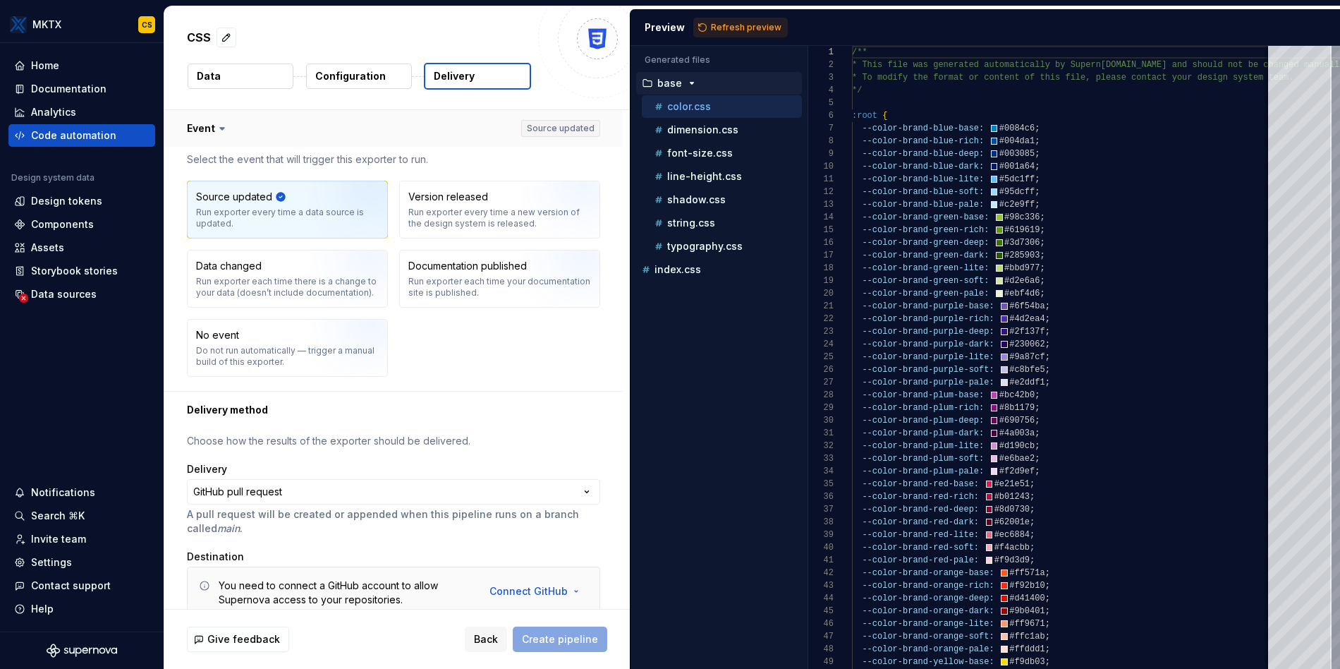
click at [269, 133] on button "button" at bounding box center [393, 128] width 458 height 37
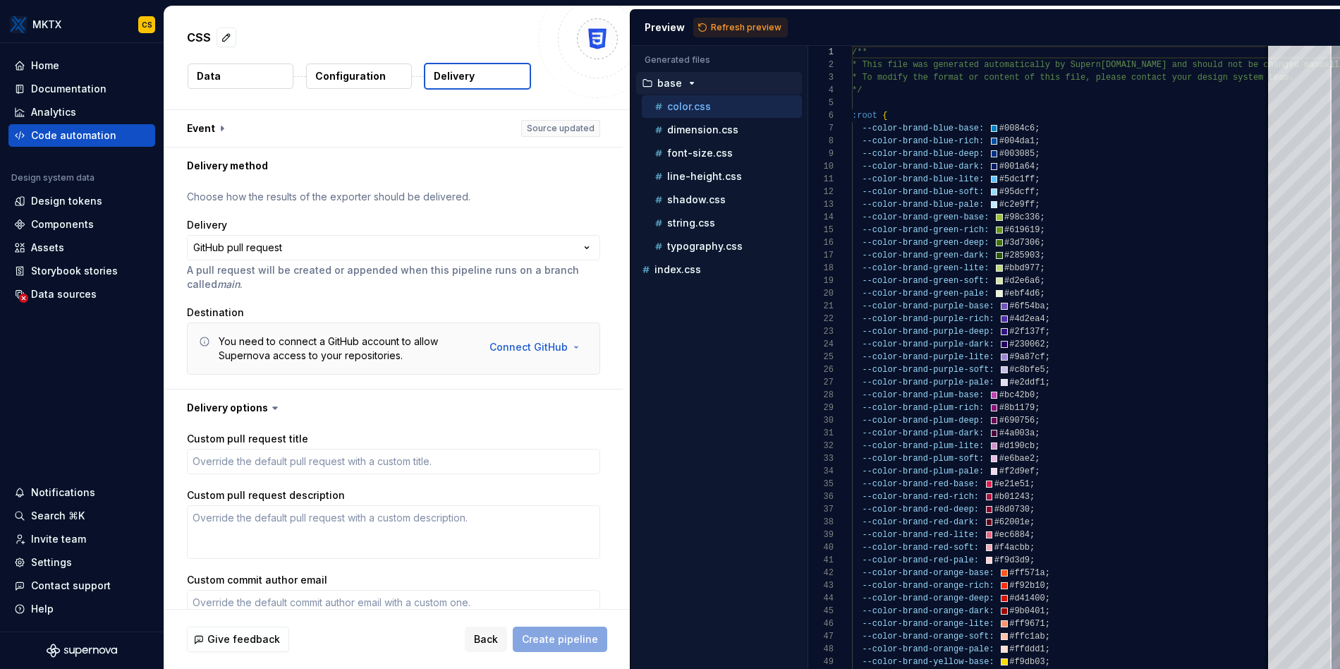
click at [348, 77] on p "Configuration" at bounding box center [350, 76] width 71 height 14
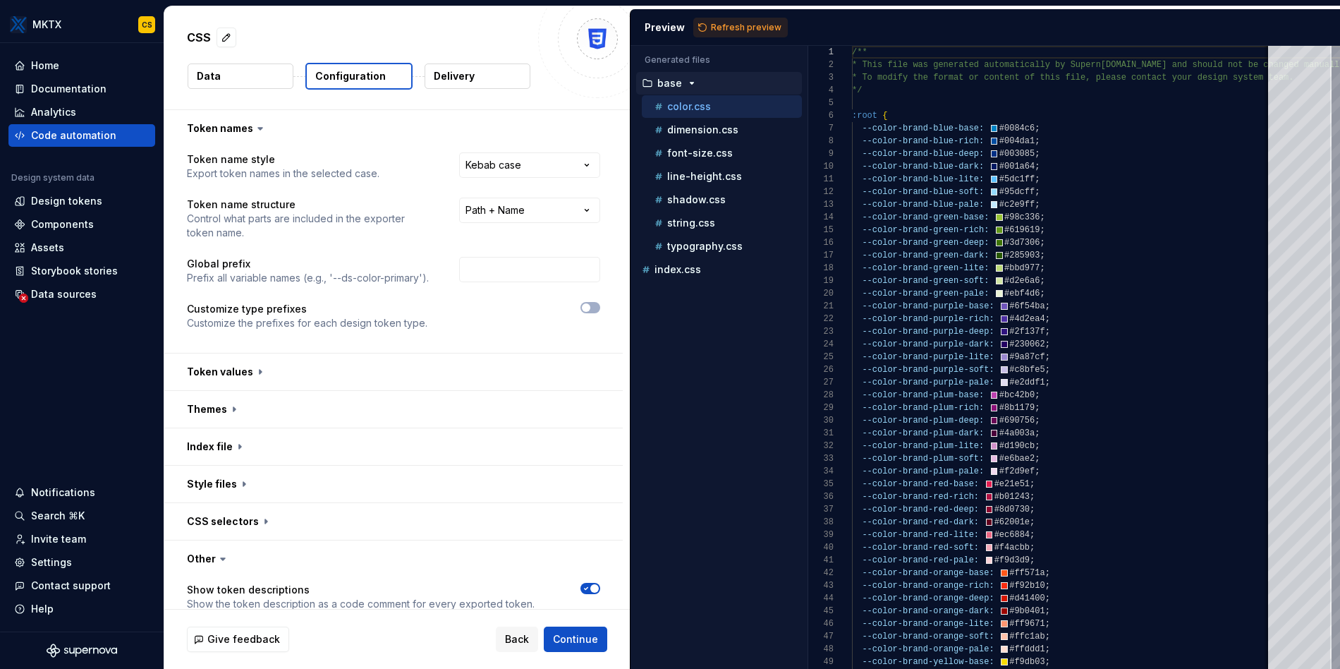
scroll to position [276, 0]
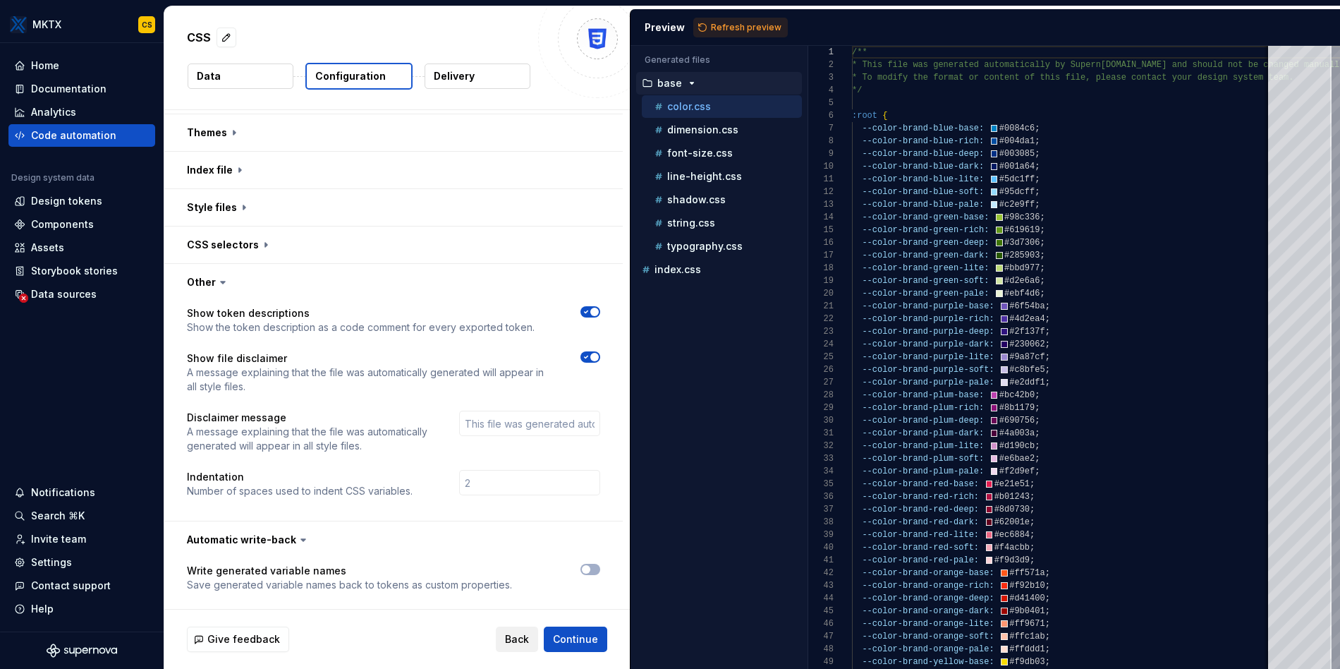
click at [518, 641] on span "Back" at bounding box center [517, 639] width 24 height 14
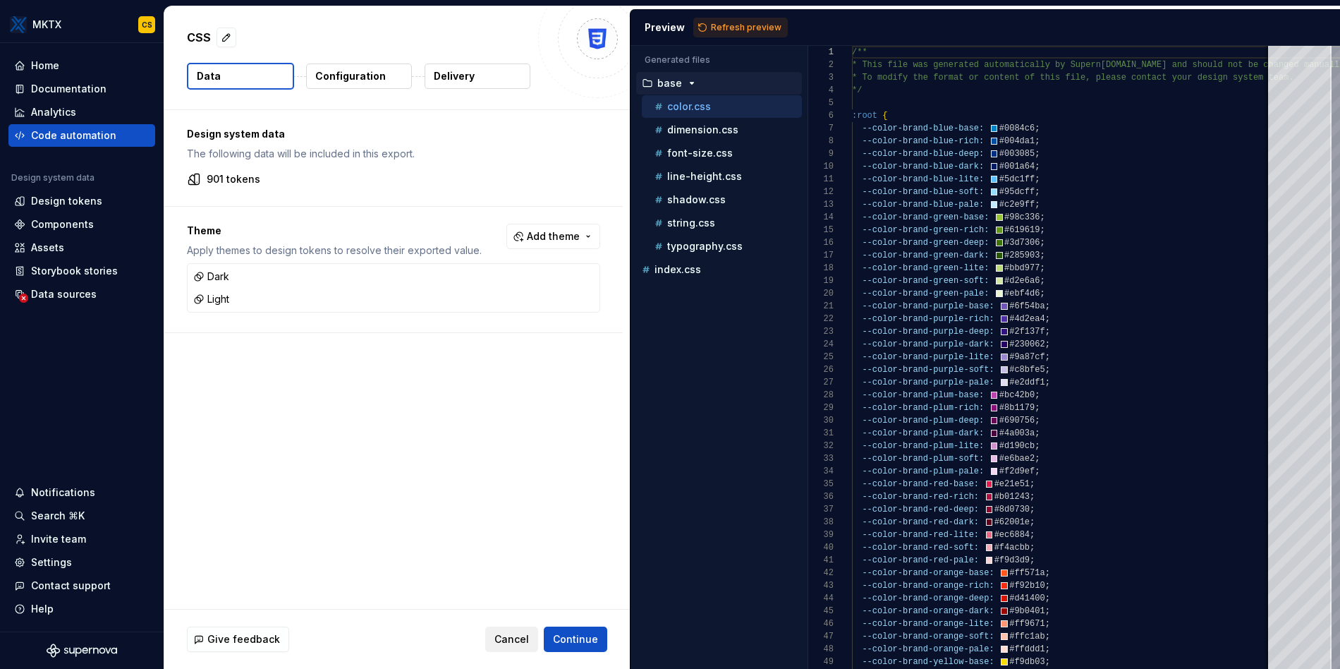
click at [511, 637] on span "Cancel" at bounding box center [511, 639] width 35 height 14
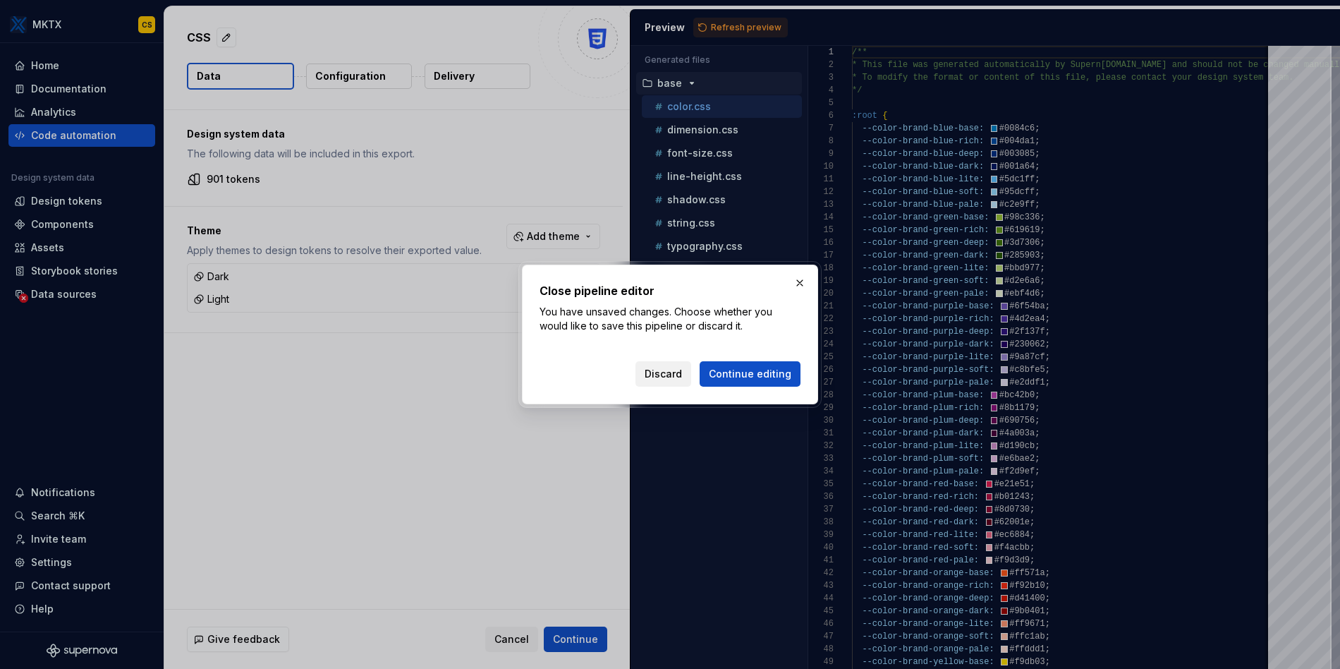
click at [657, 367] on span "Discard" at bounding box center [663, 374] width 37 height 14
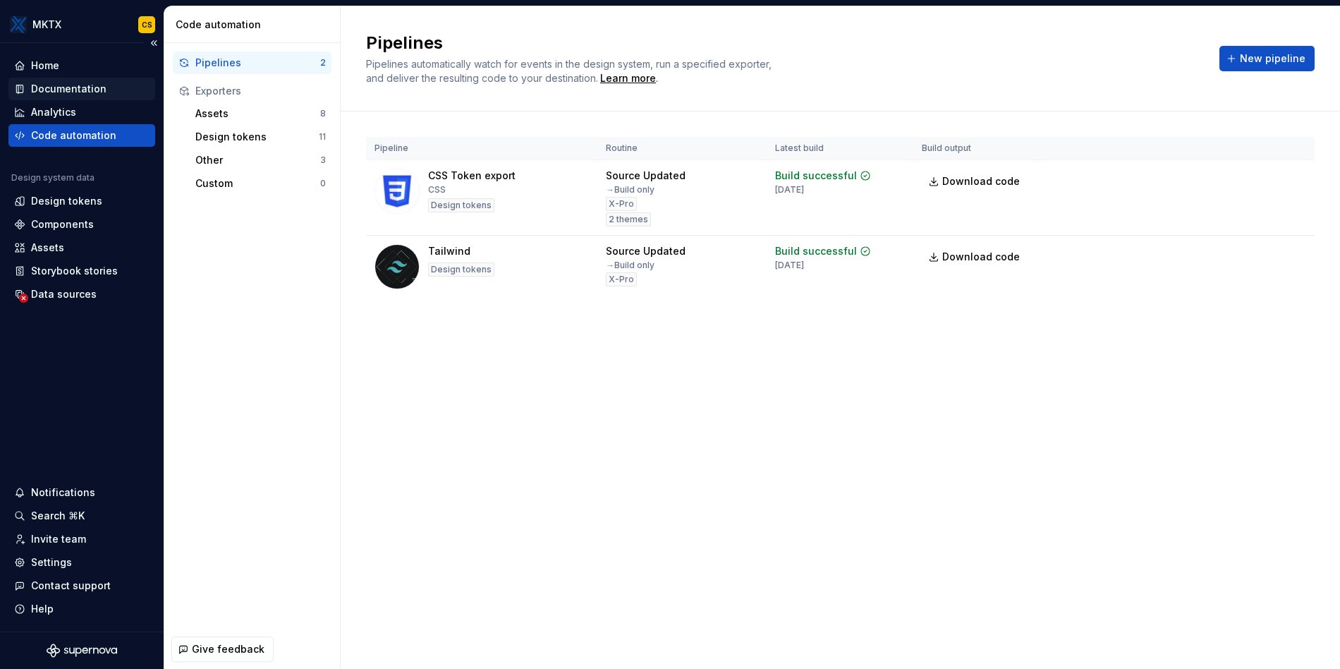
click at [83, 88] on div "Documentation" at bounding box center [68, 89] width 75 height 14
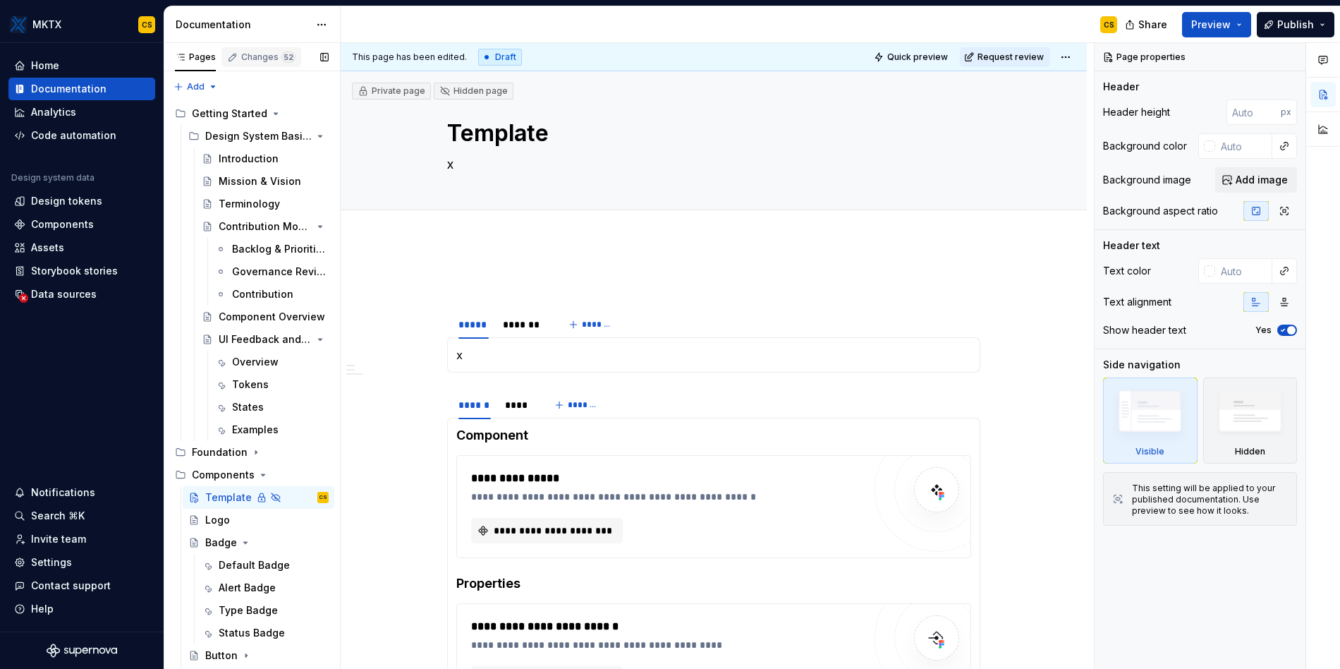
click at [268, 57] on div "Changes 52" at bounding box center [268, 56] width 54 height 11
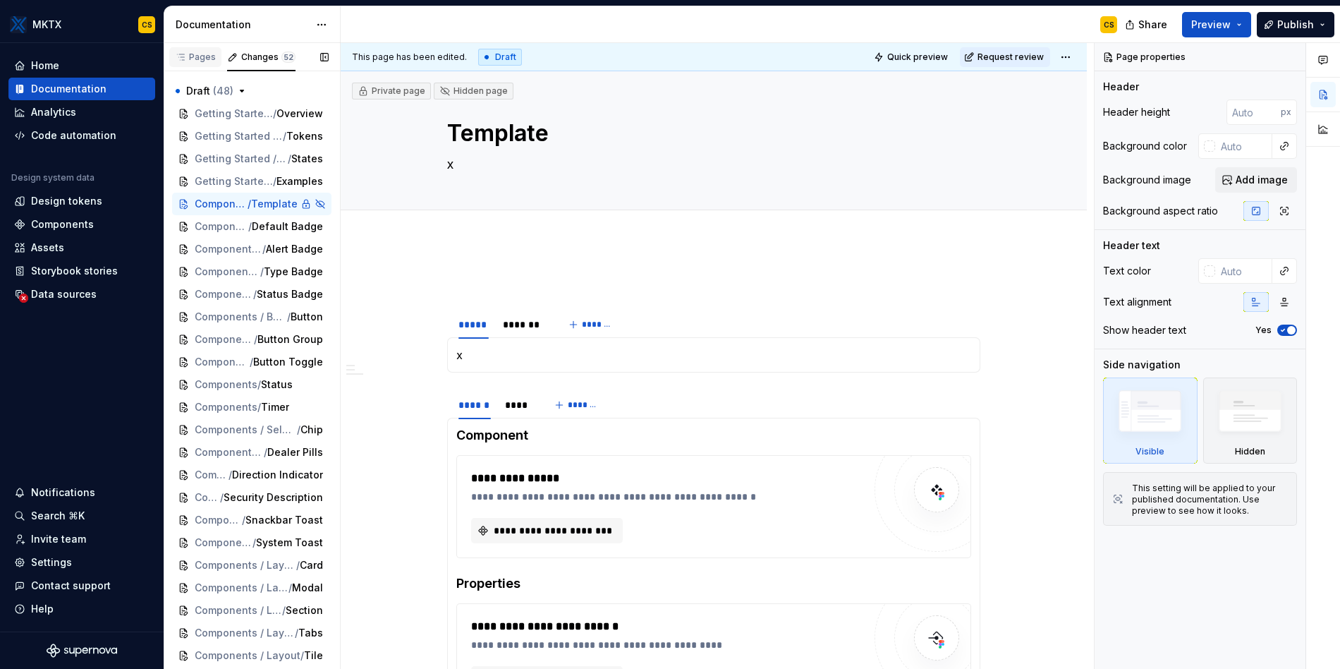
click at [200, 60] on div "Pages" at bounding box center [195, 56] width 41 height 11
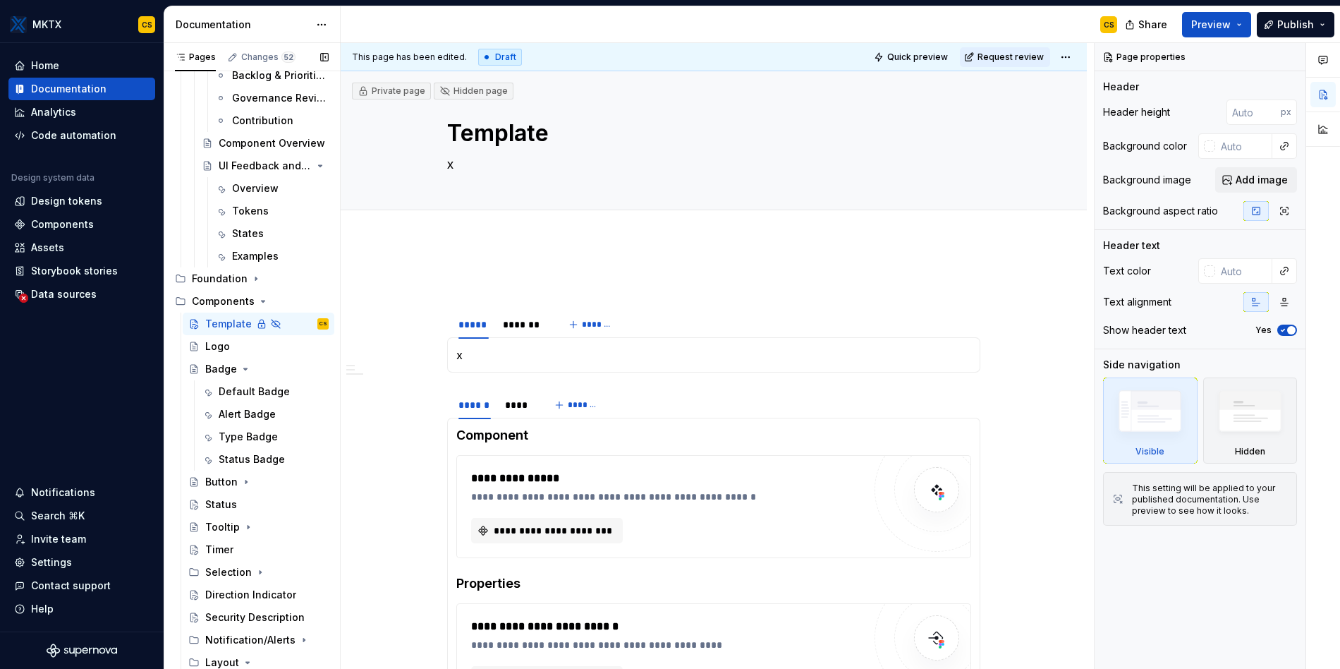
scroll to position [449, 0]
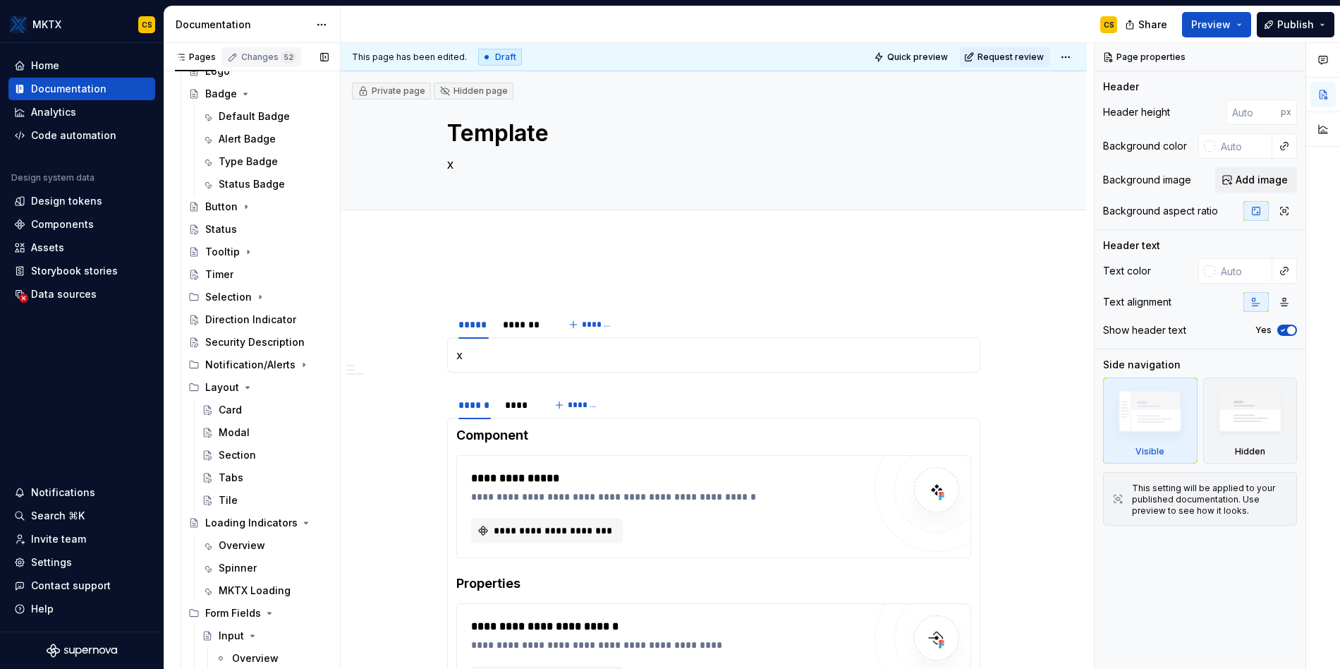
click at [273, 46] on button "Changes 52" at bounding box center [261, 57] width 80 height 28
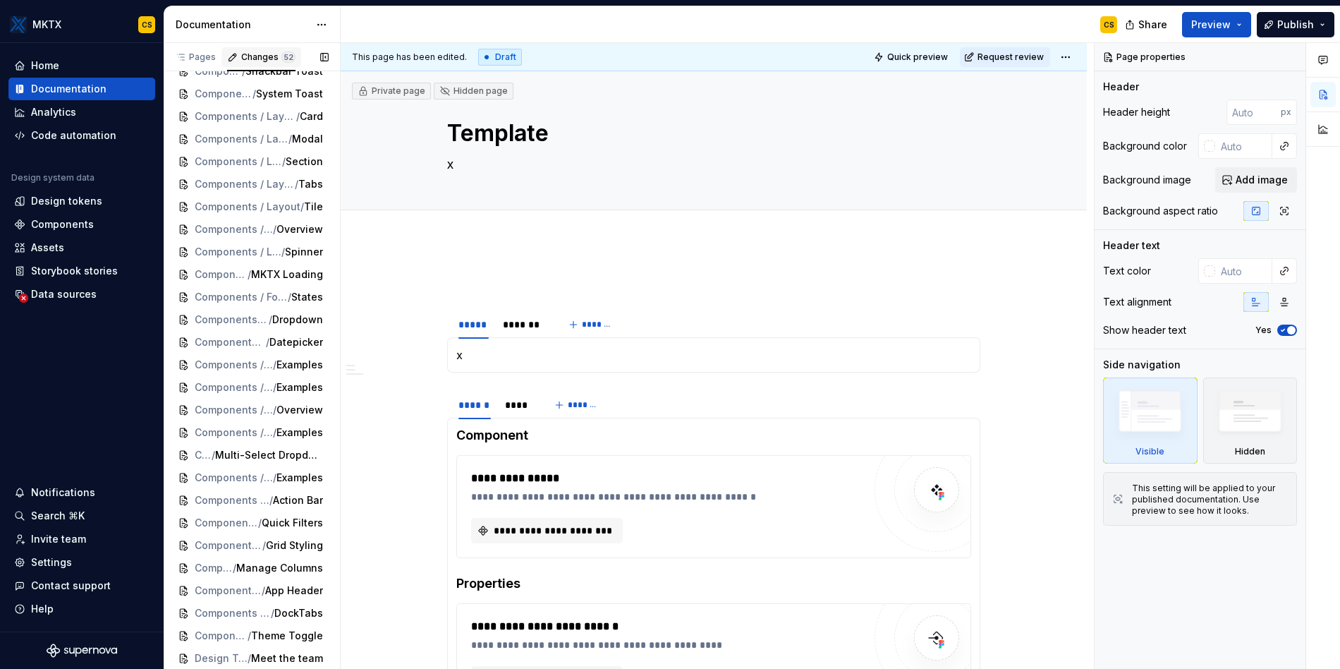
click at [272, 54] on div "Changes 52" at bounding box center [268, 56] width 54 height 11
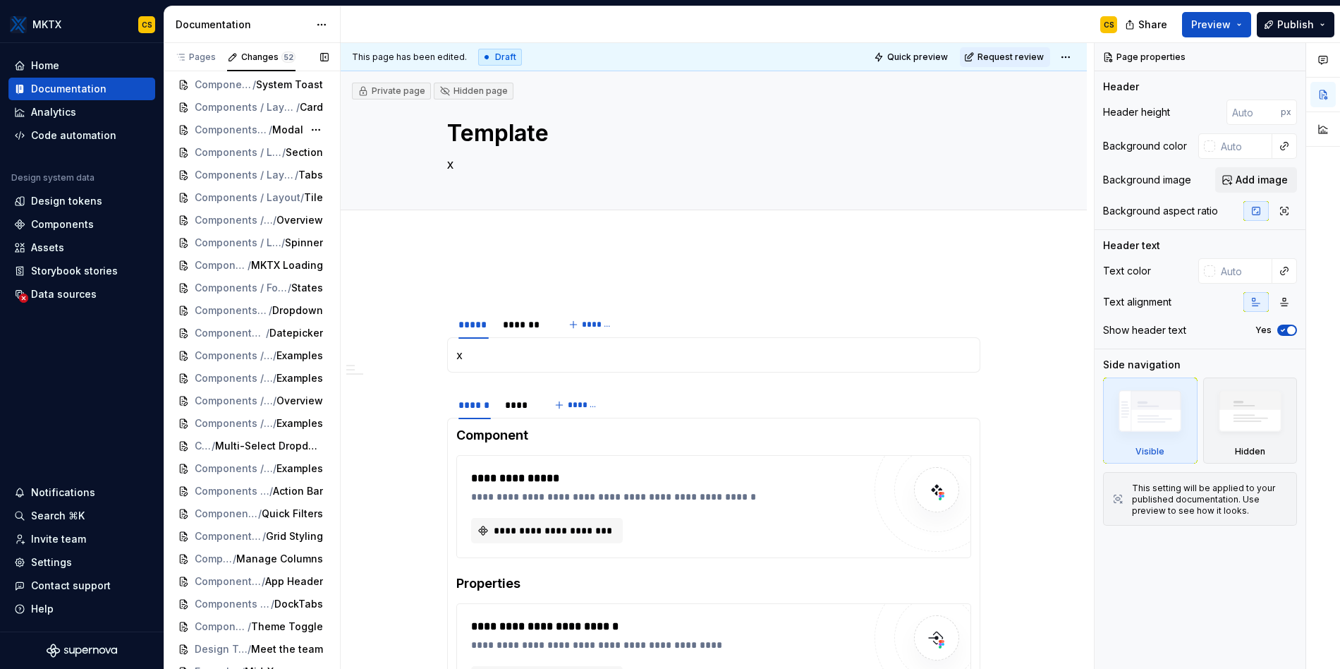
scroll to position [0, 0]
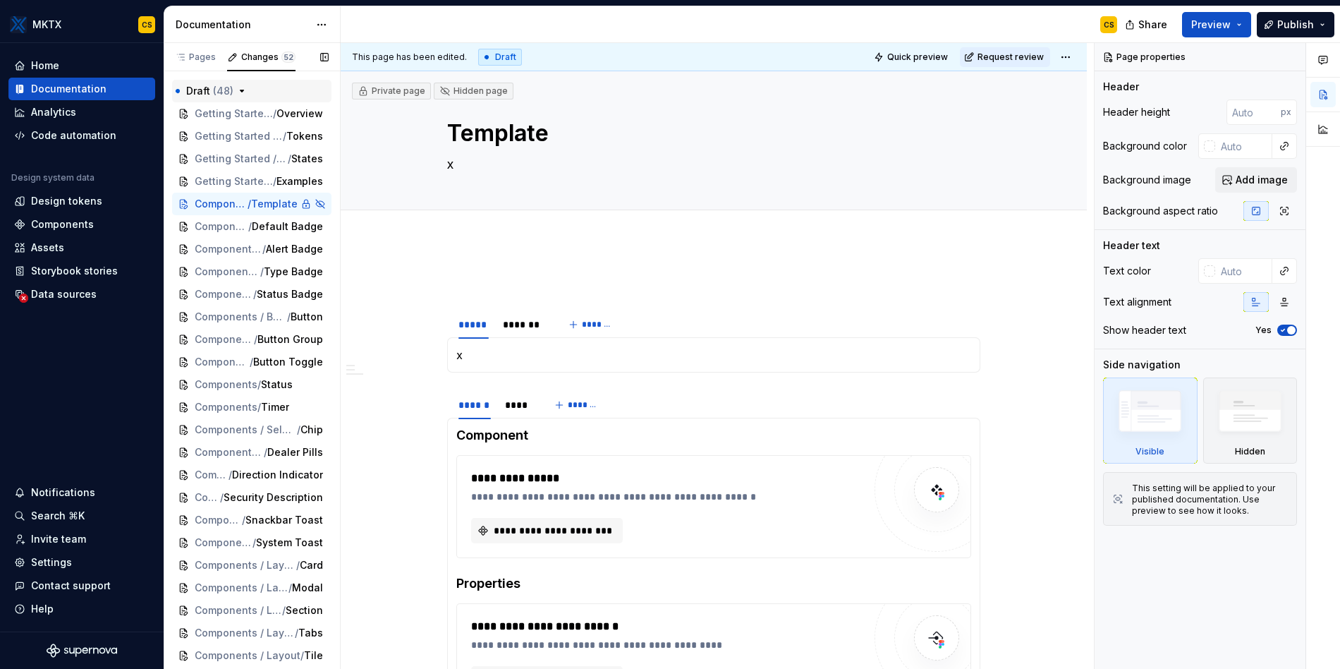
click at [248, 88] on button "Draft ( 48 )" at bounding box center [251, 91] width 159 height 23
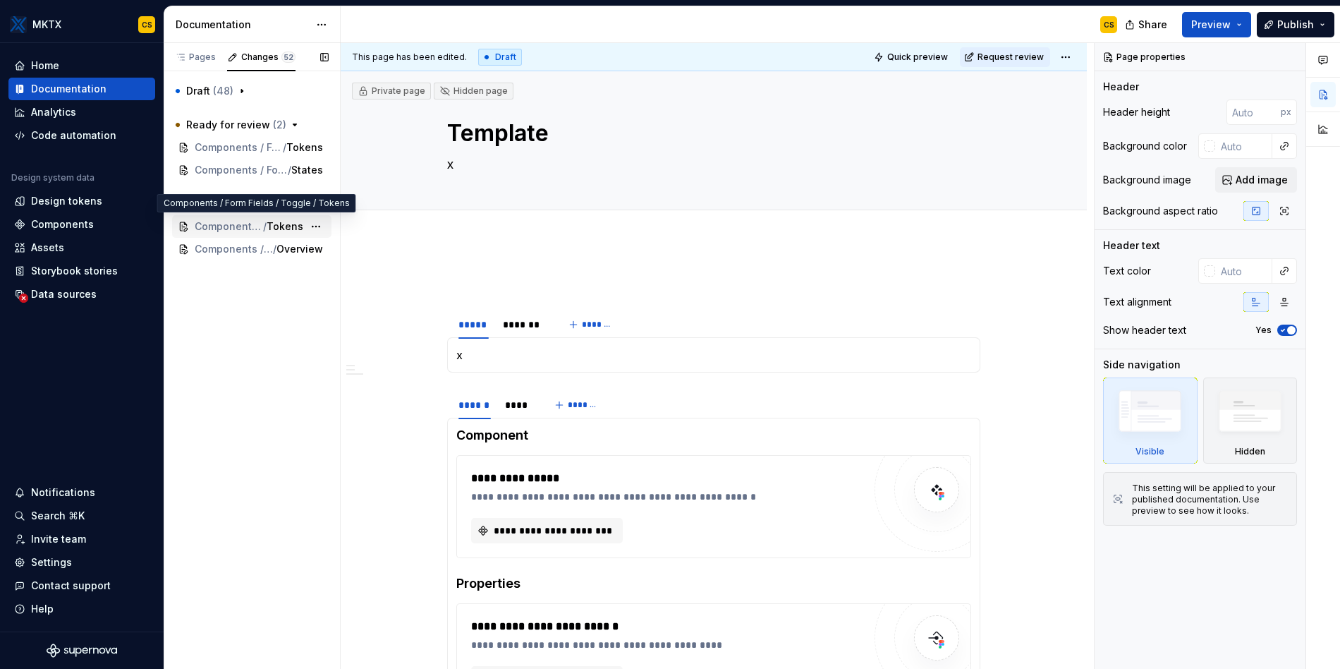
click at [238, 226] on span "Components / Form Fields / Toggle" at bounding box center [229, 226] width 68 height 14
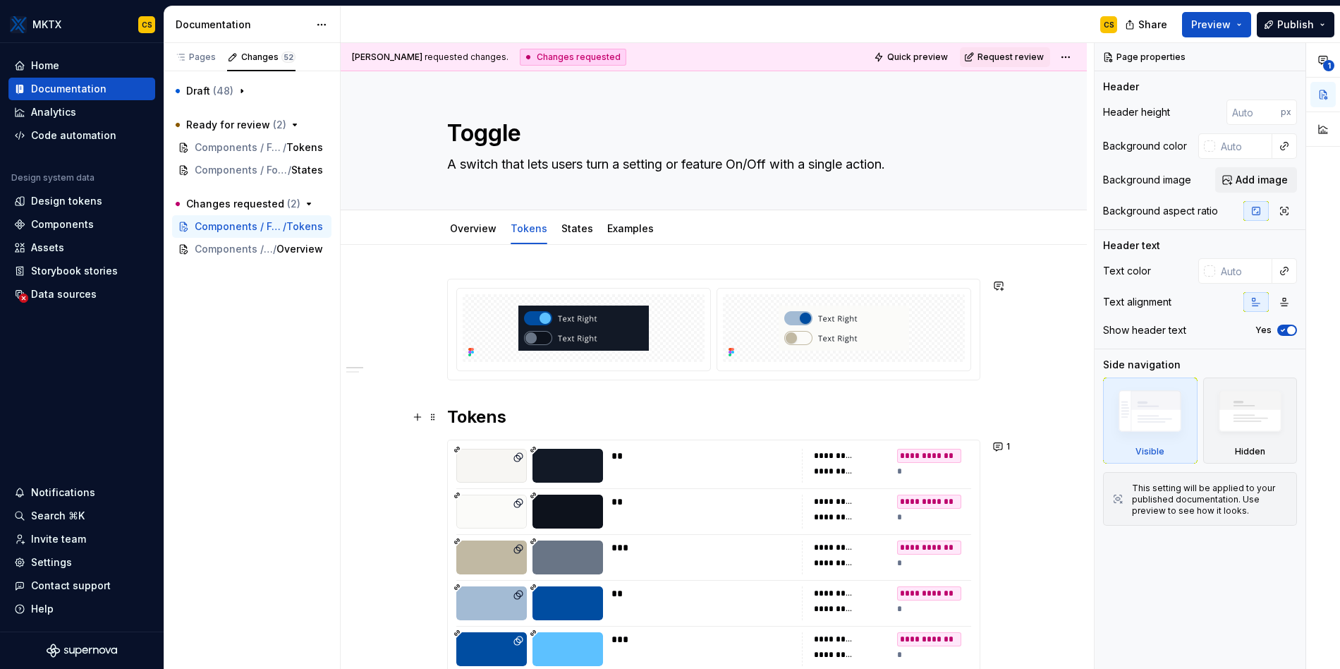
scroll to position [173, 0]
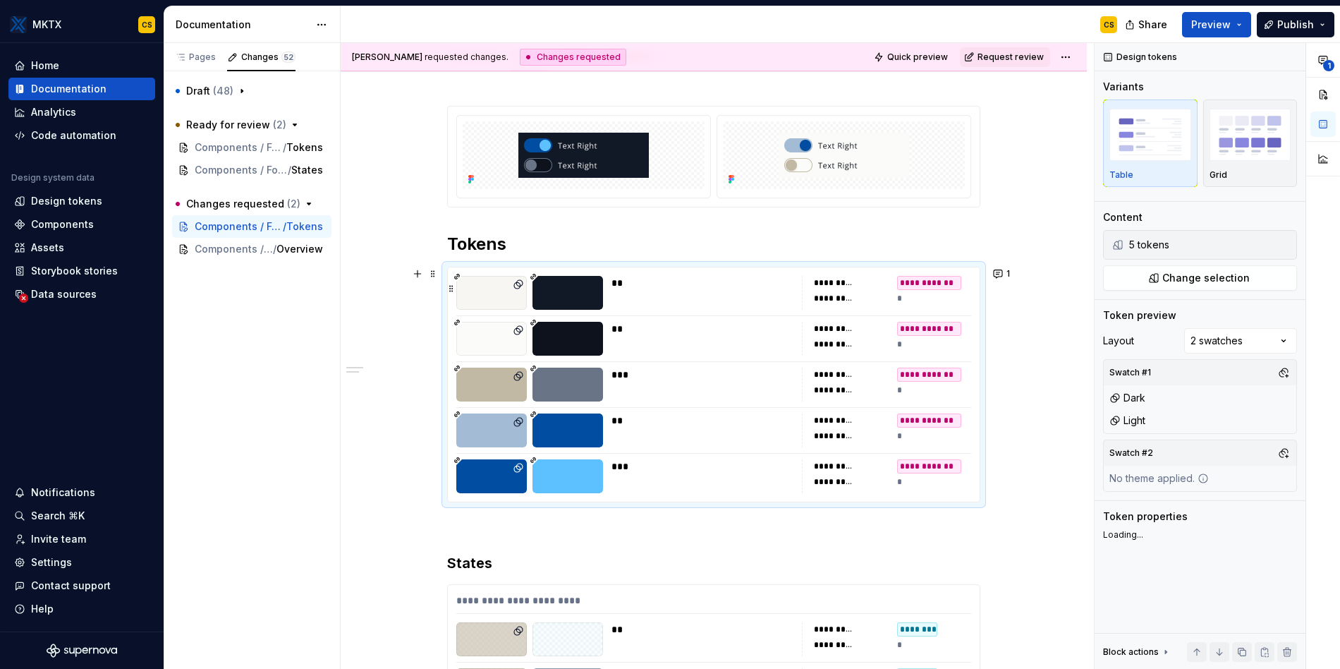
click at [734, 305] on div "**" at bounding box center [703, 293] width 182 height 34
click at [1007, 274] on span "1" at bounding box center [1009, 273] width 4 height 11
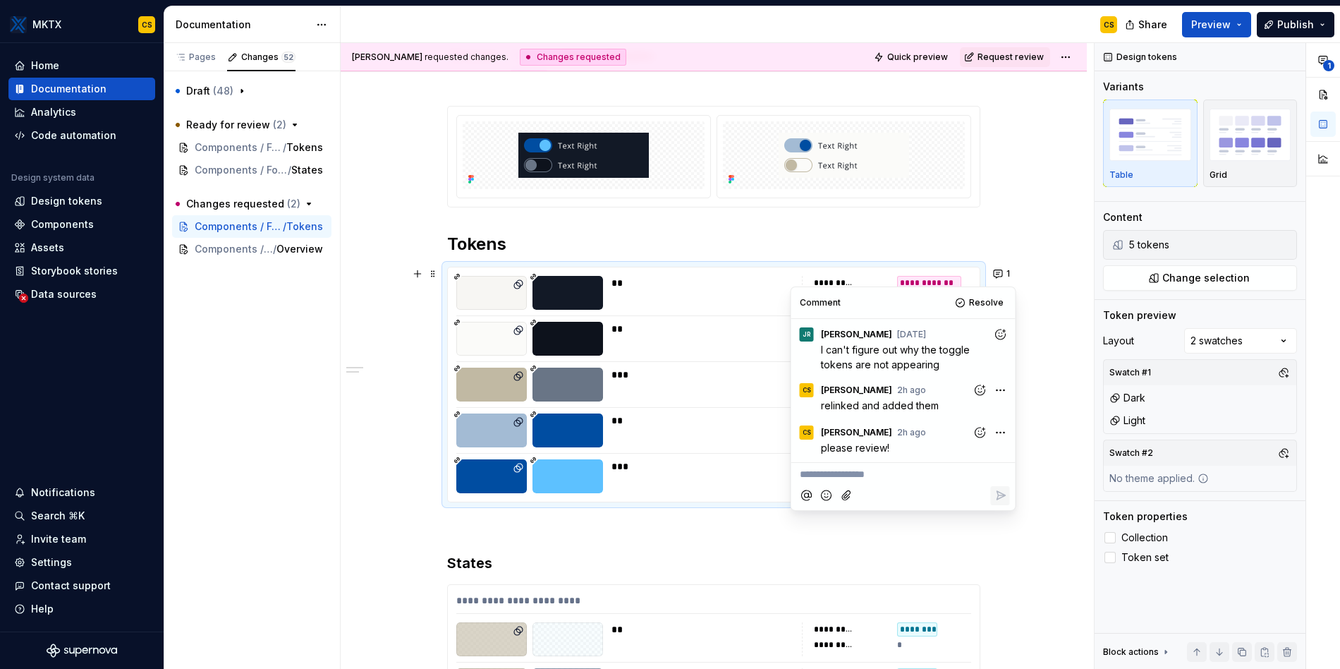
click at [669, 220] on div "**********" at bounding box center [713, 614] width 533 height 1016
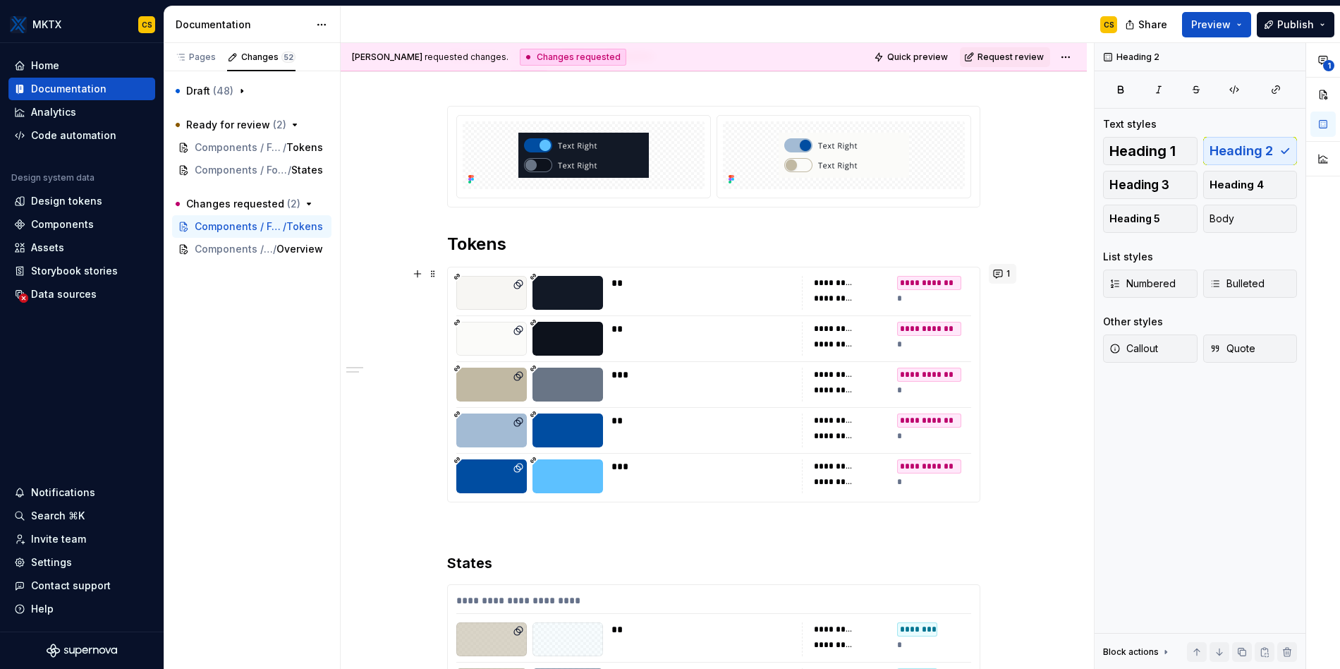
click at [996, 274] on button "1" at bounding box center [1003, 274] width 28 height 20
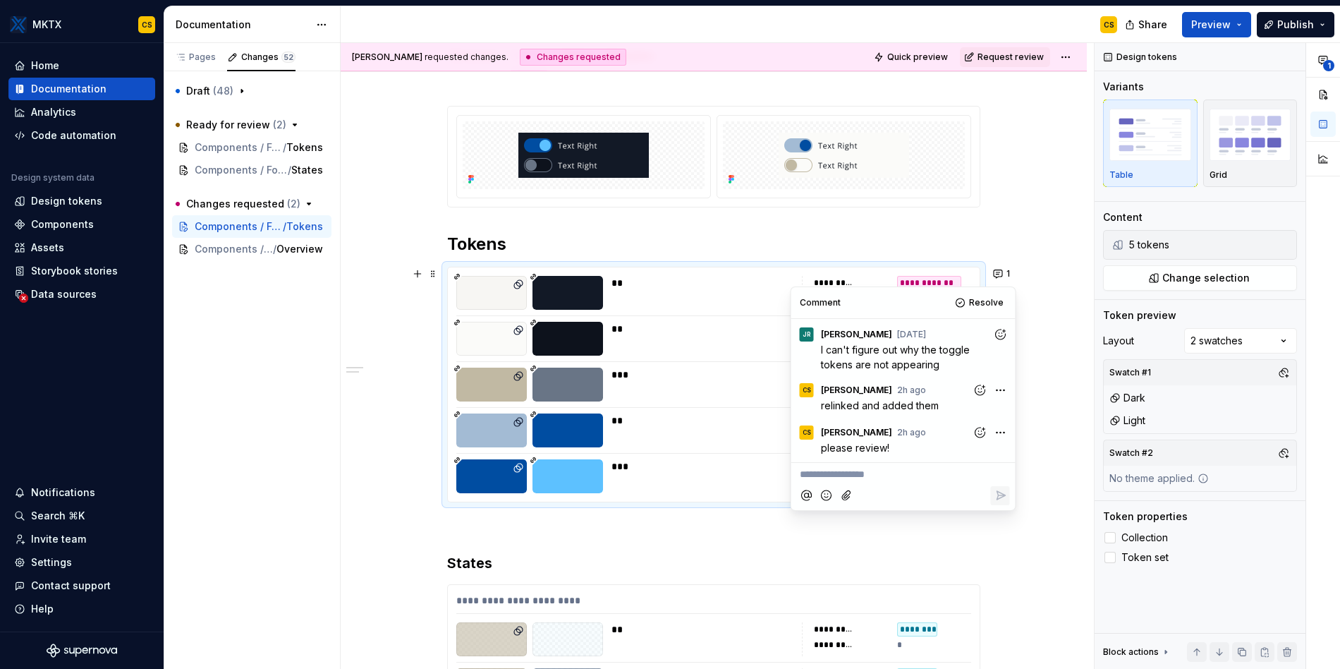
drag, startPoint x: 1032, startPoint y: 265, endPoint x: 1033, endPoint y: 199, distance: 65.6
click at [1032, 264] on div "**********" at bounding box center [717, 356] width 753 height 626
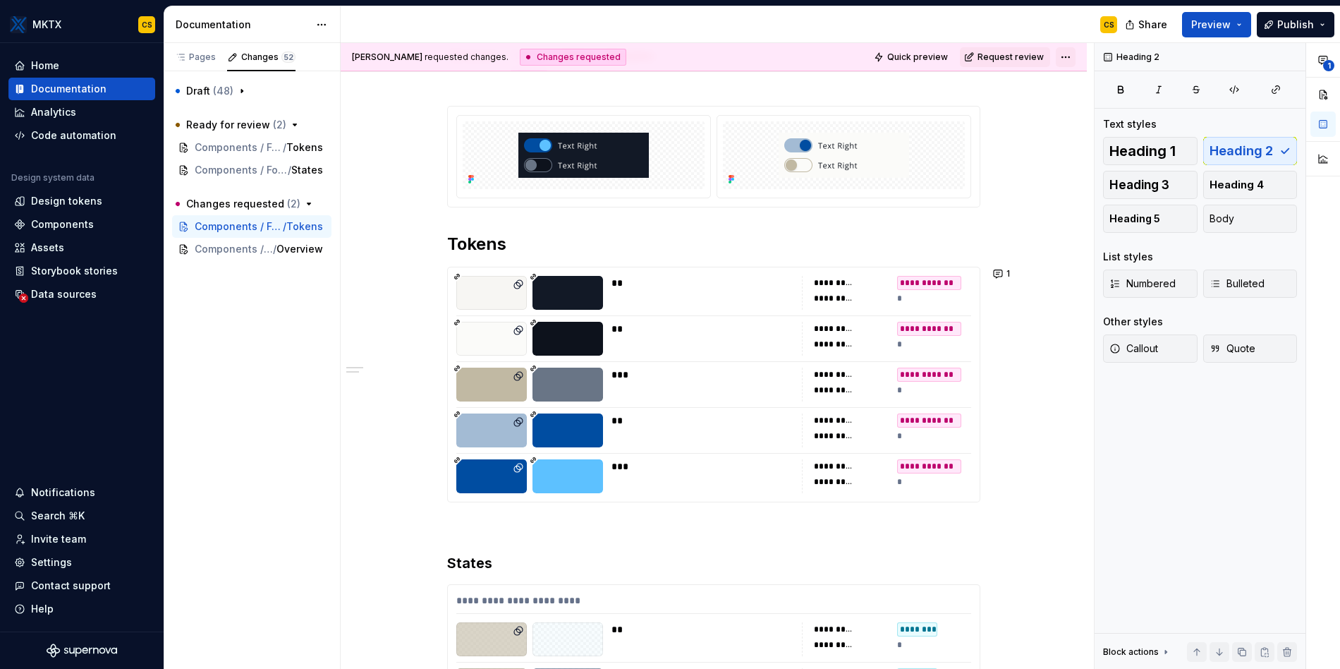
click at [1073, 59] on html "MKTX CS Home Documentation Analytics Code automation Design system data Design …" at bounding box center [670, 334] width 1340 height 669
click at [1074, 57] on html "MKTX CS Home Documentation Analytics Code automation Design system data Design …" at bounding box center [670, 334] width 1340 height 669
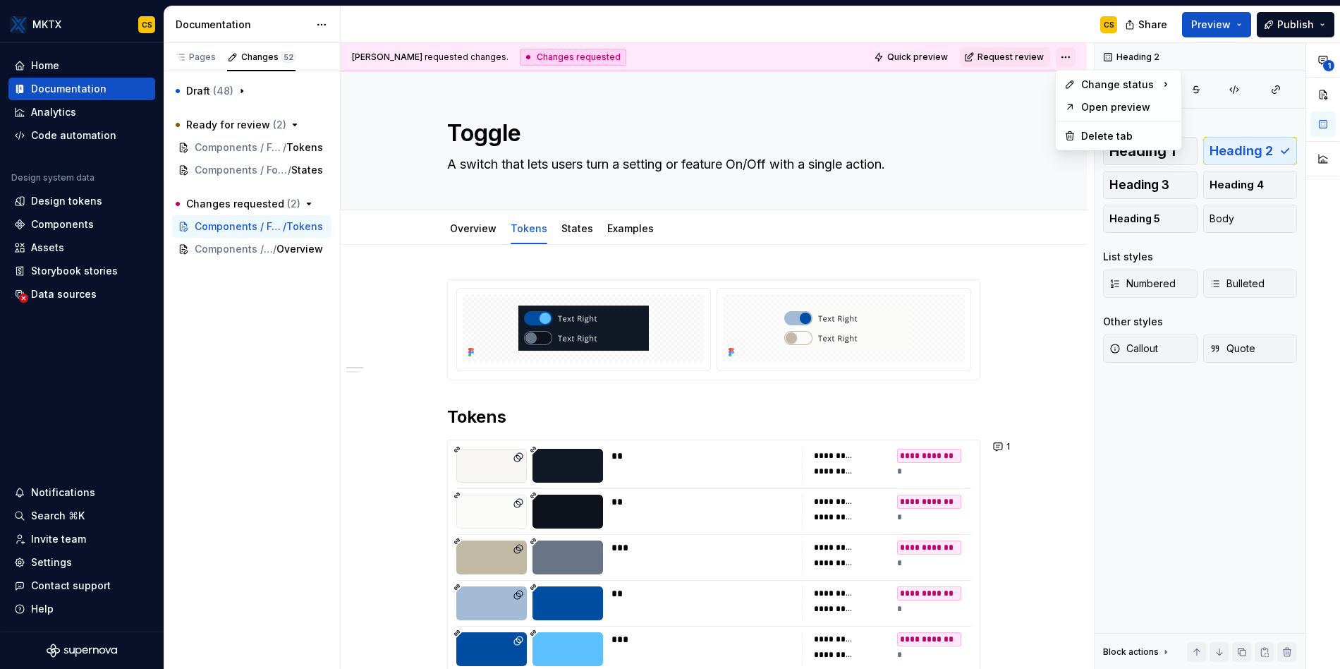
click at [1066, 58] on html "MKTX CS Home Documentation Analytics Code automation Design system data Design …" at bounding box center [670, 334] width 1340 height 669
click at [1326, 60] on div "1" at bounding box center [1323, 112] width 34 height 138
click at [1326, 61] on span "1" at bounding box center [1328, 65] width 11 height 11
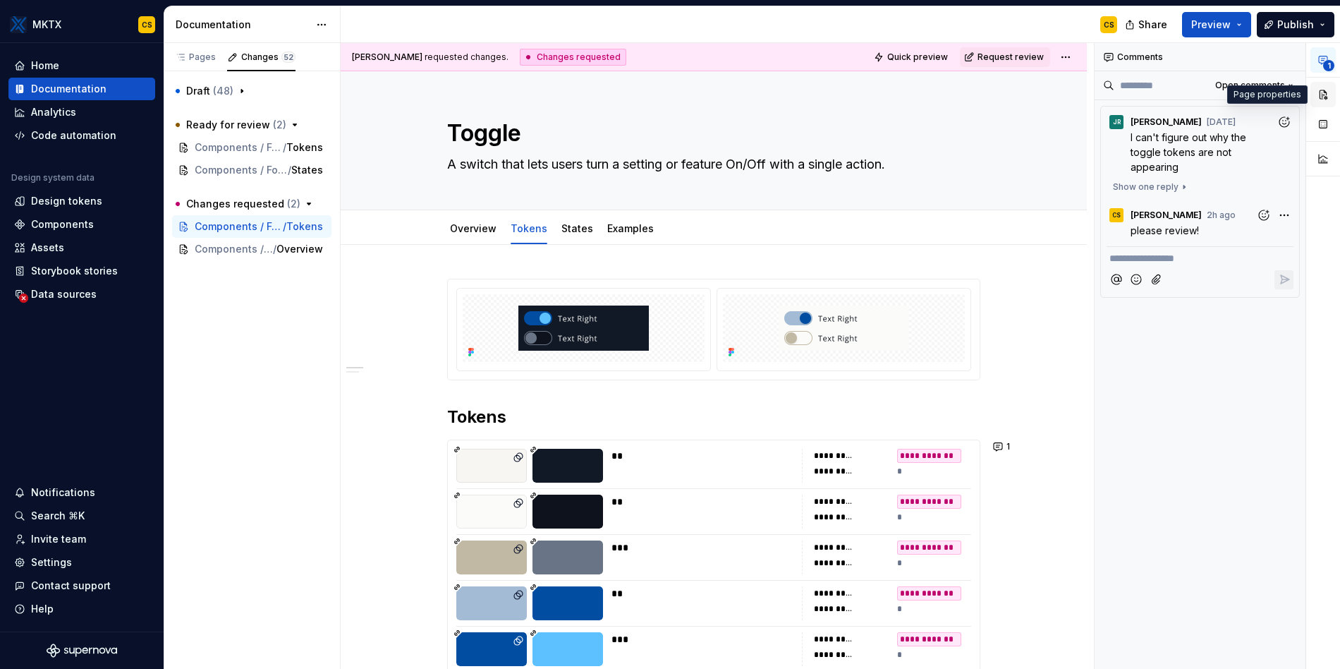
click at [1325, 95] on button "button" at bounding box center [1323, 94] width 25 height 25
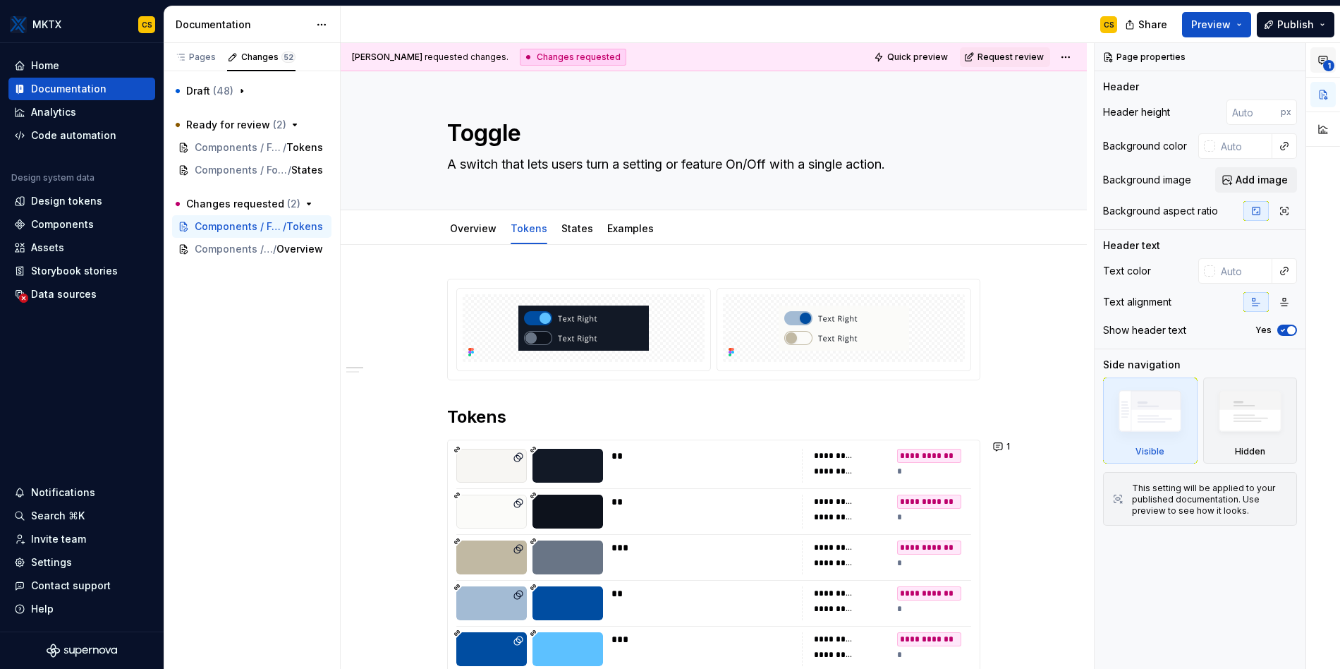
click at [1325, 66] on span "1" at bounding box center [1328, 65] width 11 height 11
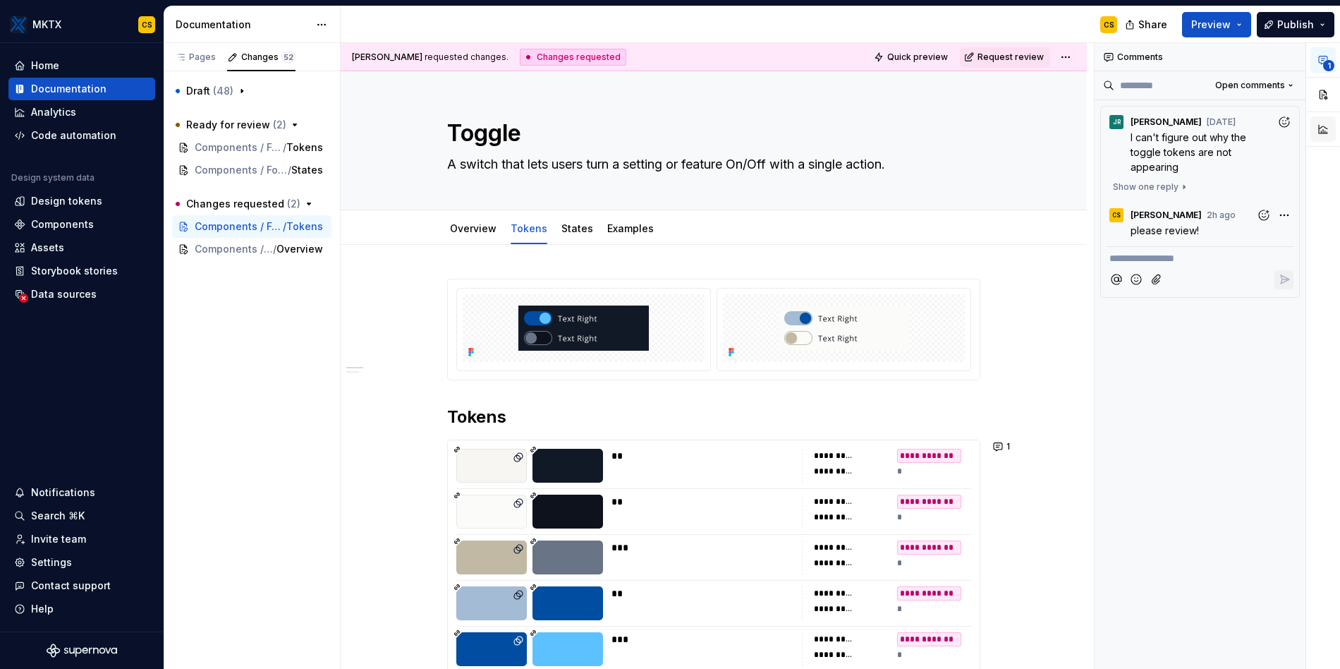
click at [1328, 128] on button "button" at bounding box center [1323, 128] width 25 height 25
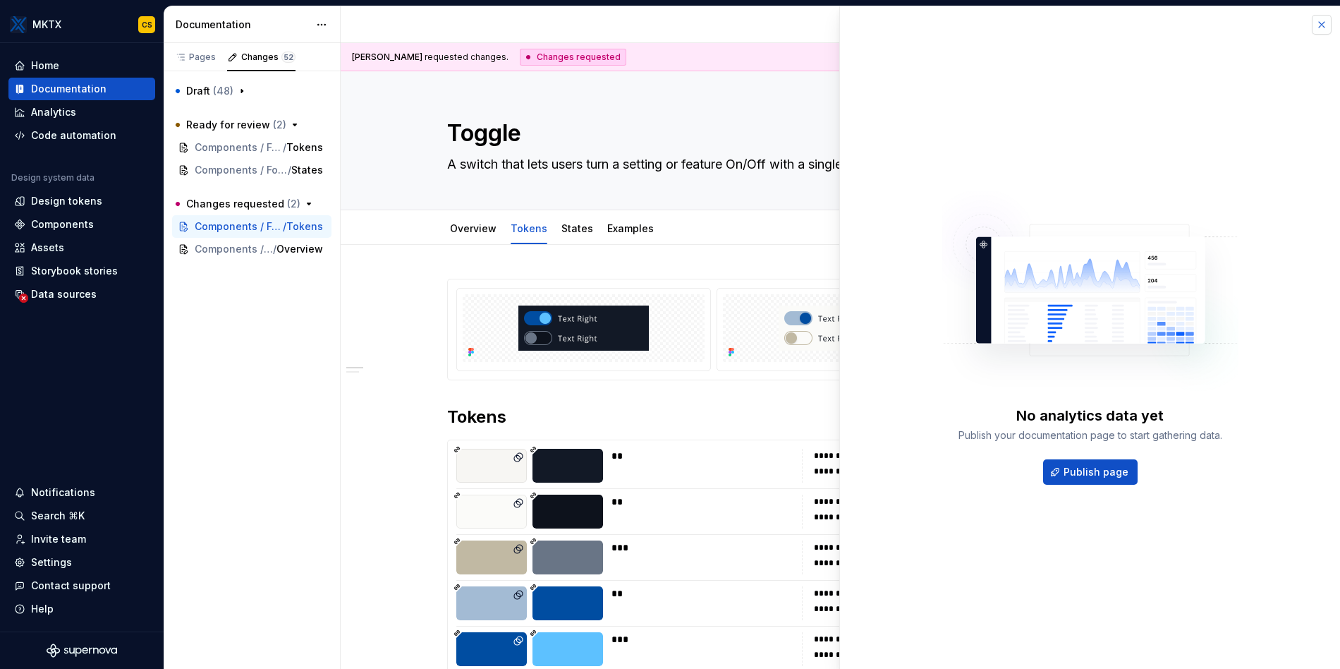
click at [1320, 25] on button "button" at bounding box center [1322, 25] width 20 height 20
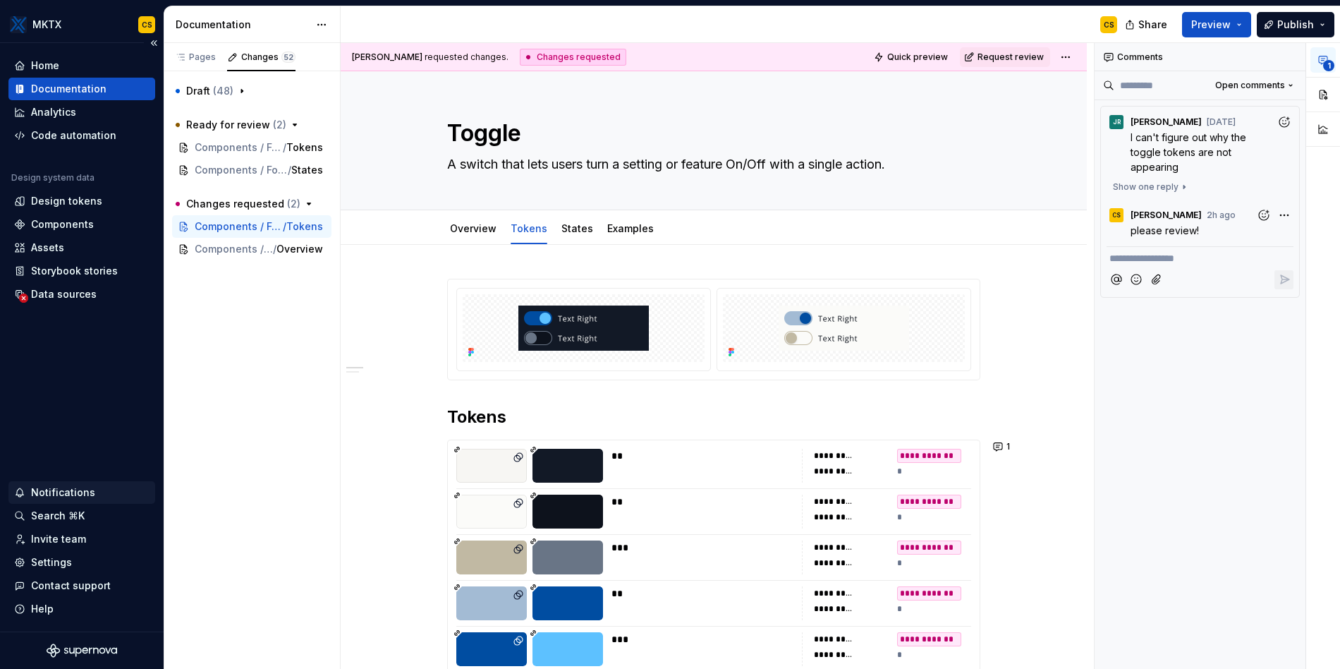
click at [76, 490] on div "Notifications" at bounding box center [63, 492] width 64 height 14
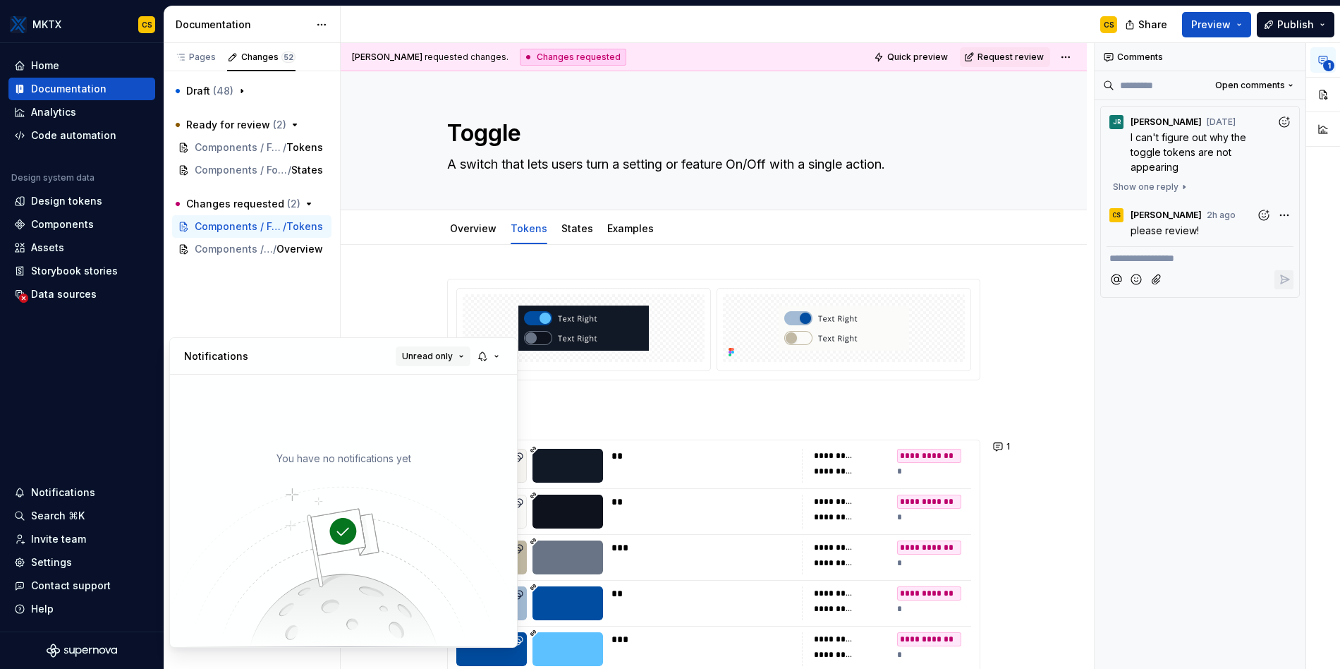
click at [439, 355] on span "Unread only" at bounding box center [427, 356] width 51 height 11
click at [451, 382] on div "All notifications" at bounding box center [470, 384] width 92 height 14
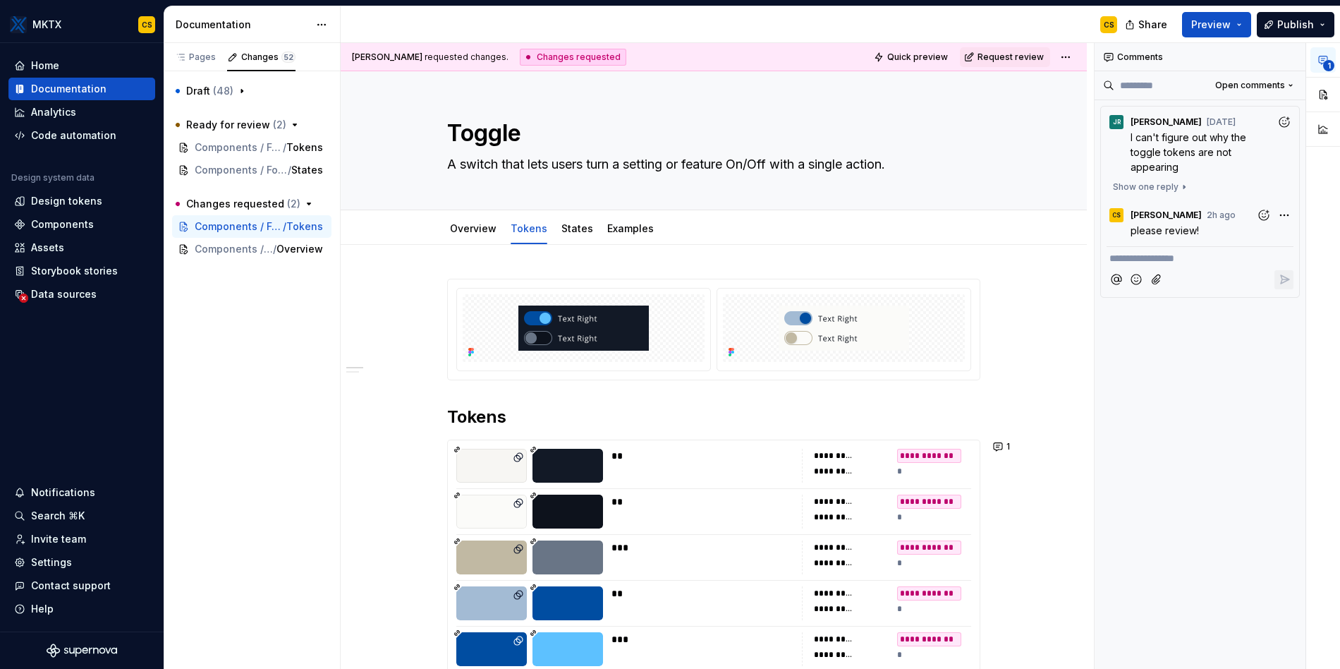
click at [358, 301] on html "MKTX CS Home Documentation Analytics Code automation Design system data Design …" at bounding box center [670, 334] width 1340 height 669
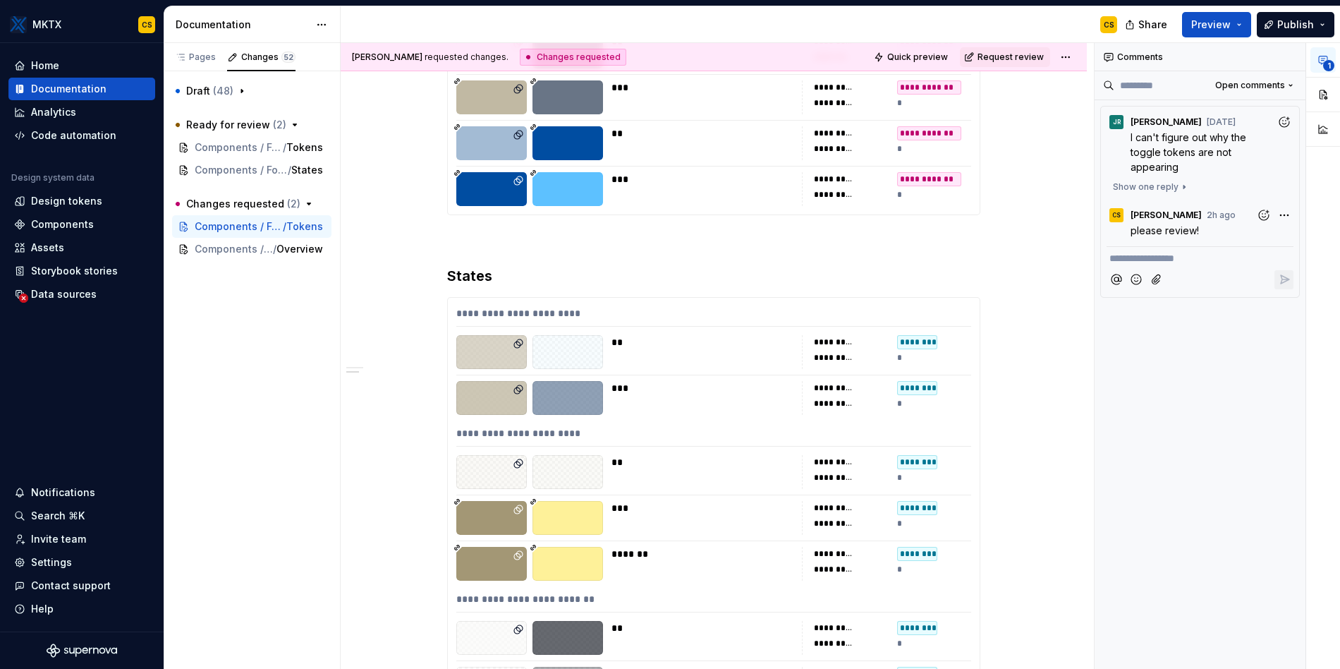
scroll to position [832, 0]
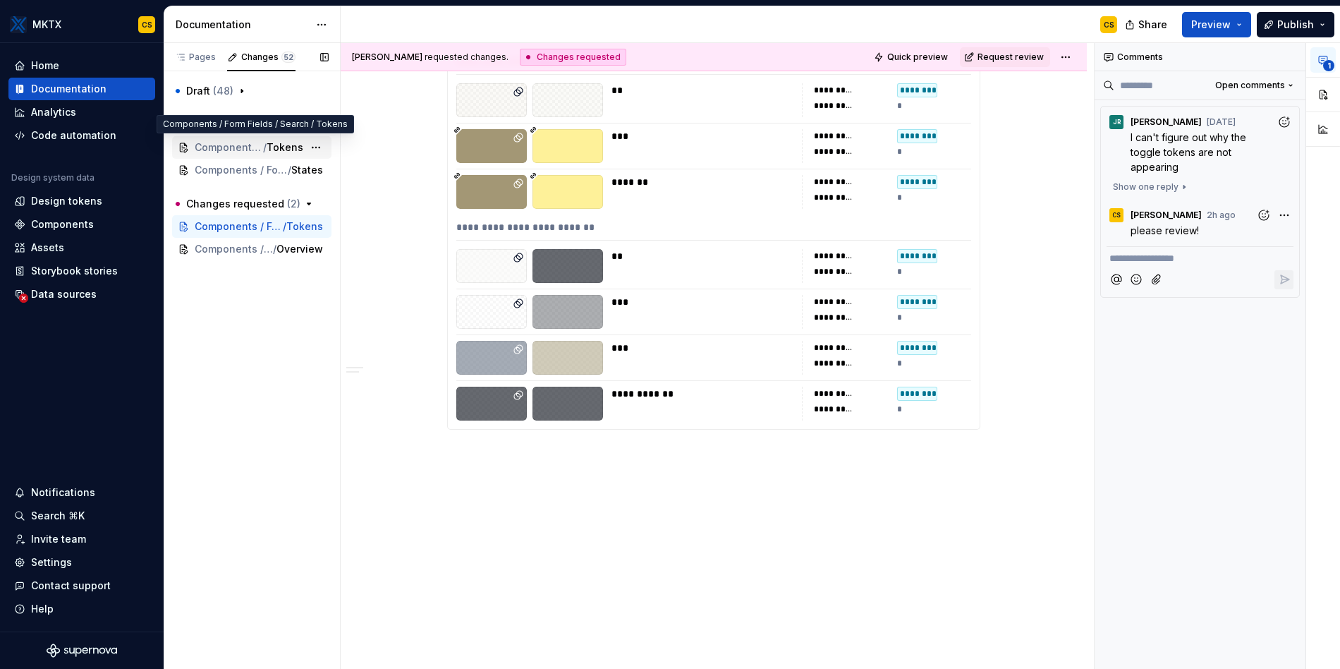
click at [269, 143] on span "Tokens" at bounding box center [285, 147] width 37 height 14
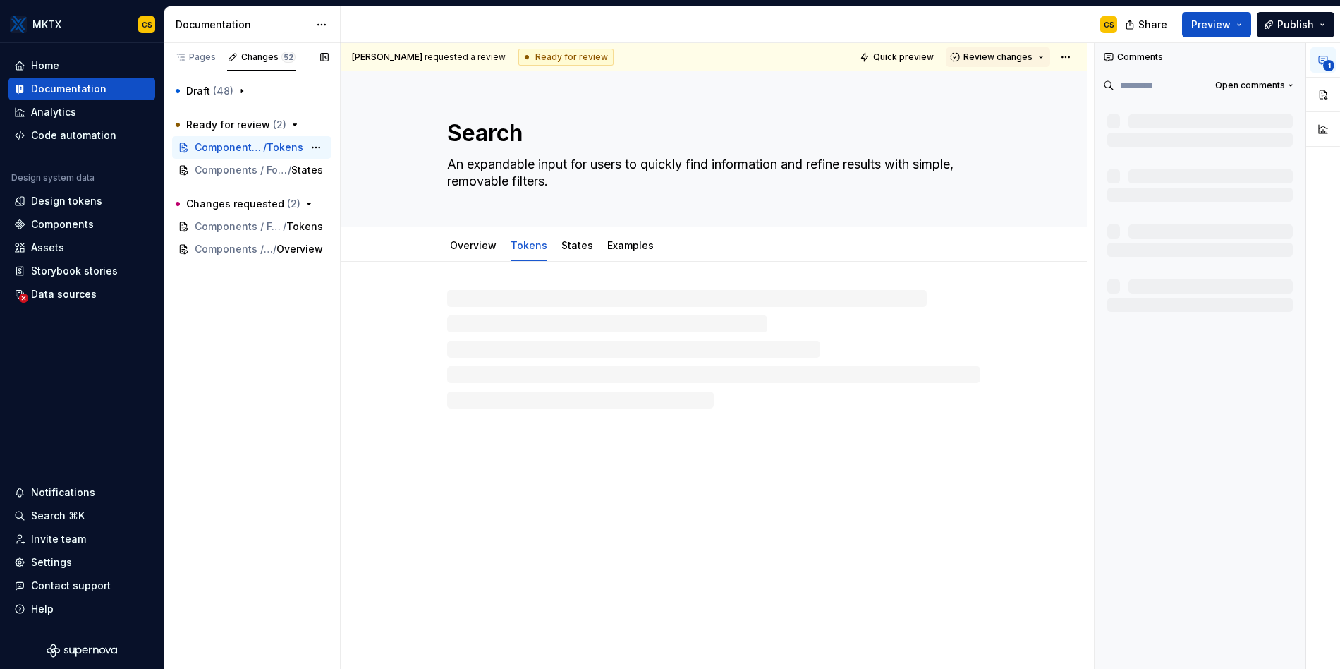
click at [252, 150] on span "Components / Form Fields / Search" at bounding box center [229, 147] width 68 height 14
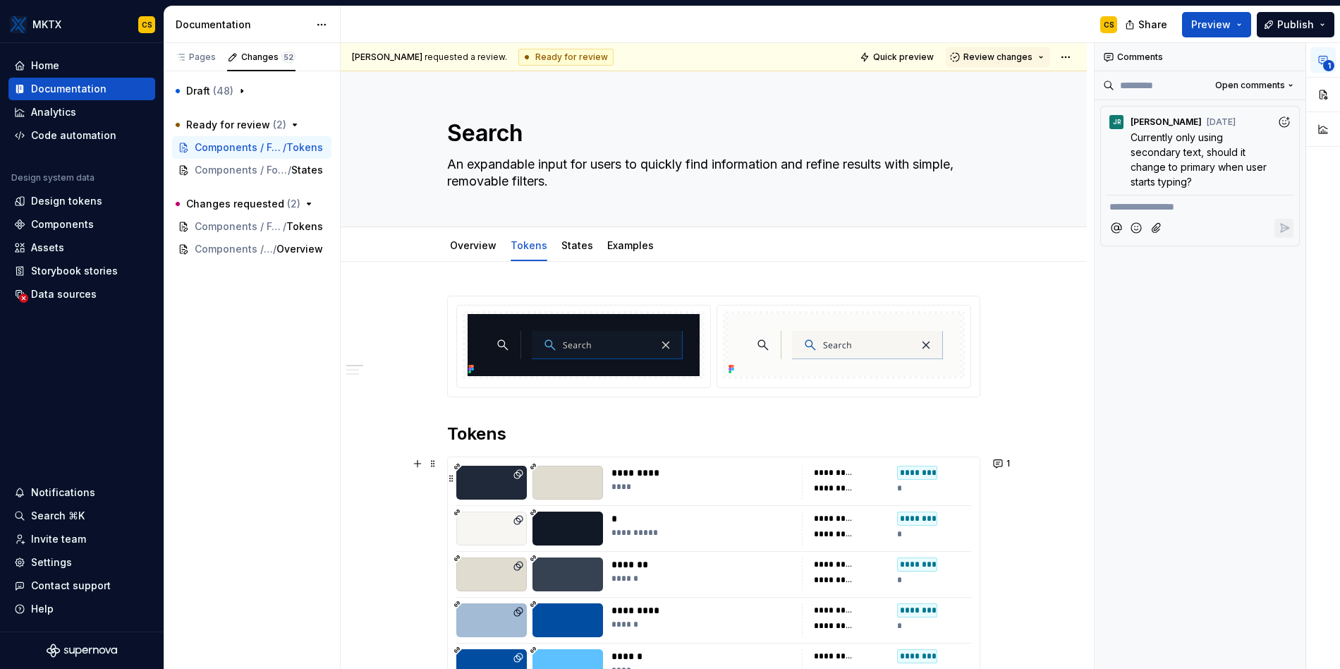
scroll to position [9, 0]
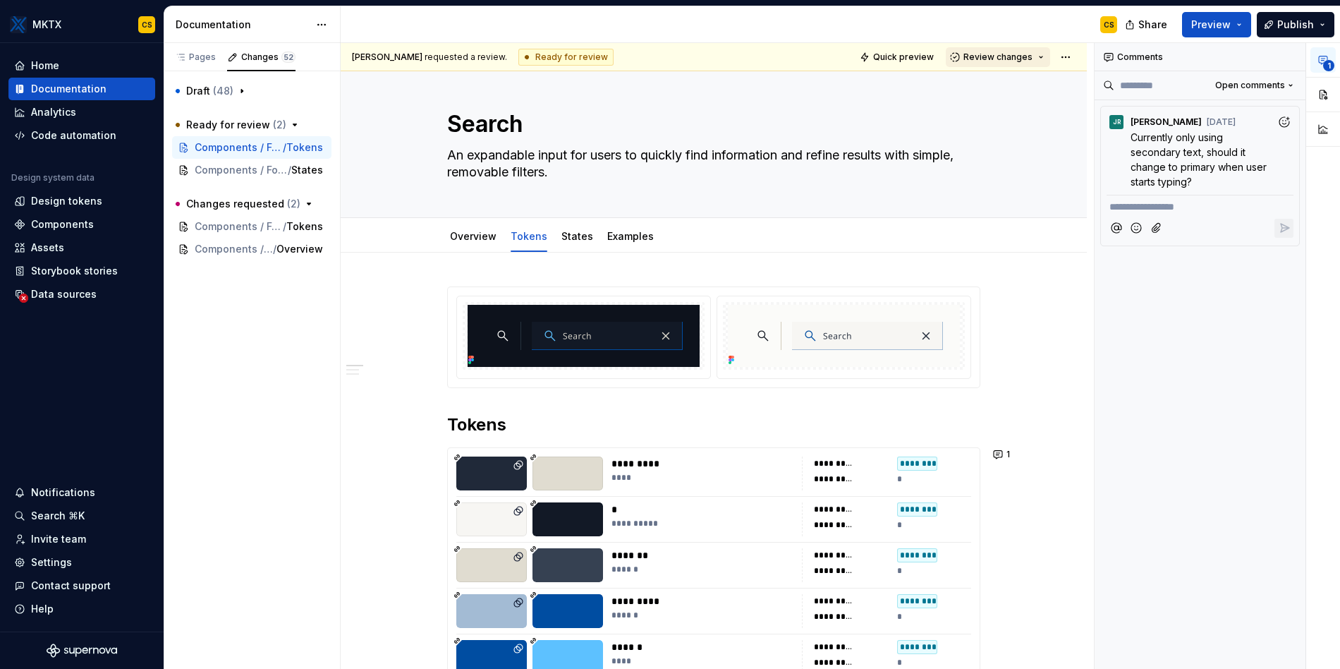
click at [1033, 57] on button "Review changes" at bounding box center [998, 57] width 104 height 20
click at [786, 27] on div "CS" at bounding box center [735, 24] width 788 height 37
click at [1011, 60] on span "Review changes" at bounding box center [998, 56] width 69 height 11
click at [1016, 54] on span "Review changes" at bounding box center [998, 56] width 69 height 11
click at [1063, 52] on html "MKTX CS Home Documentation Analytics Code automation Design system data Design …" at bounding box center [670, 334] width 1340 height 669
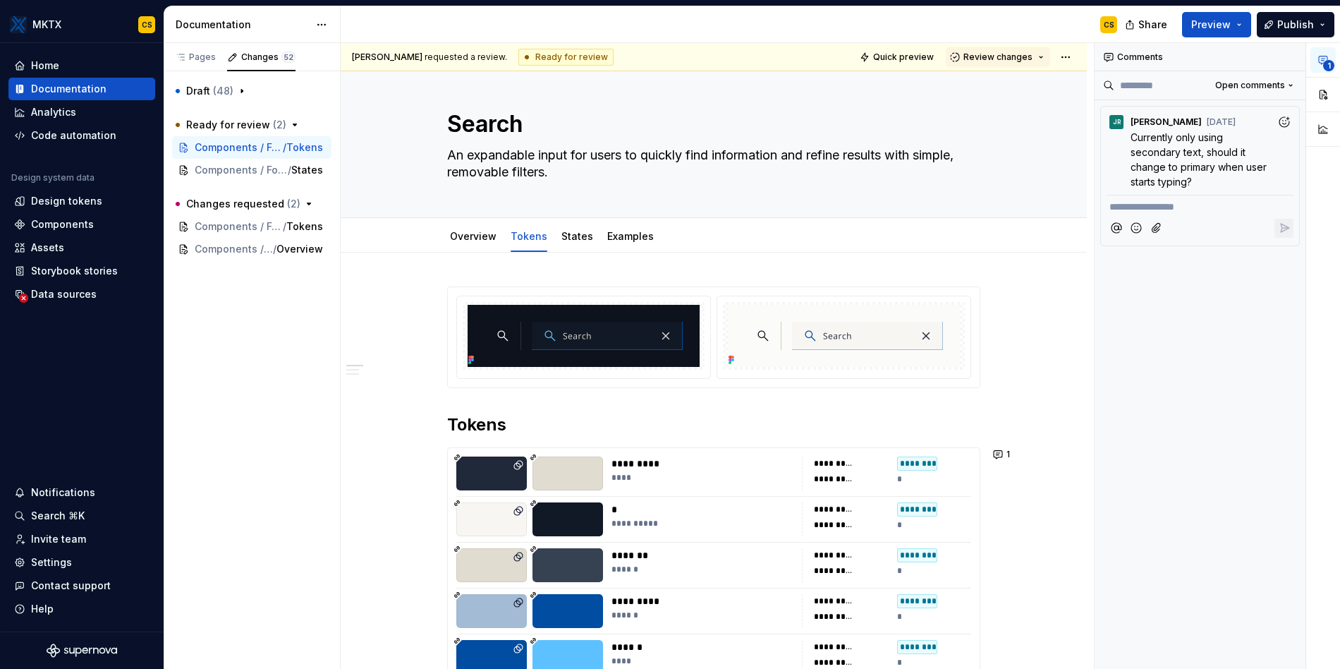
click at [1059, 38] on html "MKTX CS Home Documentation Analytics Code automation Design system data Design …" at bounding box center [670, 334] width 1340 height 669
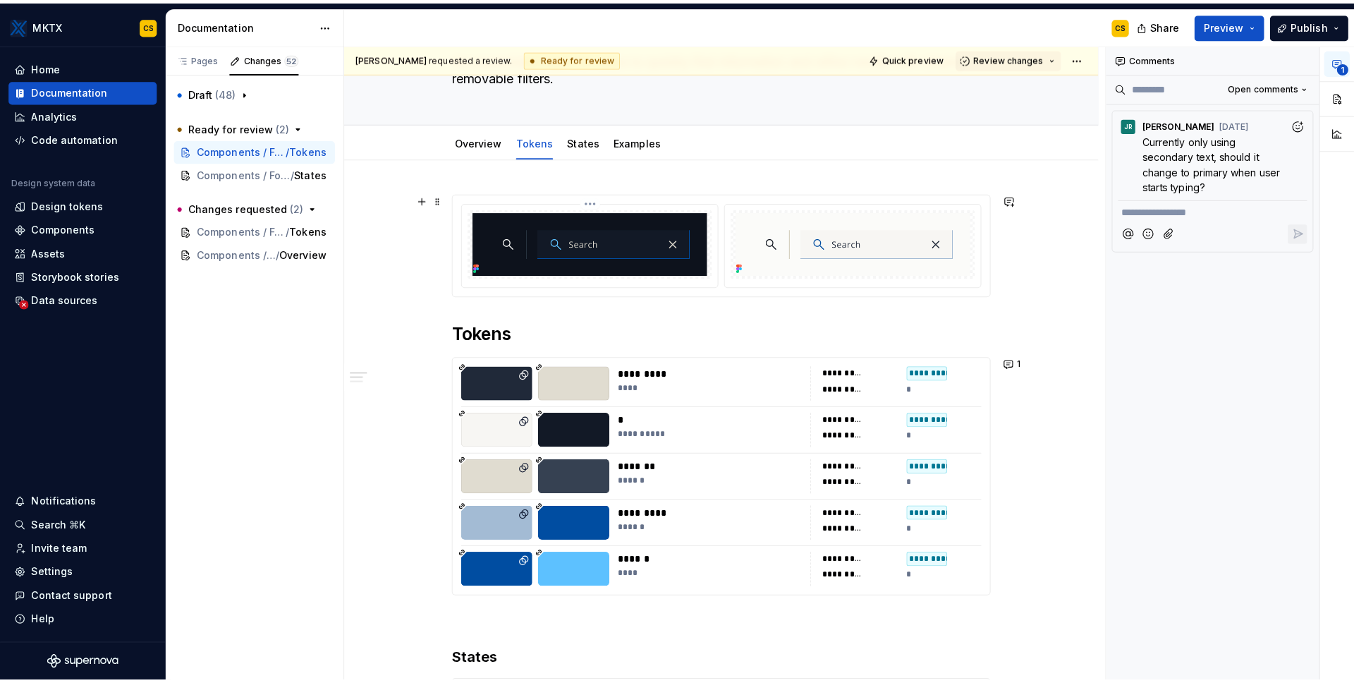
scroll to position [0, 0]
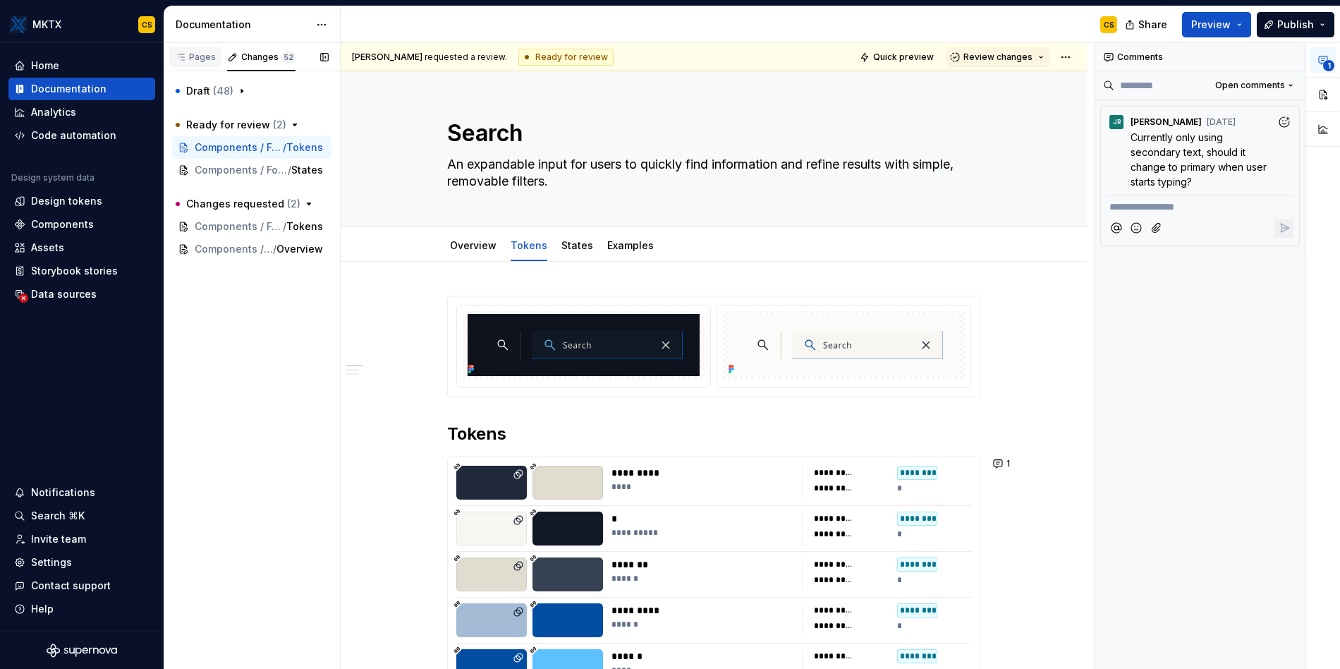
click at [187, 51] on div "Pages" at bounding box center [195, 56] width 41 height 11
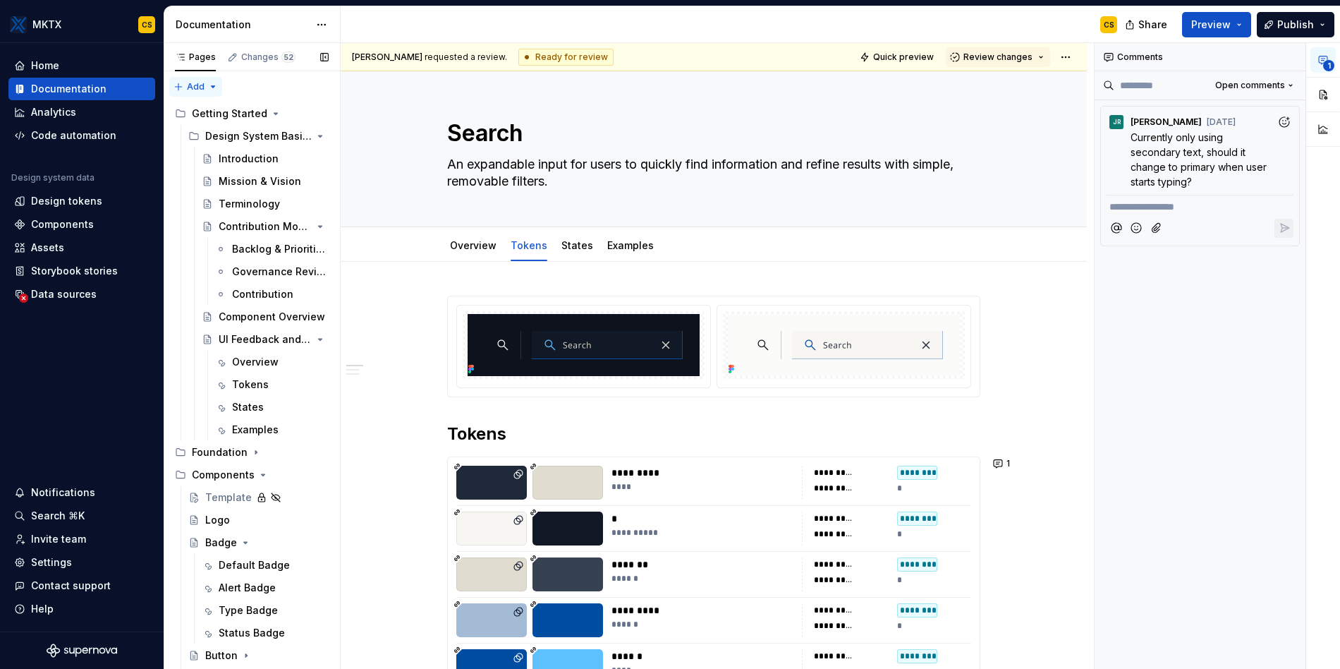
click at [216, 87] on div "Pages Changes 52 Add Accessibility guide for tree Page tree. Navigate the tree …" at bounding box center [252, 359] width 176 height 632
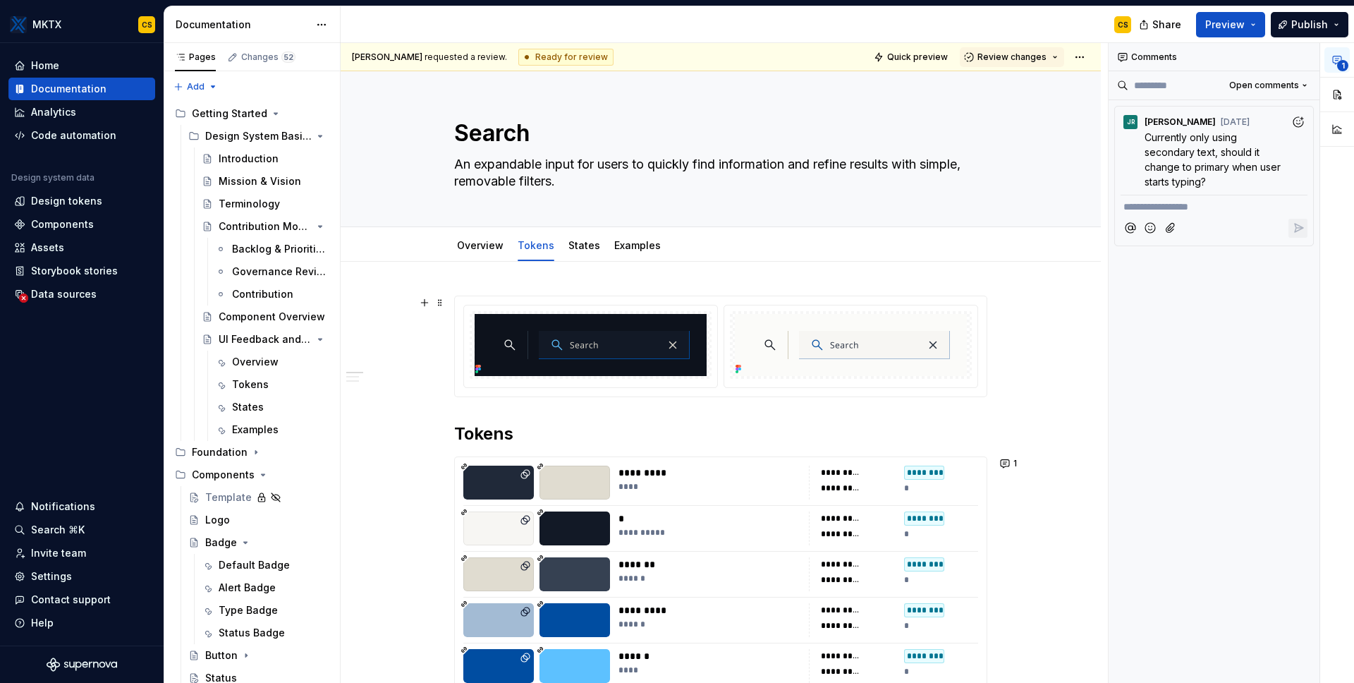
click at [377, 310] on html "MKTX CS Home Documentation Analytics Code automation Design system data Design …" at bounding box center [677, 341] width 1354 height 683
click at [264, 58] on div "Changes 52" at bounding box center [268, 56] width 54 height 11
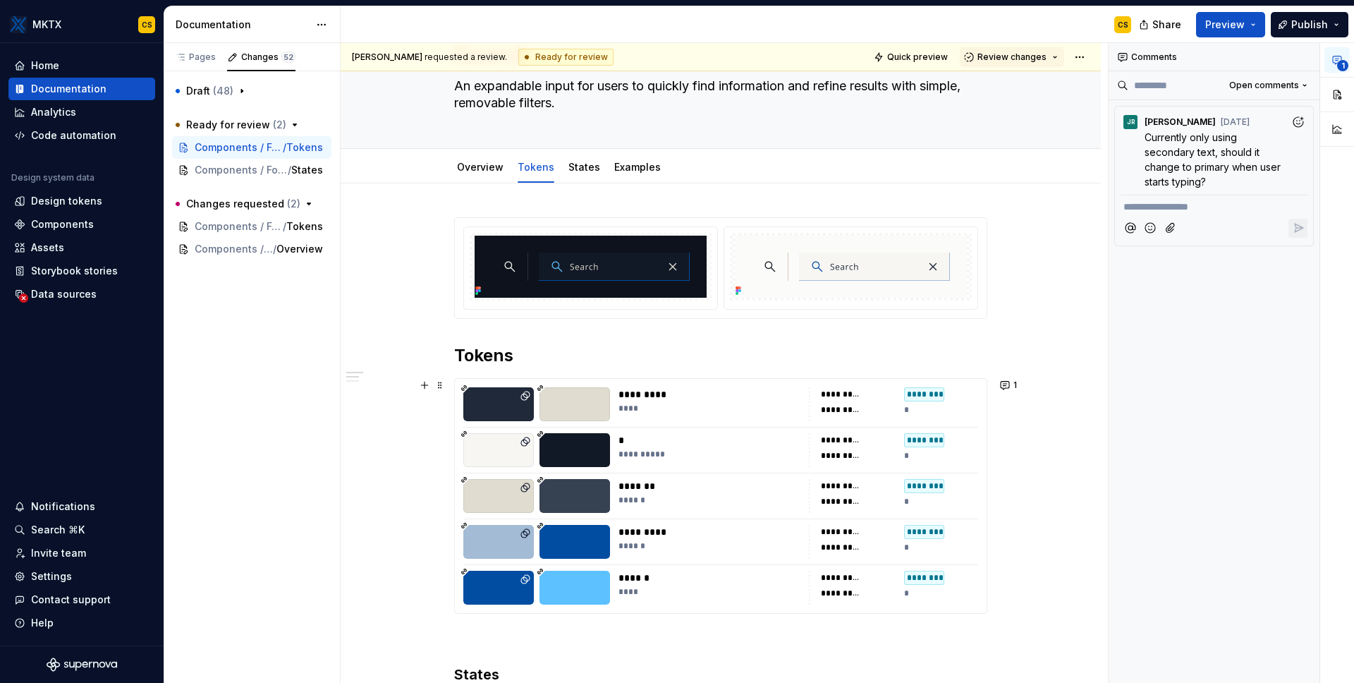
scroll to position [87, 0]
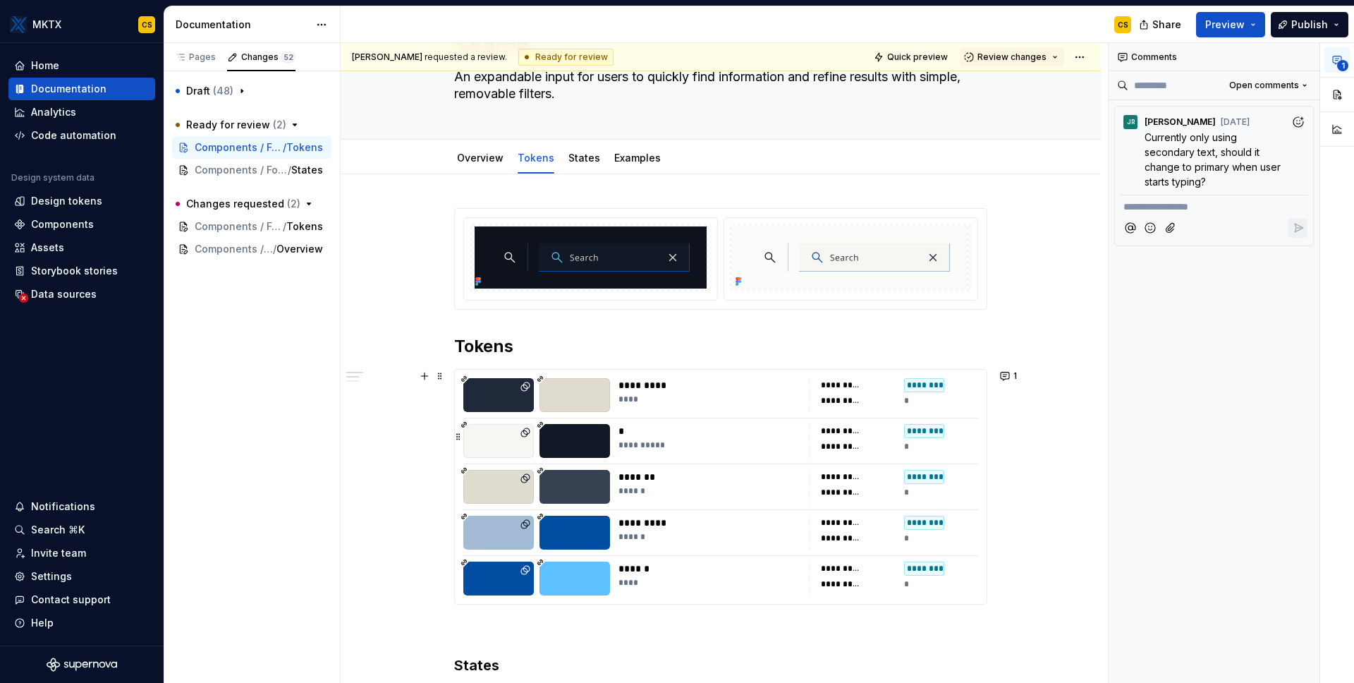
click at [662, 442] on div "**********" at bounding box center [710, 444] width 182 height 11
click at [615, 327] on div "**********" at bounding box center [720, 583] width 533 height 750
type textarea "*"
